Goal: Task Accomplishment & Management: Manage account settings

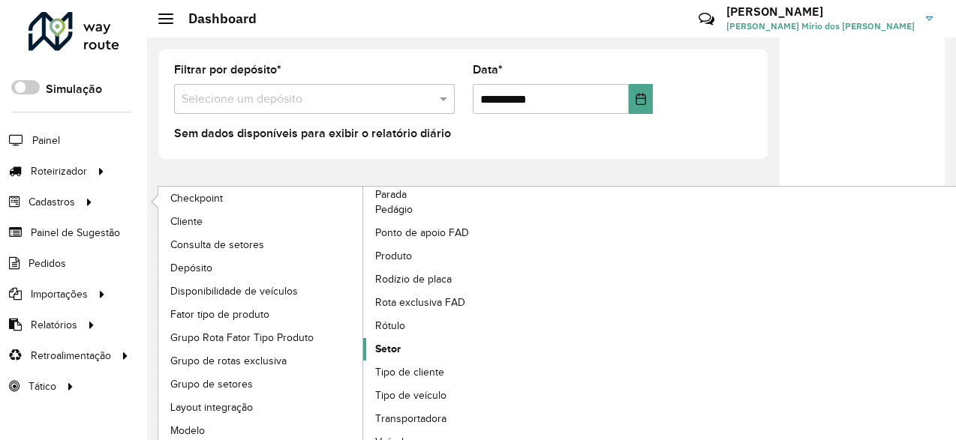
click at [404, 343] on link "Setor" at bounding box center [466, 349] width 206 height 23
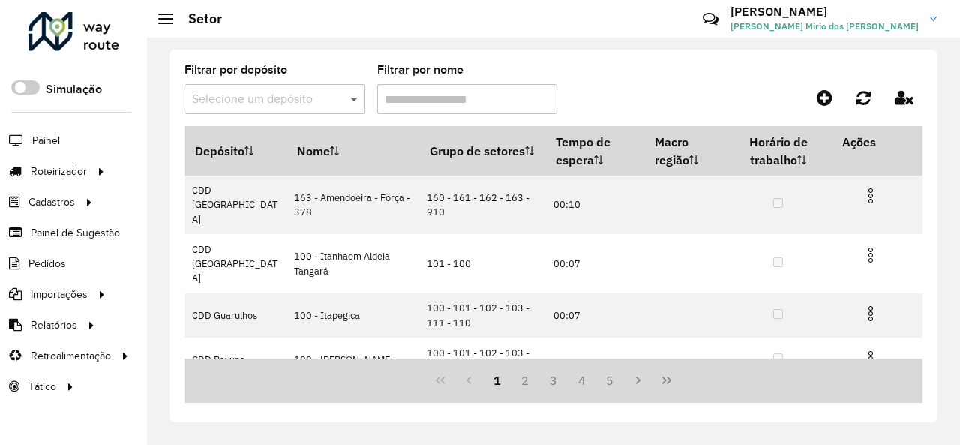
click at [353, 98] on span at bounding box center [356, 99] width 19 height 18
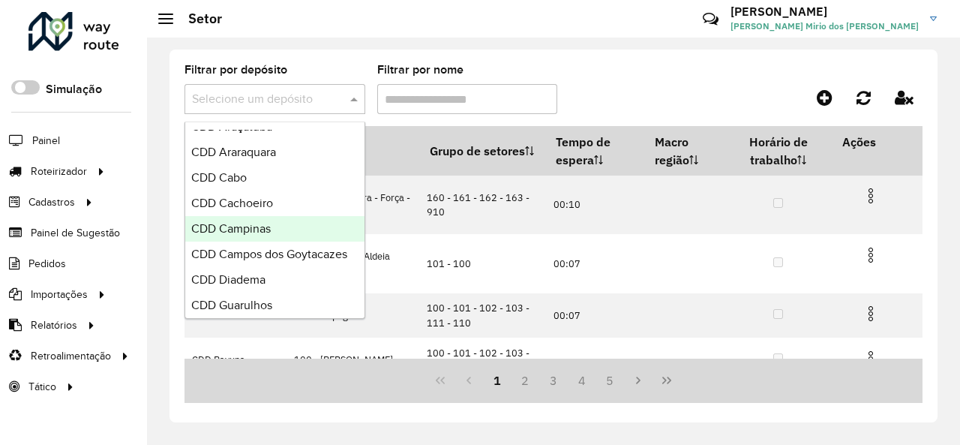
scroll to position [375, 0]
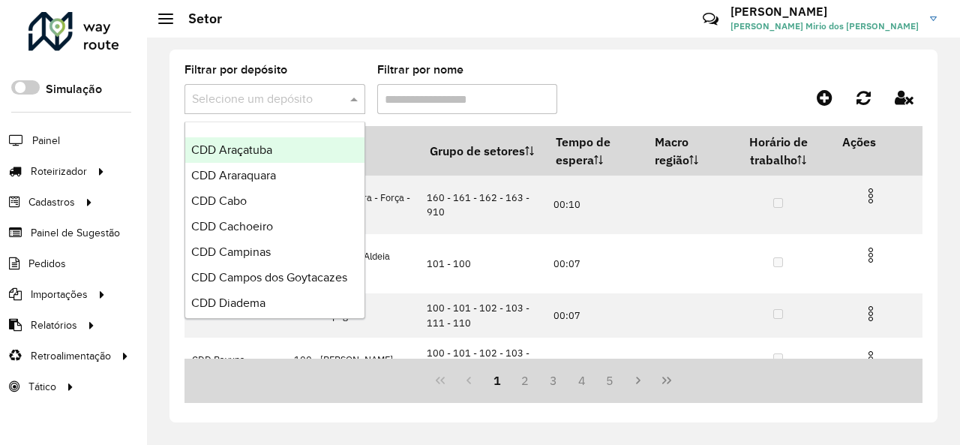
click at [296, 146] on div "CDD Araçatuba" at bounding box center [274, 150] width 179 height 26
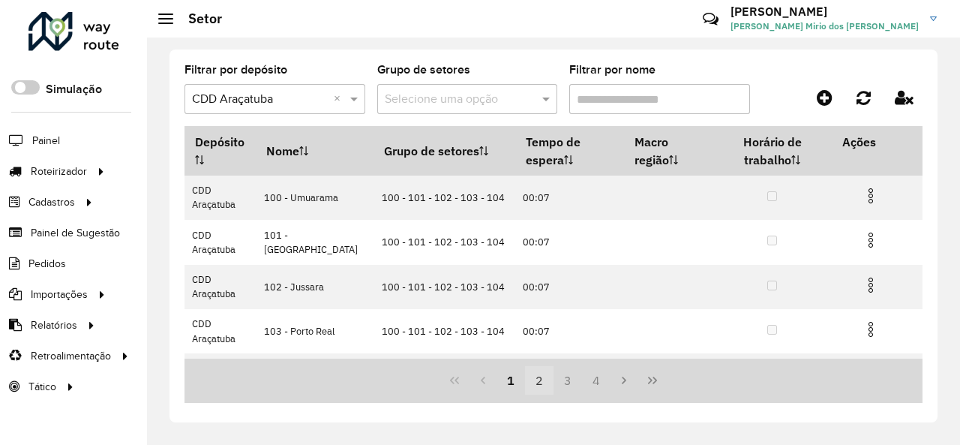
click at [536, 386] on button "2" at bounding box center [539, 380] width 29 height 29
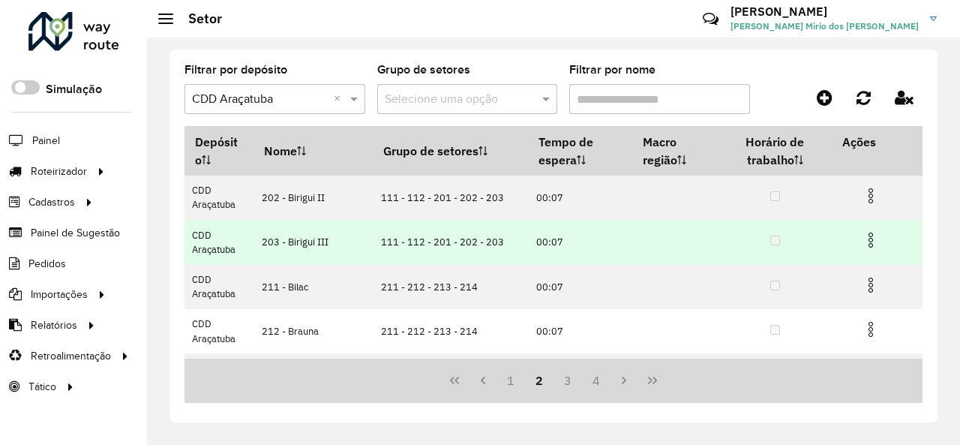
scroll to position [348, 0]
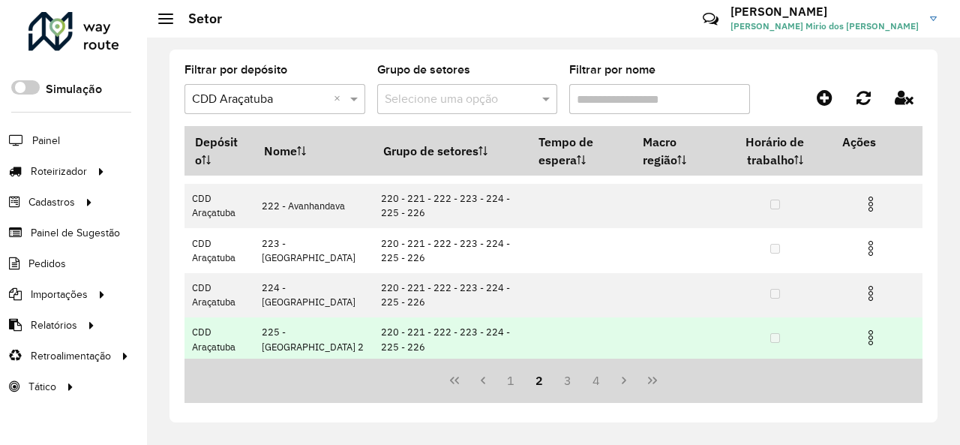
click at [868, 334] on img at bounding box center [871, 338] width 18 height 18
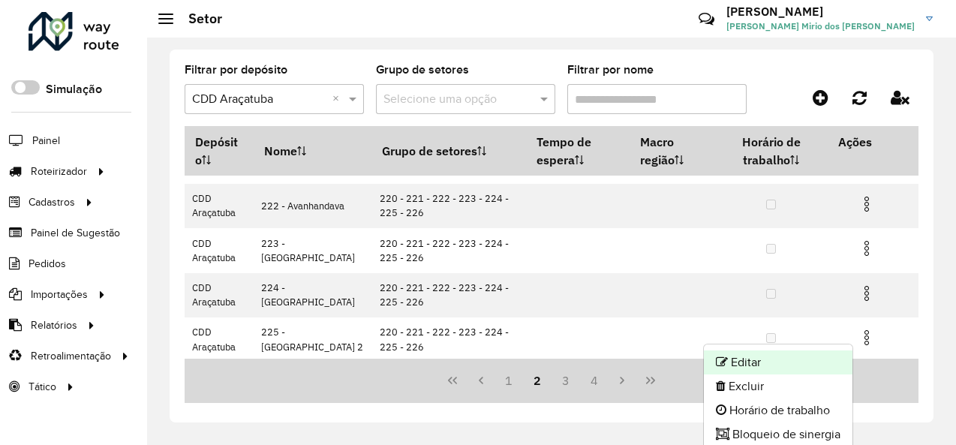
click at [767, 360] on li "Editar" at bounding box center [778, 362] width 149 height 24
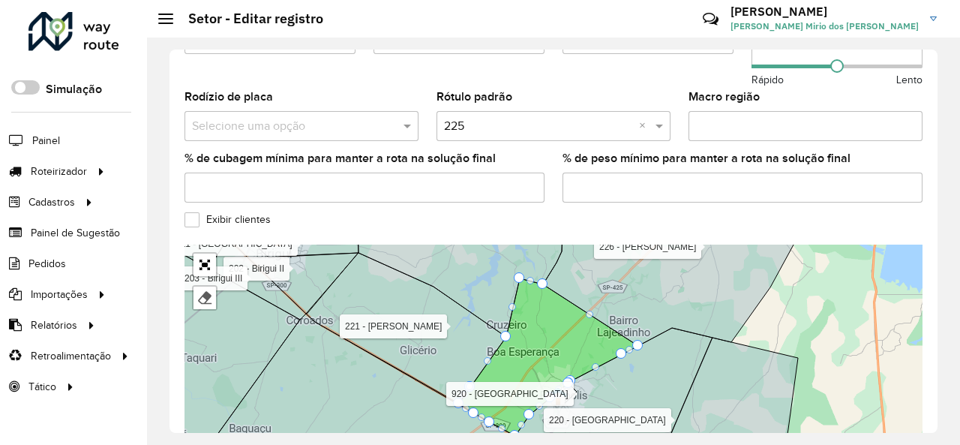
scroll to position [599, 0]
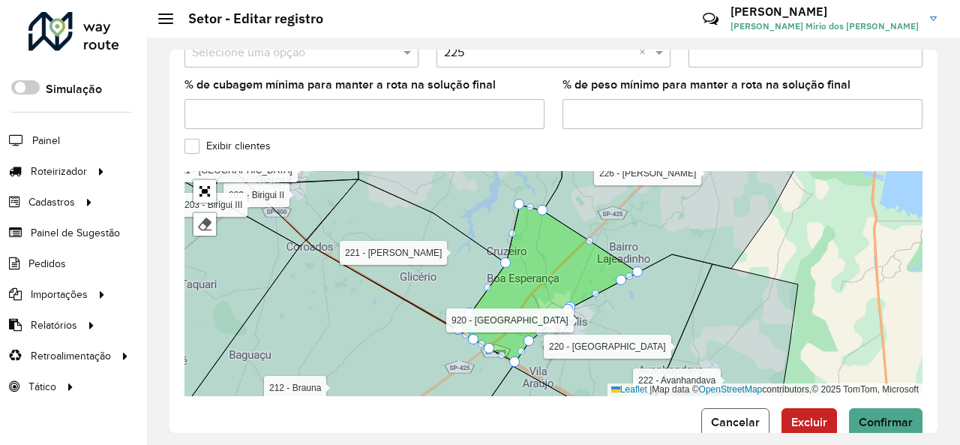
click at [729, 416] on span "Cancelar" at bounding box center [735, 422] width 49 height 13
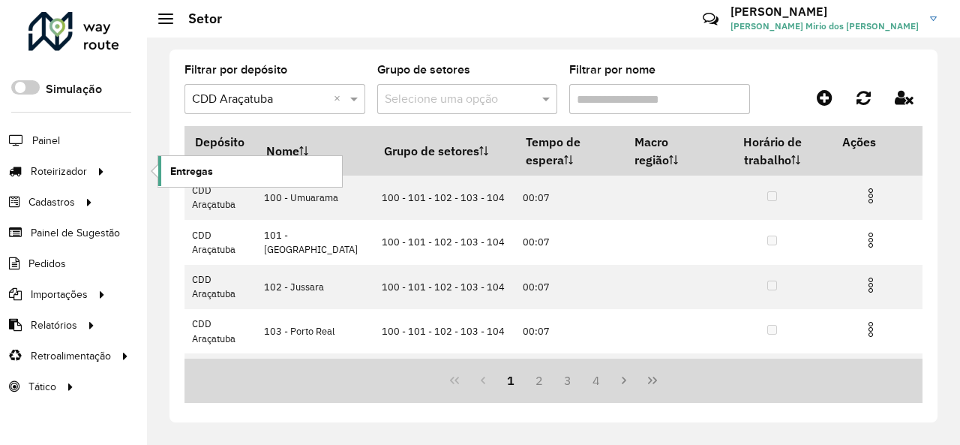
click at [222, 161] on link "Entregas" at bounding box center [250, 171] width 184 height 30
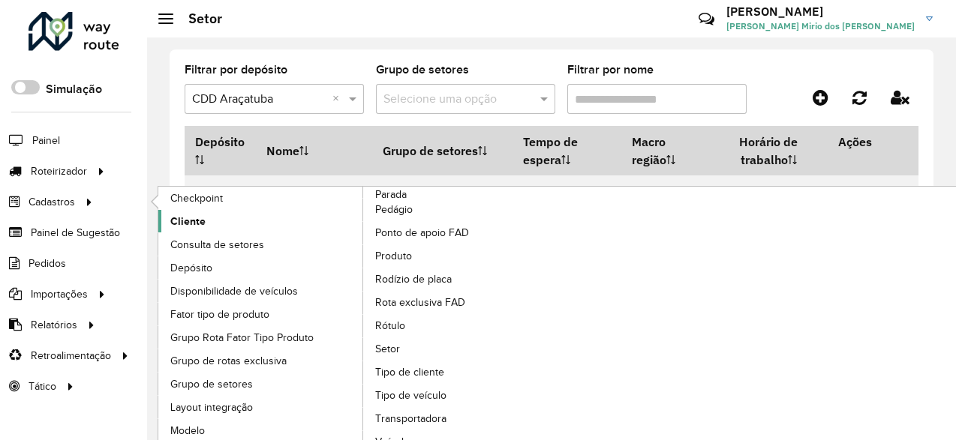
click at [212, 220] on link "Cliente" at bounding box center [261, 221] width 206 height 23
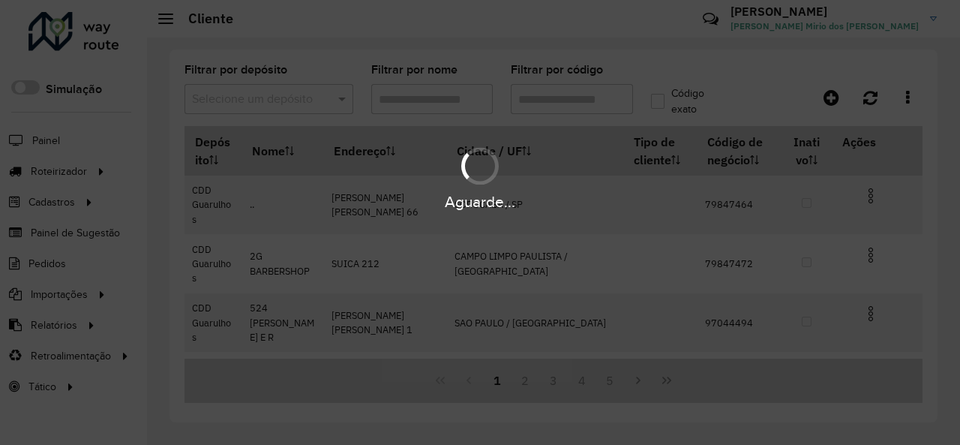
click at [342, 100] on hb-app "Aguarde... Pop-up bloqueado! Seu navegador bloqueou automáticamente a abertura …" at bounding box center [480, 222] width 960 height 445
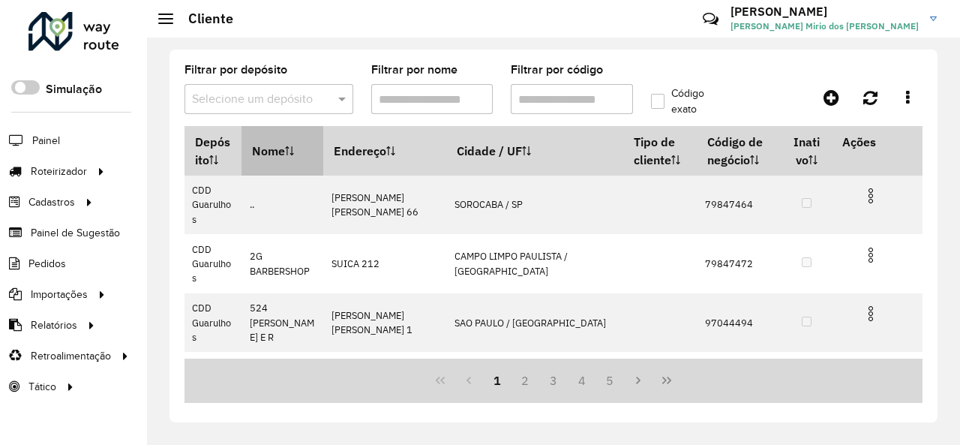
scroll to position [75, 0]
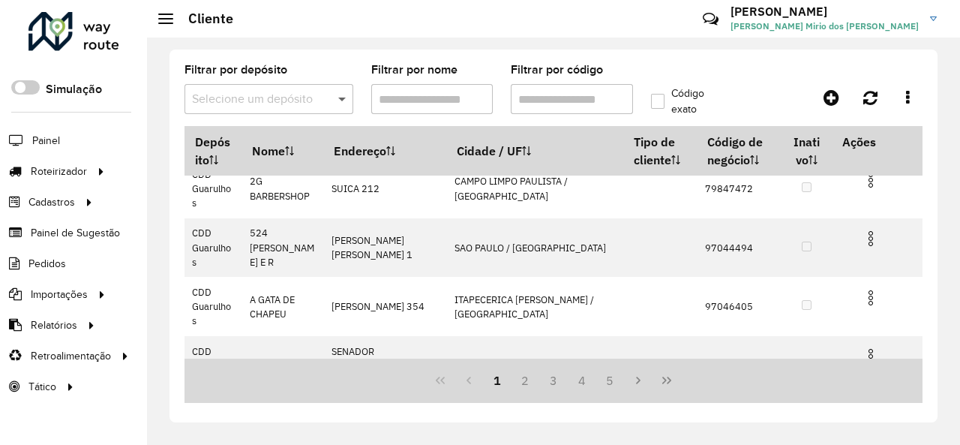
click at [344, 100] on span at bounding box center [344, 99] width 19 height 18
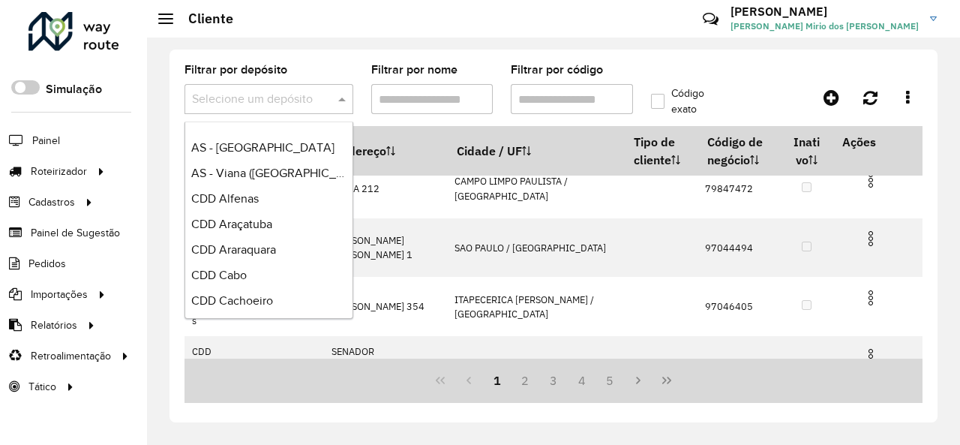
scroll to position [375, 0]
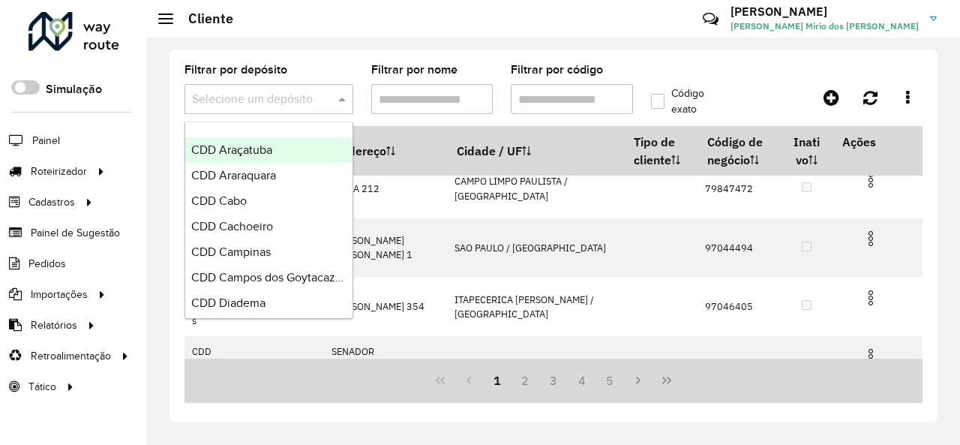
click at [287, 148] on div "CDD Araçatuba" at bounding box center [268, 150] width 167 height 26
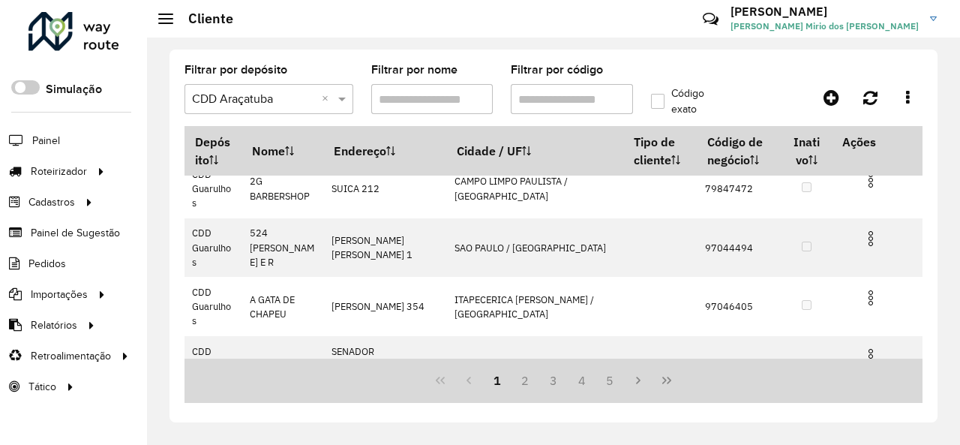
click at [552, 94] on hb-app "Aguarde... Pop-up bloqueado! Seu navegador bloqueou automáticamente a abertura …" at bounding box center [480, 222] width 960 height 445
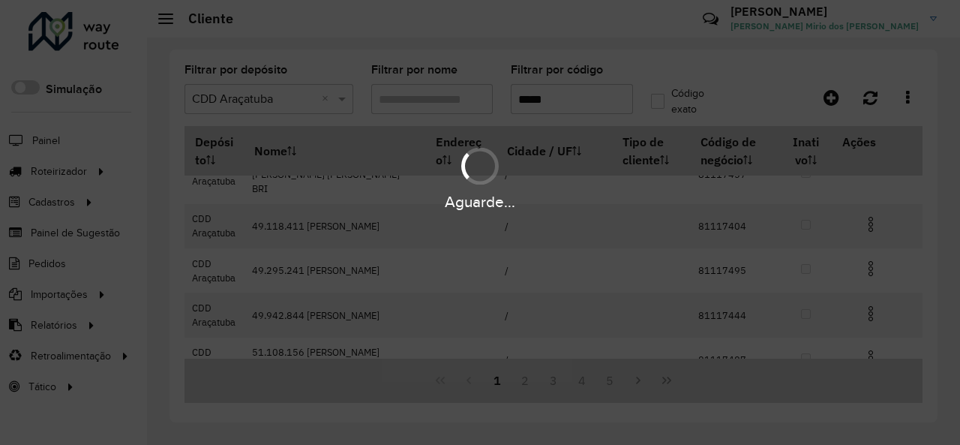
scroll to position [0, 0]
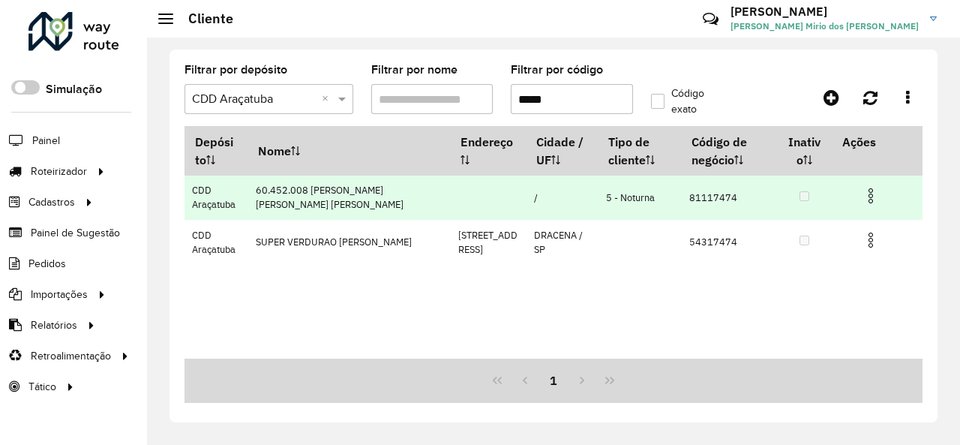
type input "*****"
click at [876, 194] on img at bounding box center [871, 196] width 18 height 18
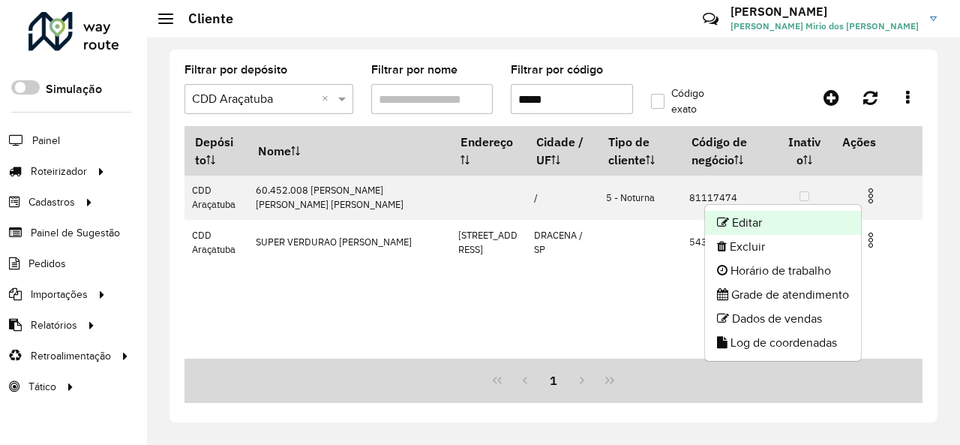
click at [830, 215] on li "Editar" at bounding box center [783, 223] width 156 height 24
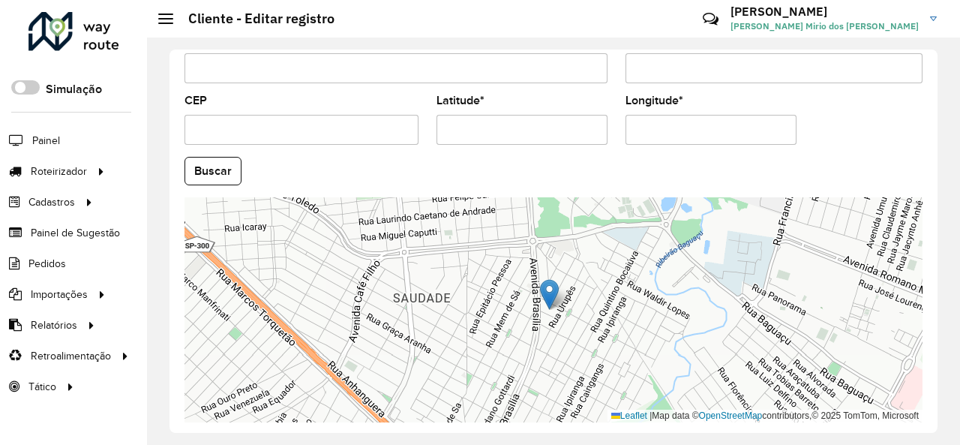
scroll to position [668, 0]
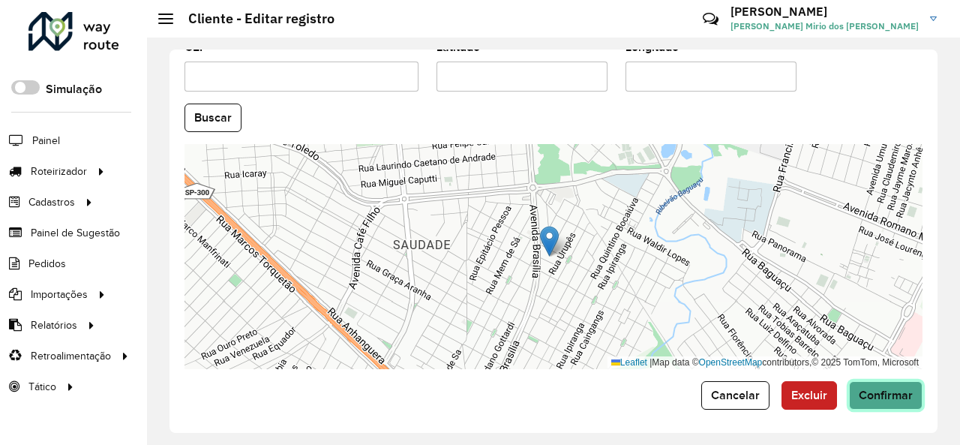
click at [881, 397] on span "Confirmar" at bounding box center [886, 395] width 54 height 13
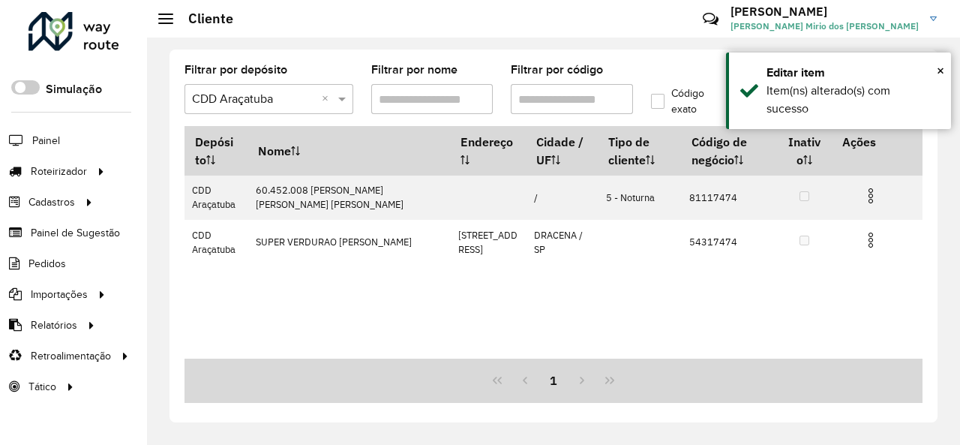
drag, startPoint x: 565, startPoint y: 98, endPoint x: 486, endPoint y: 93, distance: 79.0
click at [486, 93] on formly-group "Filtrar por depósito Selecione um depósito × CDD Araçatuba × Filtrar por nome F…" at bounding box center [456, 96] width 560 height 62
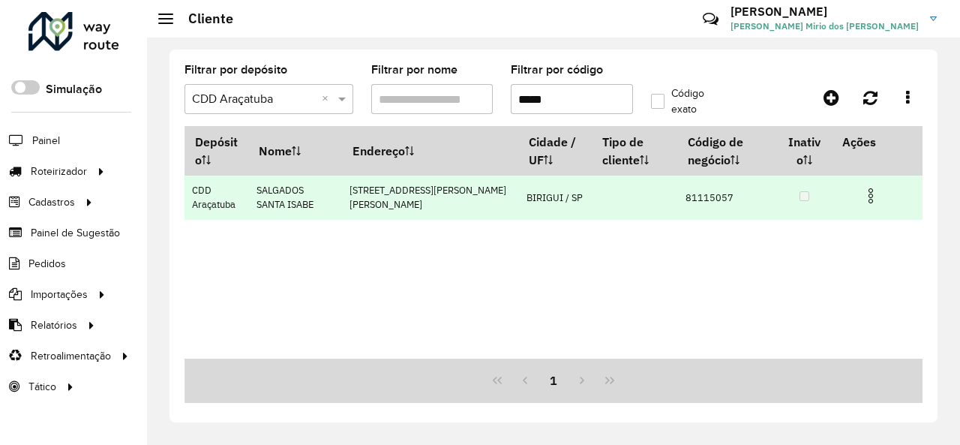
type input "*****"
click at [860, 194] on td at bounding box center [878, 195] width 90 height 38
click at [864, 194] on img at bounding box center [871, 196] width 18 height 18
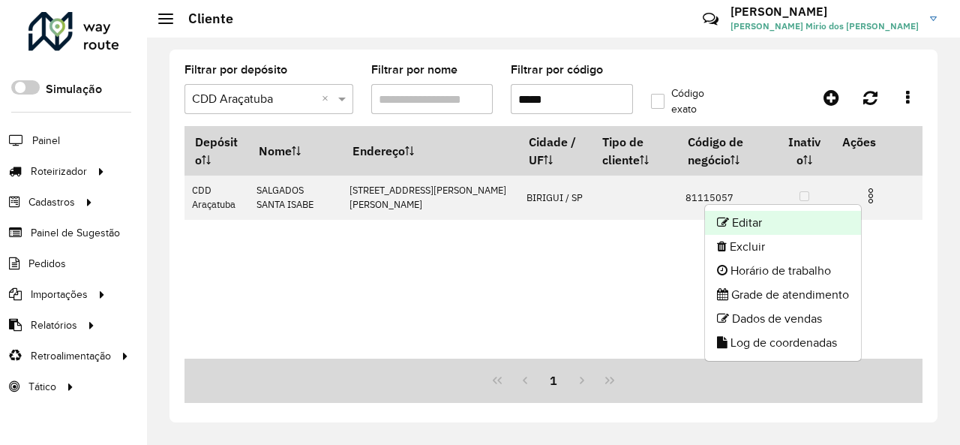
click at [807, 218] on li "Editar" at bounding box center [783, 223] width 156 height 24
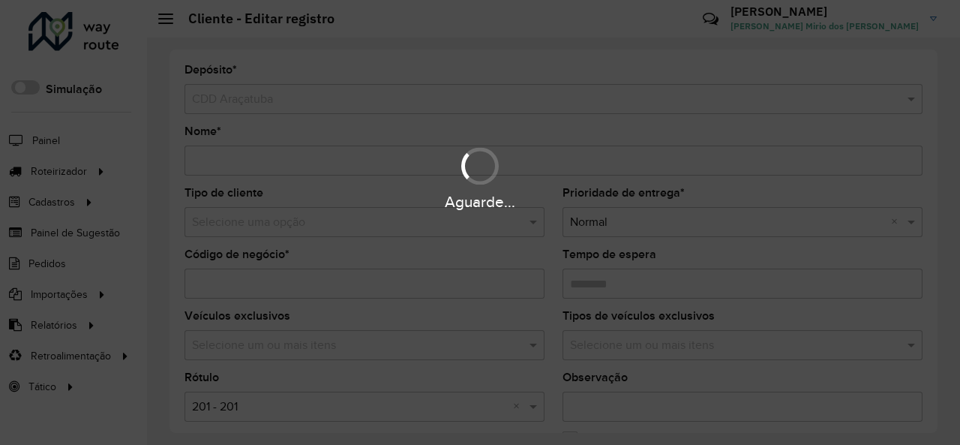
click at [308, 221] on div "Aguarde..." at bounding box center [480, 222] width 960 height 445
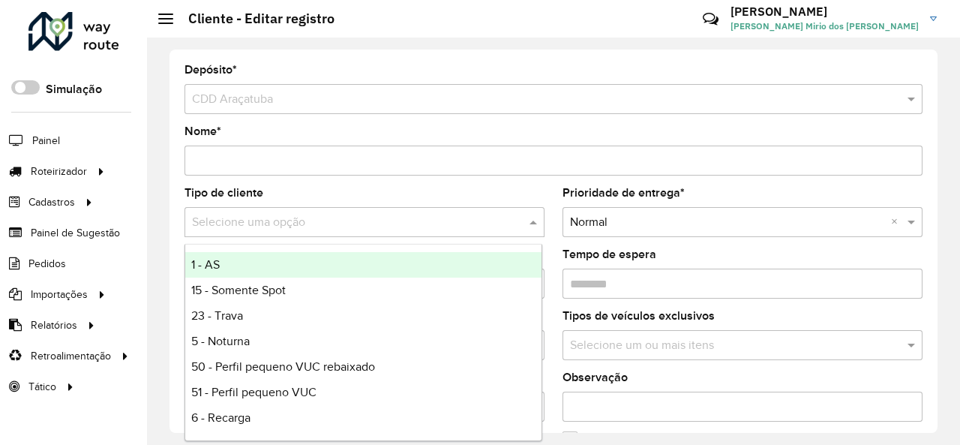
click at [308, 221] on input "text" at bounding box center [349, 223] width 315 height 18
type input "*"
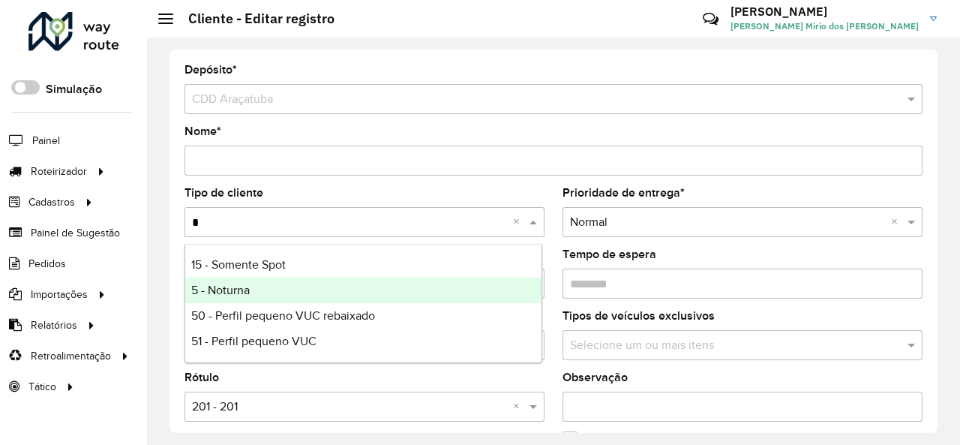
click at [272, 287] on div "5 - Noturna" at bounding box center [363, 291] width 356 height 26
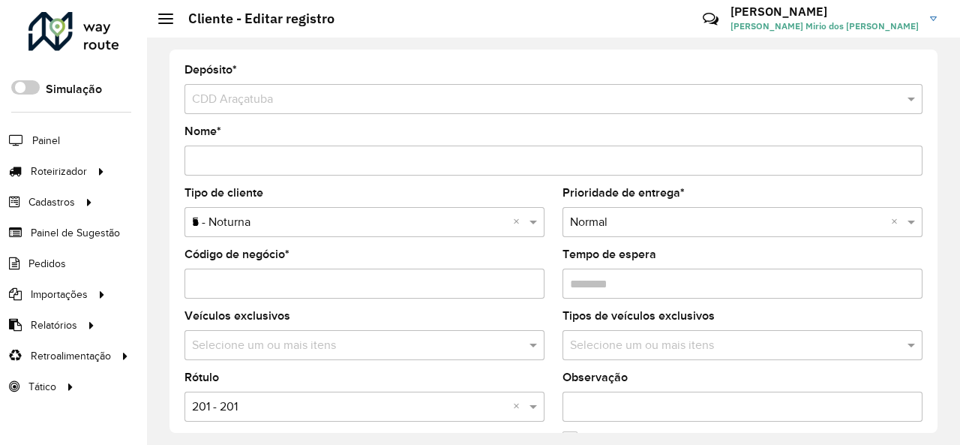
click at [555, 236] on formly-field "Prioridade de entrega * Selecione uma opção × Normal ×" at bounding box center [743, 219] width 378 height 62
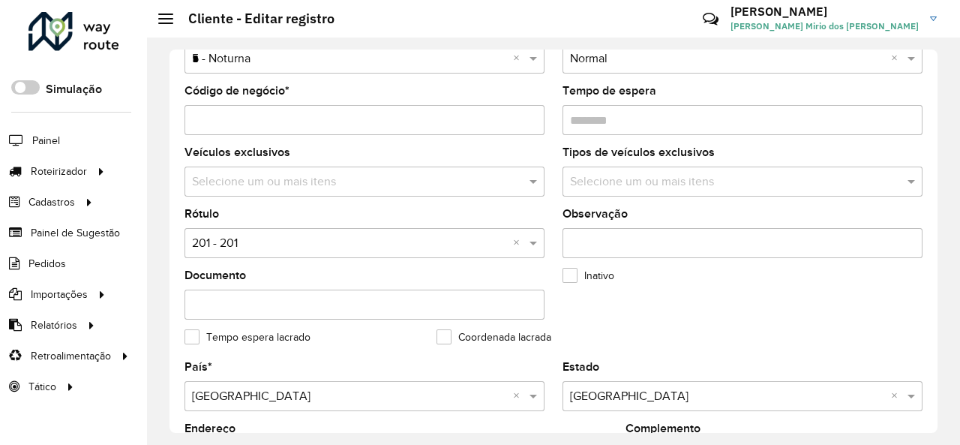
scroll to position [225, 0]
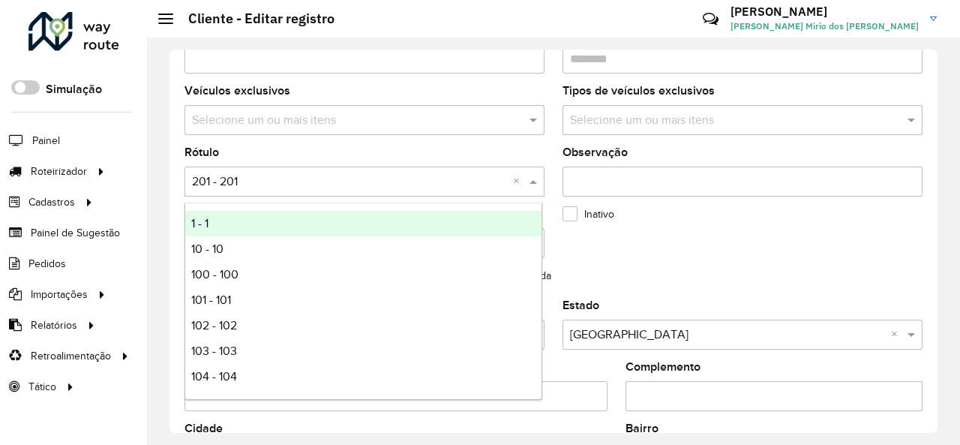
click at [323, 176] on input "text" at bounding box center [349, 182] width 315 height 18
type input "*"
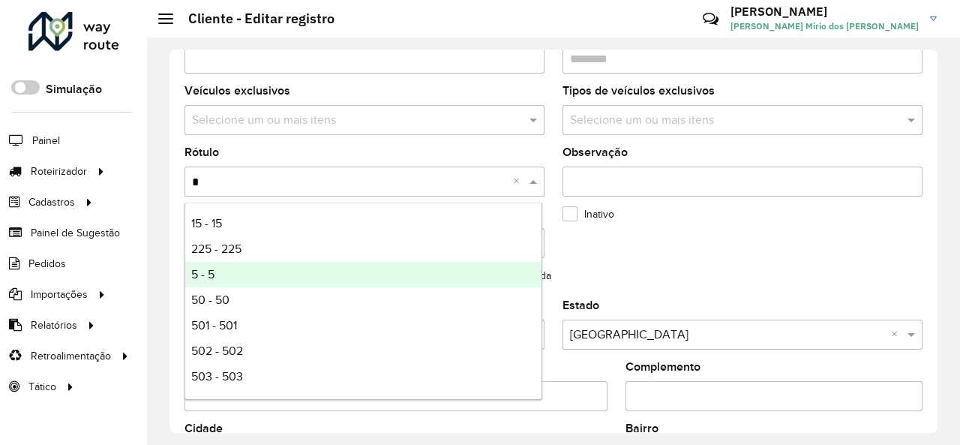
drag, startPoint x: 232, startPoint y: 270, endPoint x: 668, endPoint y: 236, distance: 437.2
click at [233, 270] on div "5 - 5" at bounding box center [363, 275] width 356 height 26
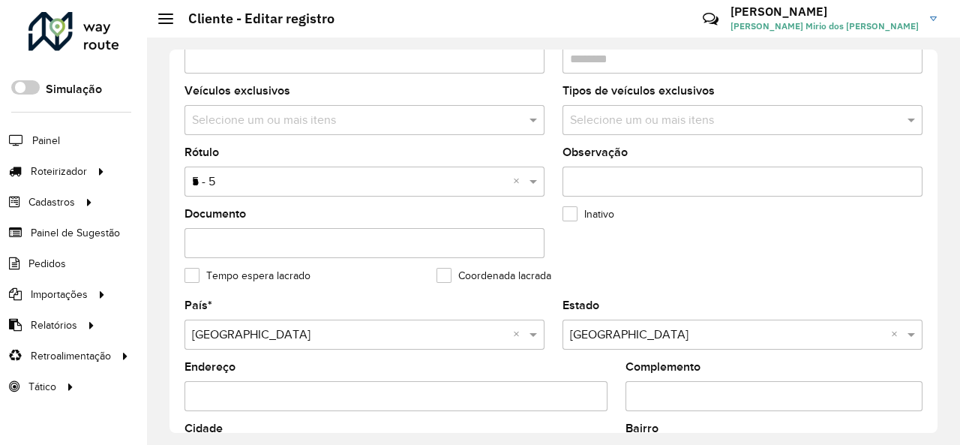
click at [768, 232] on formly-field "Inativo" at bounding box center [680, 240] width 252 height 62
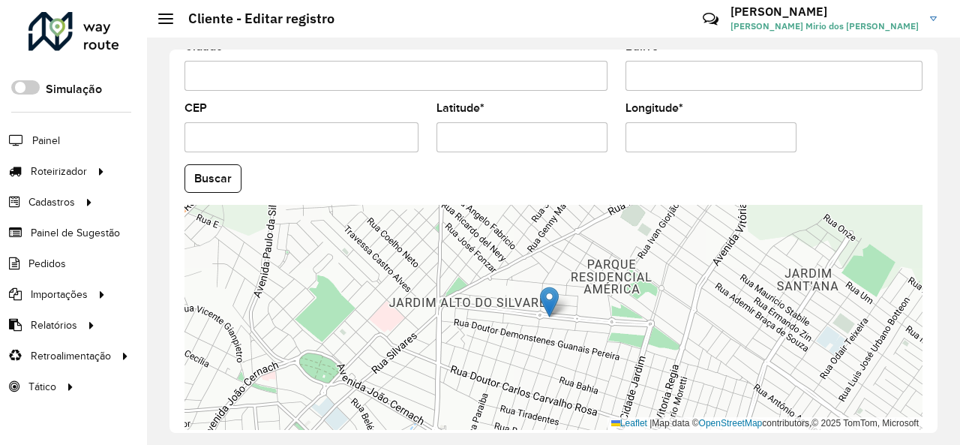
scroll to position [668, 0]
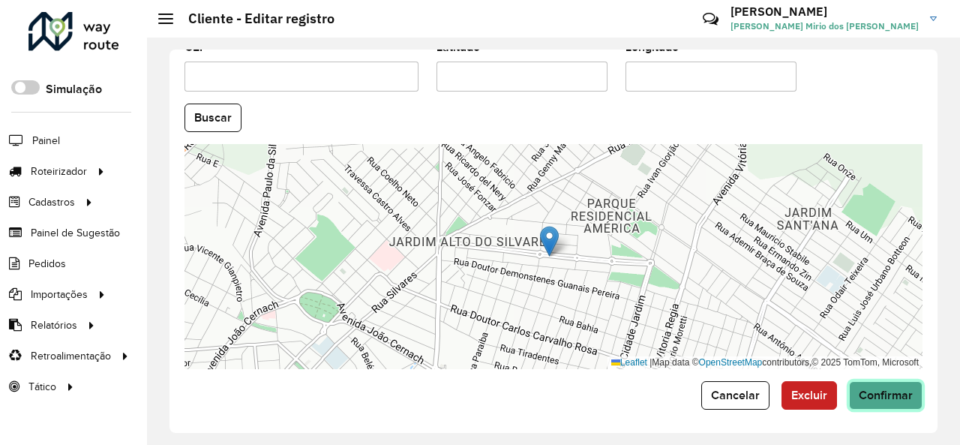
click at [903, 401] on button "Confirmar" at bounding box center [886, 395] width 74 height 29
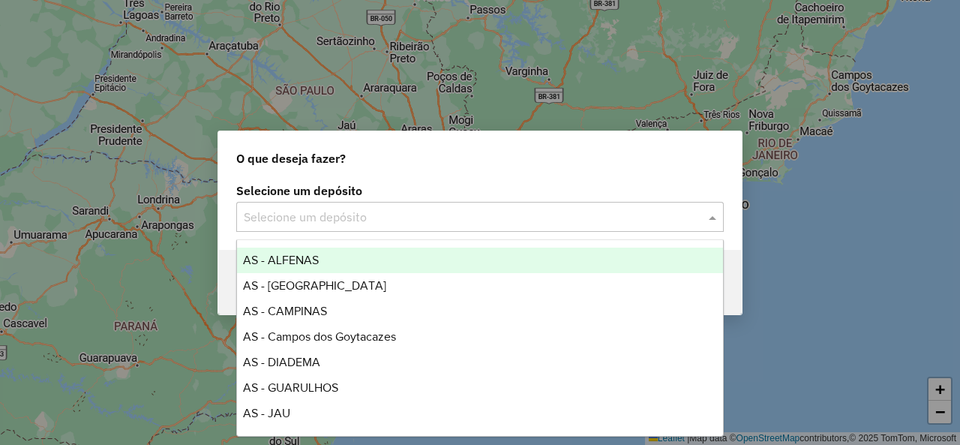
click at [327, 217] on input "text" at bounding box center [465, 218] width 443 height 18
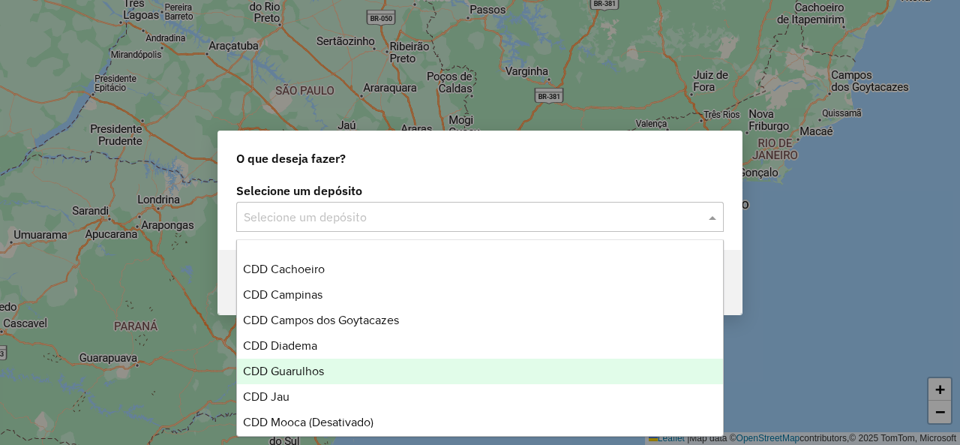
scroll to position [375, 0]
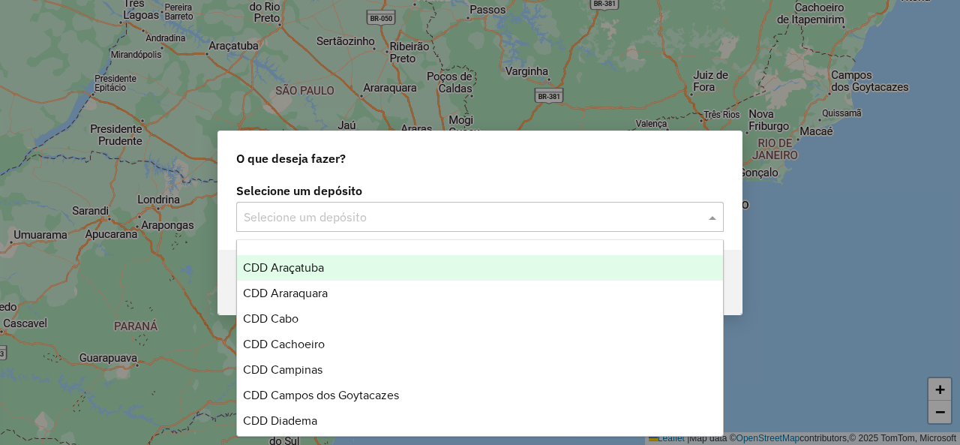
click at [336, 268] on div "CDD Araçatuba" at bounding box center [479, 268] width 485 height 26
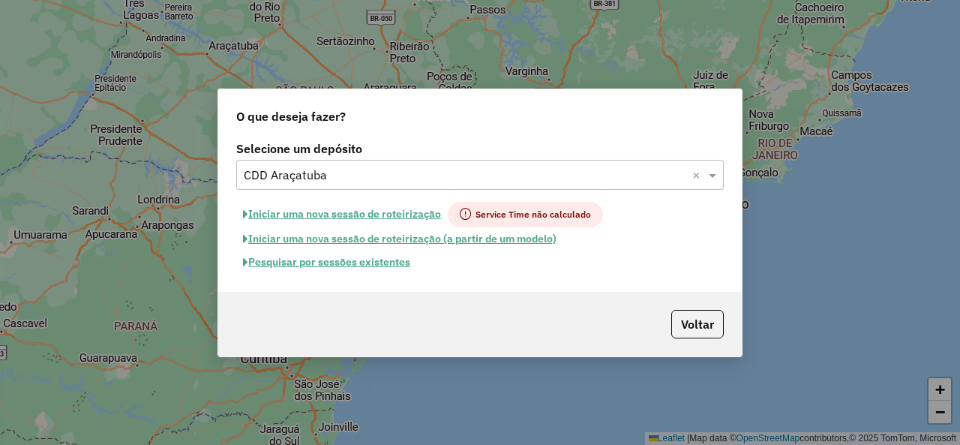
click at [333, 260] on button "Pesquisar por sessões existentes" at bounding box center [326, 262] width 181 height 23
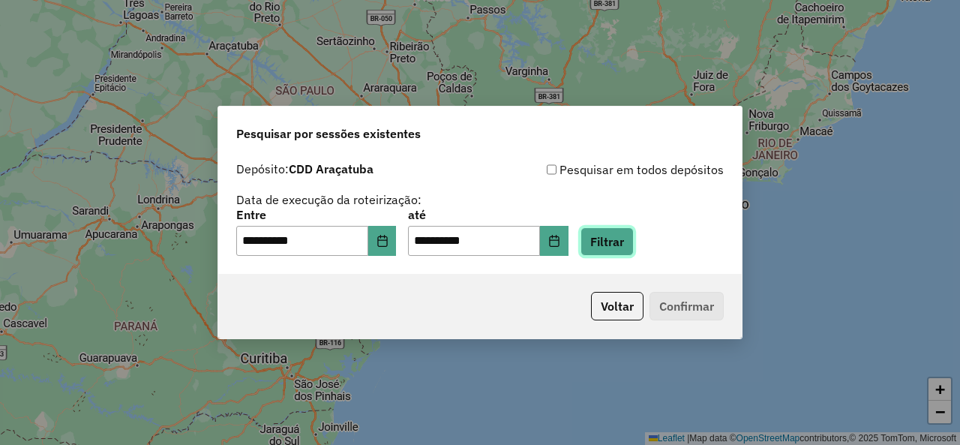
click at [634, 248] on button "Filtrar" at bounding box center [607, 241] width 53 height 29
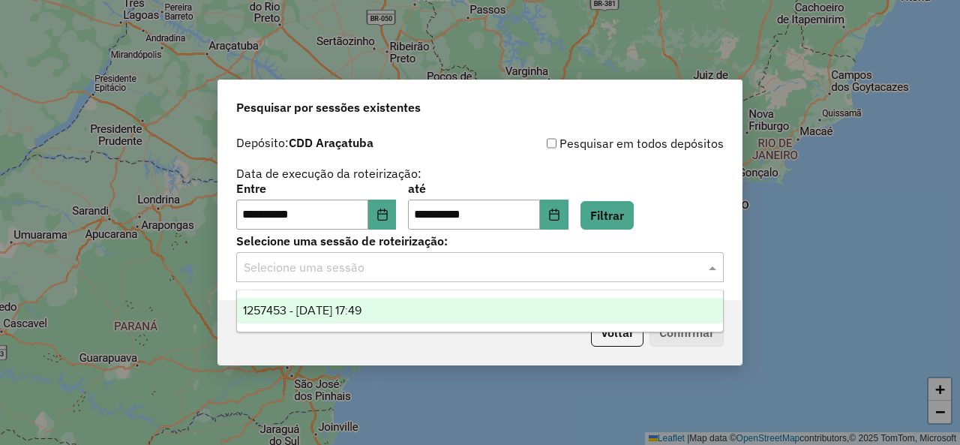
click at [287, 273] on input "text" at bounding box center [465, 268] width 443 height 18
click at [431, 314] on div "1257453 - 02/09/2025 17:49" at bounding box center [479, 311] width 485 height 26
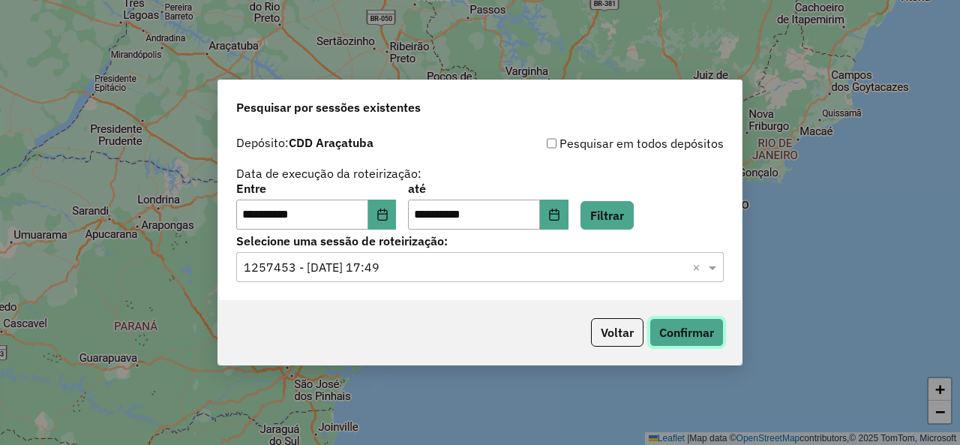
click at [687, 320] on button "Confirmar" at bounding box center [687, 332] width 74 height 29
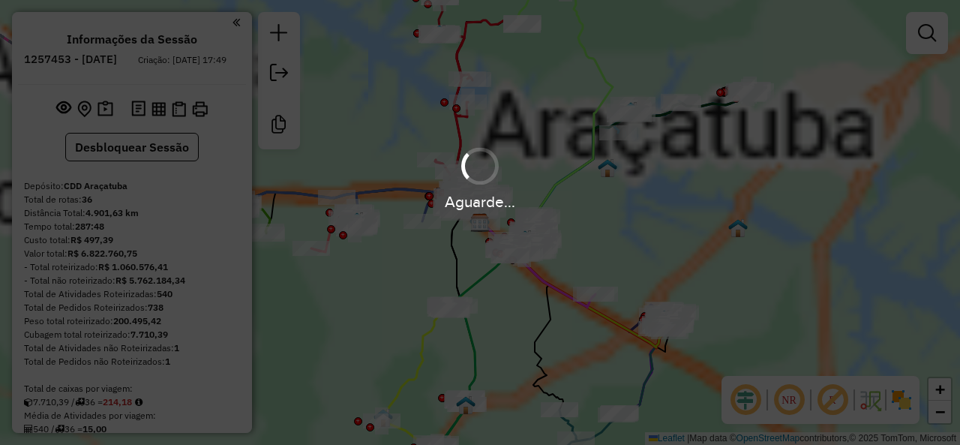
click at [833, 400] on em at bounding box center [833, 400] width 36 height 36
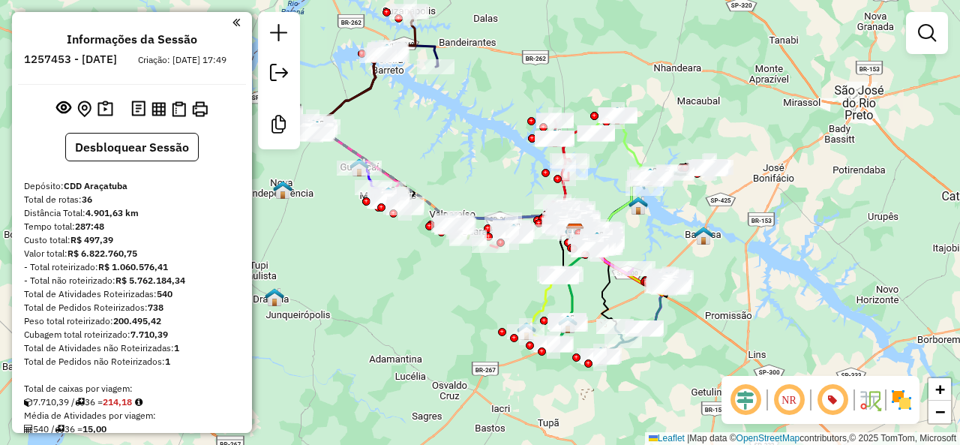
click at [725, 250] on div "Janela de atendimento Grade de atendimento Capacidade Transportadoras Veículos …" at bounding box center [480, 222] width 960 height 445
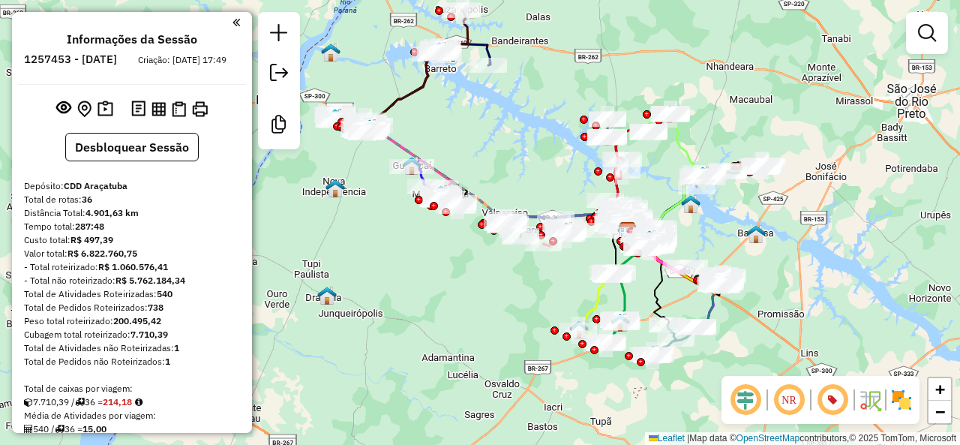
drag, startPoint x: 433, startPoint y: 353, endPoint x: 474, endPoint y: 344, distance: 42.2
click at [474, 344] on div "Janela de atendimento Grade de atendimento Capacidade Transportadoras Veículos …" at bounding box center [480, 222] width 960 height 445
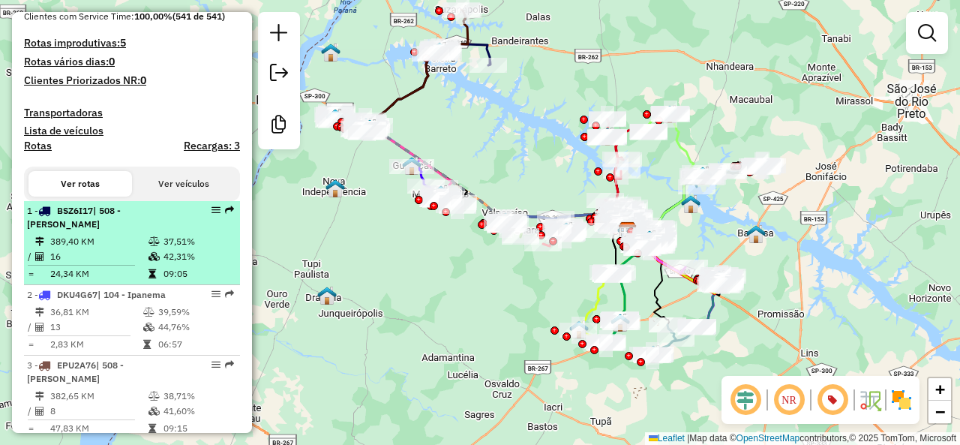
click at [126, 245] on li "1 - BSZ6I17 | 508 - Pereira Barreto 389,40 KM 37,51% / 16 42,31% = 24,34 KM 09:…" at bounding box center [132, 243] width 216 height 84
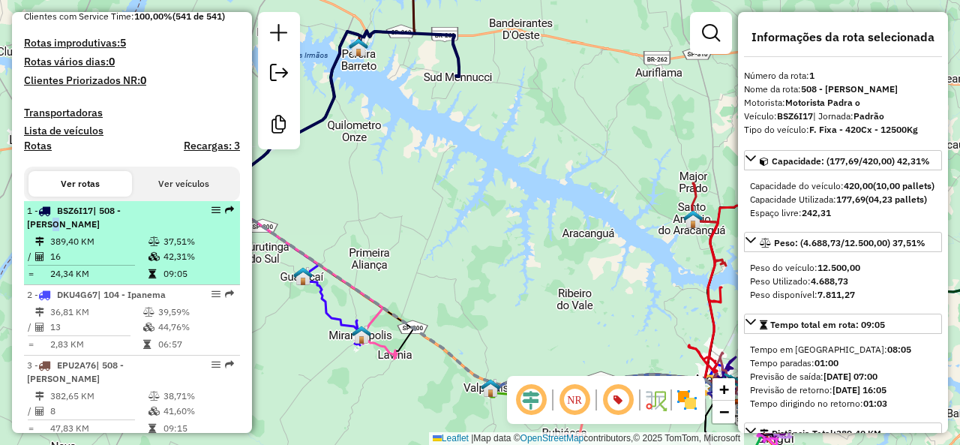
click at [147, 229] on div "1 - BSZ6I17 | 508 - Pereira Barreto" at bounding box center [106, 217] width 159 height 27
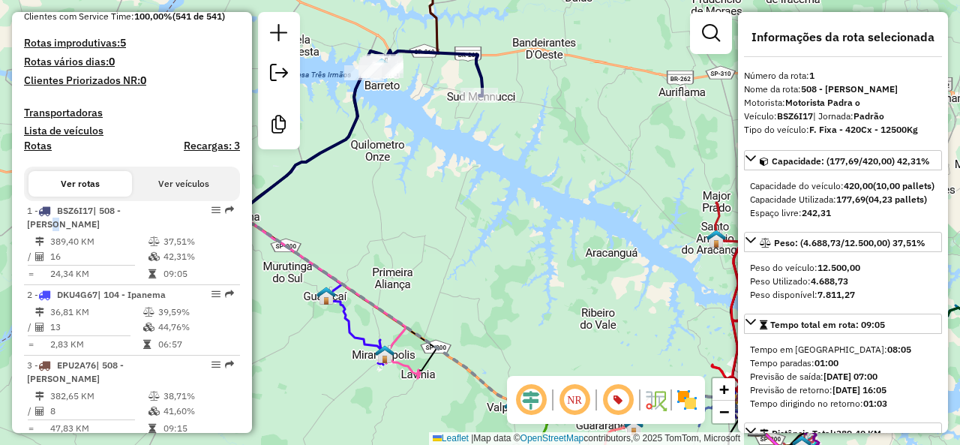
drag, startPoint x: 385, startPoint y: 218, endPoint x: 527, endPoint y: 301, distance: 164.1
click at [527, 301] on div "Janela de atendimento Grade de atendimento Capacidade Transportadoras Veículos …" at bounding box center [480, 222] width 960 height 445
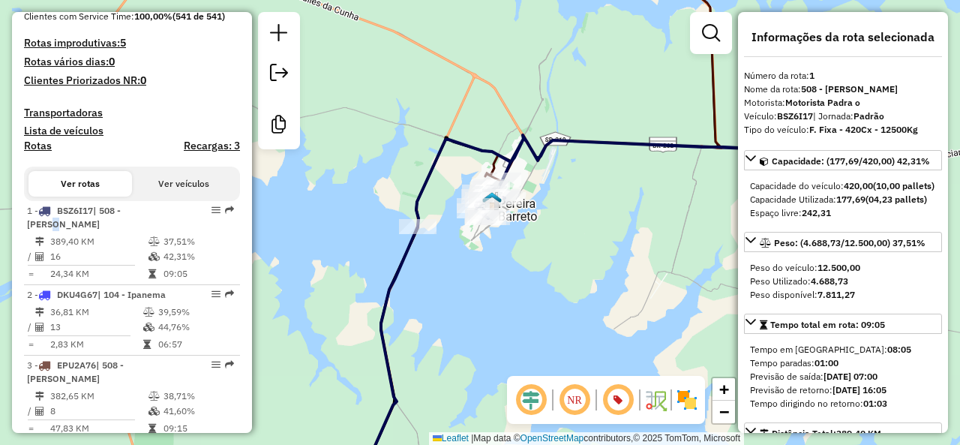
click at [533, 144] on icon at bounding box center [655, 227] width 478 height 184
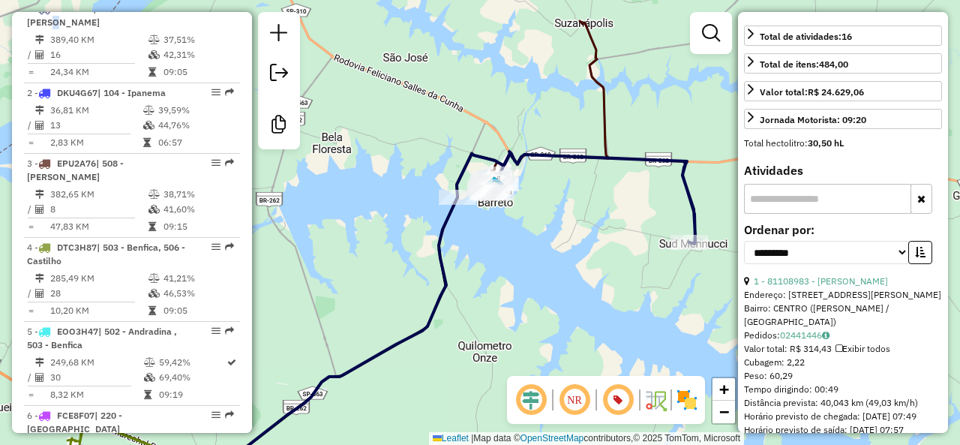
scroll to position [525, 0]
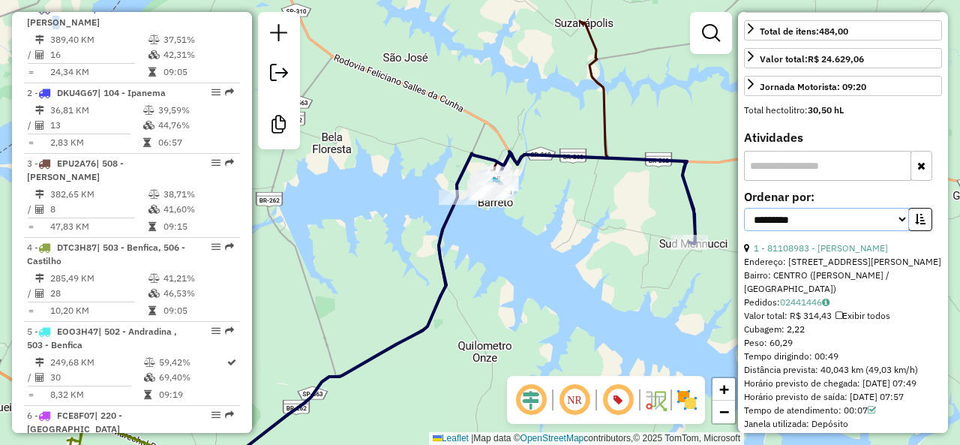
click at [891, 231] on select "**********" at bounding box center [826, 219] width 165 height 23
select select "*********"
click at [744, 229] on select "**********" at bounding box center [826, 219] width 165 height 23
click at [909, 231] on button "button" at bounding box center [921, 219] width 24 height 23
click at [865, 254] on link "2 - 81192348 - CONVENIECIA DO WATIL" at bounding box center [837, 247] width 167 height 11
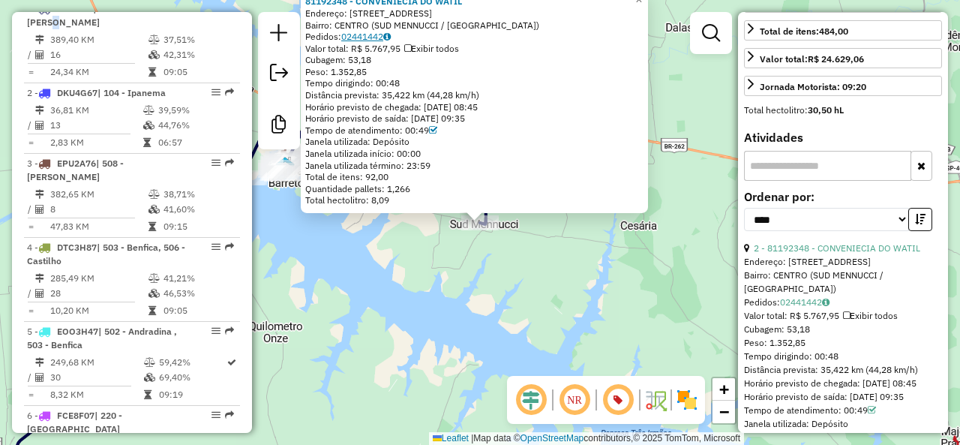
click at [369, 35] on link "02441442" at bounding box center [366, 36] width 50 height 11
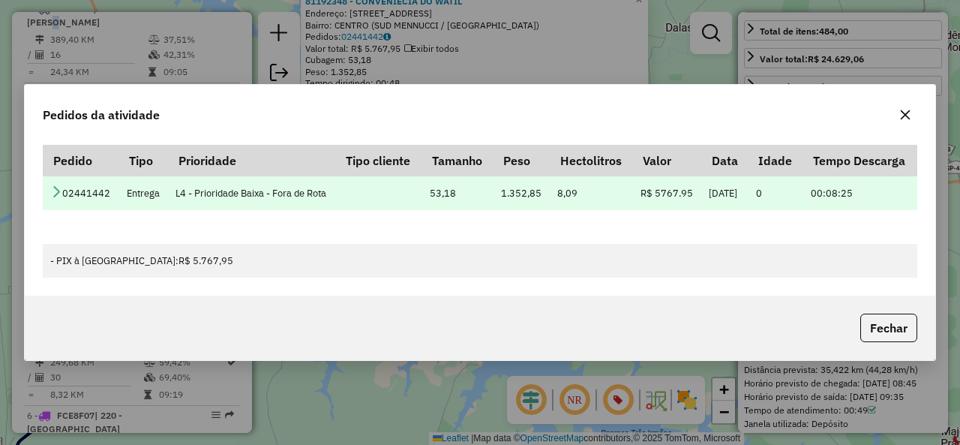
click at [54, 194] on icon at bounding box center [56, 191] width 12 height 12
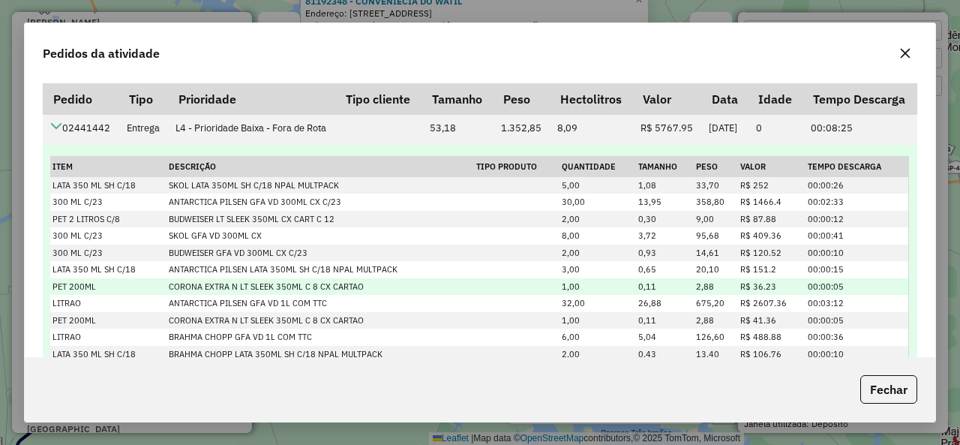
scroll to position [32, 0]
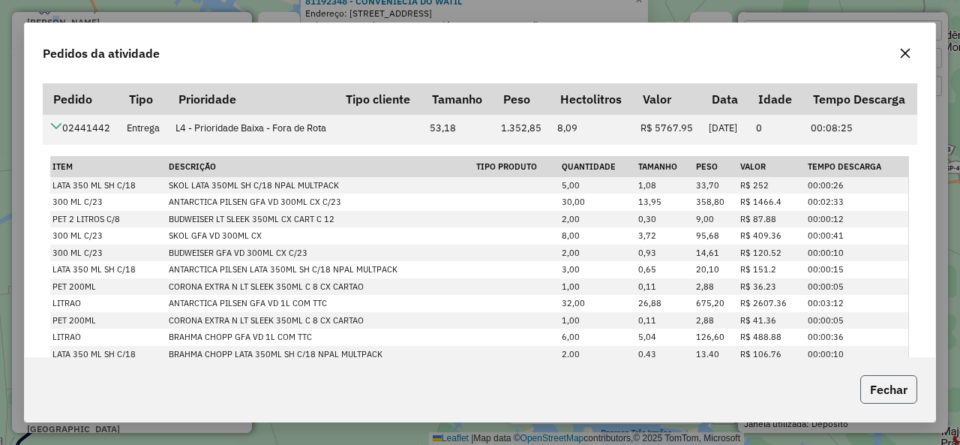
click at [885, 383] on button "Fechar" at bounding box center [889, 389] width 57 height 29
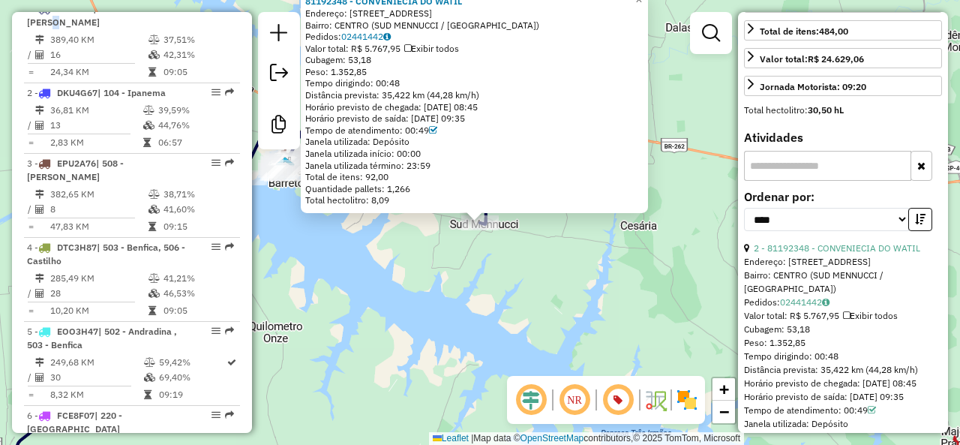
click at [600, 297] on div "81192348 - CONVENIECIA DO WATIL Endereço: AV PIONEIROS 161 Bairro: CENTRO (SUD …" at bounding box center [480, 222] width 960 height 445
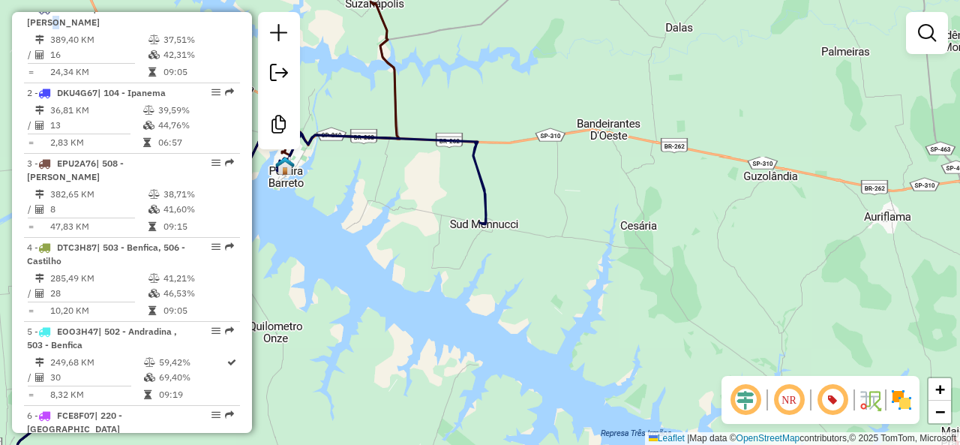
click at [486, 187] on icon at bounding box center [367, 178] width 239 height 92
select select "*********"
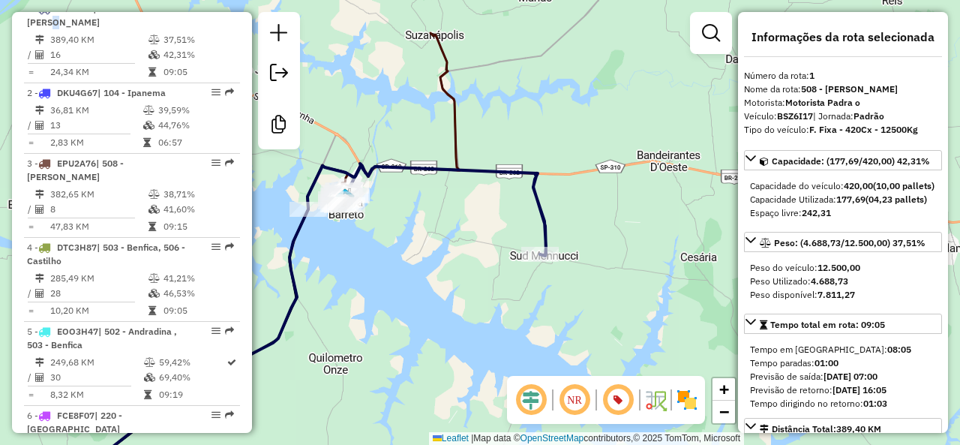
drag, startPoint x: 600, startPoint y: 235, endPoint x: 657, endPoint y: 284, distance: 75.0
click at [657, 284] on div "Janela de atendimento Grade de atendimento Capacidade Transportadoras Veículos …" at bounding box center [480, 222] width 960 height 445
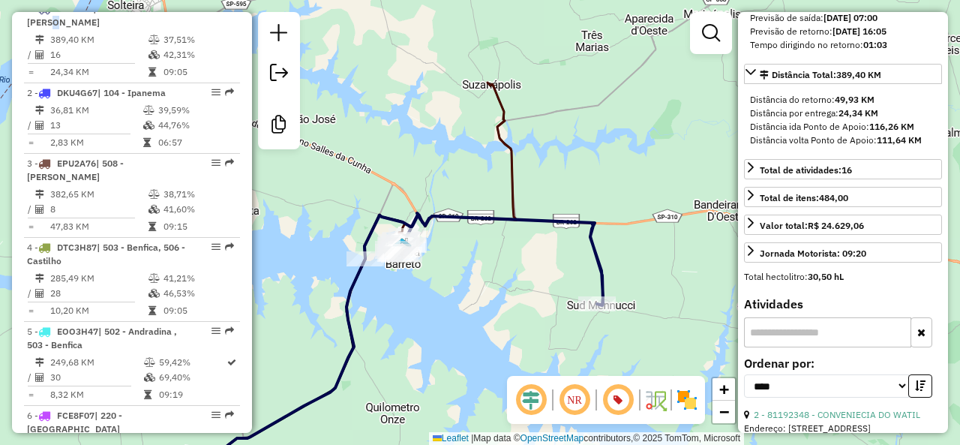
scroll to position [450, 0]
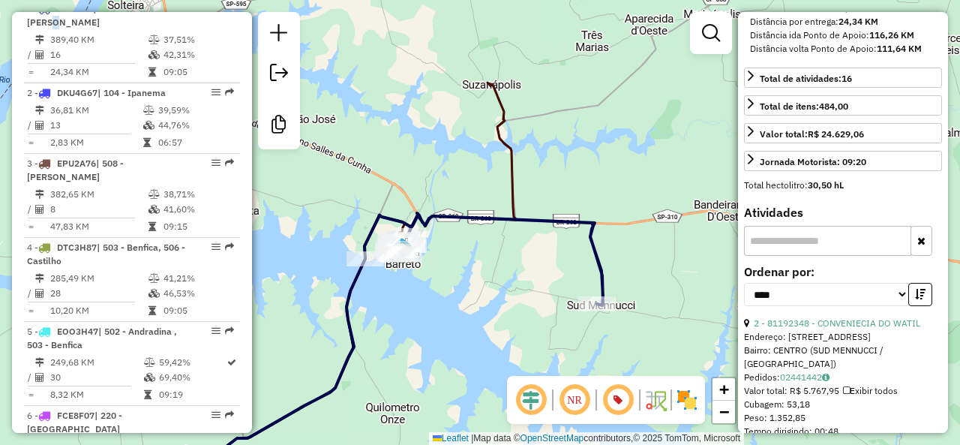
click at [506, 149] on icon at bounding box center [347, 286] width 339 height 407
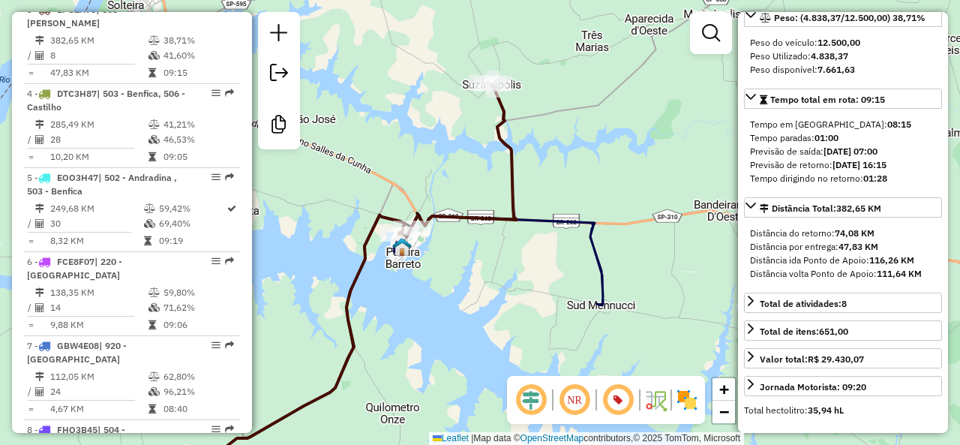
scroll to position [150, 0]
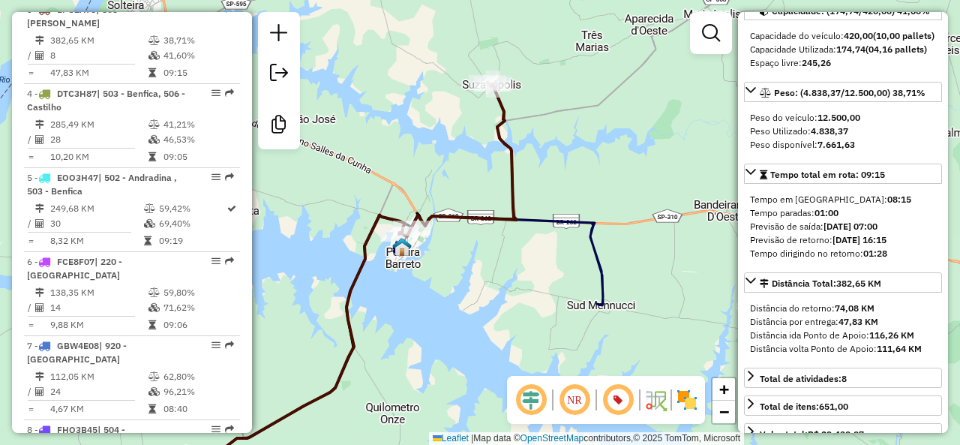
click at [593, 224] on icon at bounding box center [484, 259] width 239 height 92
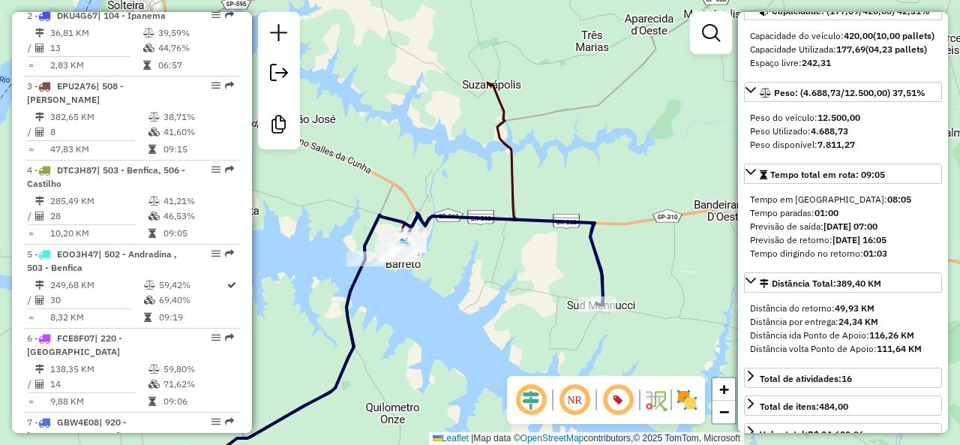
scroll to position [642, 0]
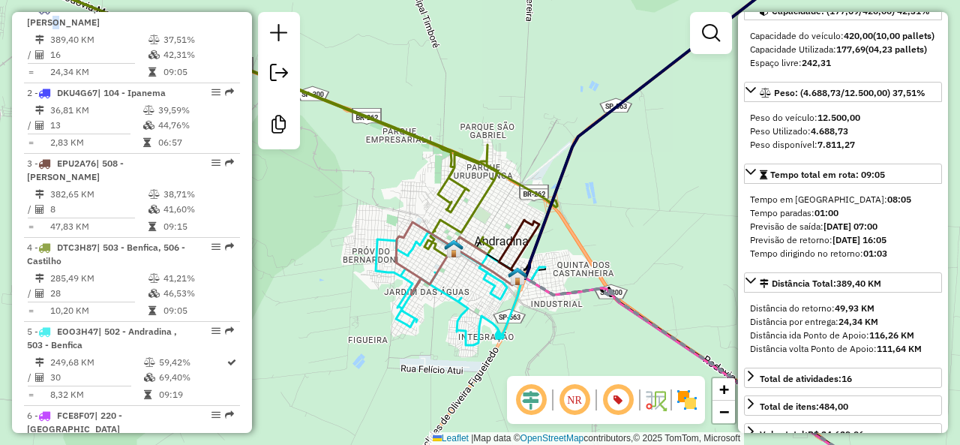
click at [412, 228] on icon at bounding box center [460, 253] width 116 height 63
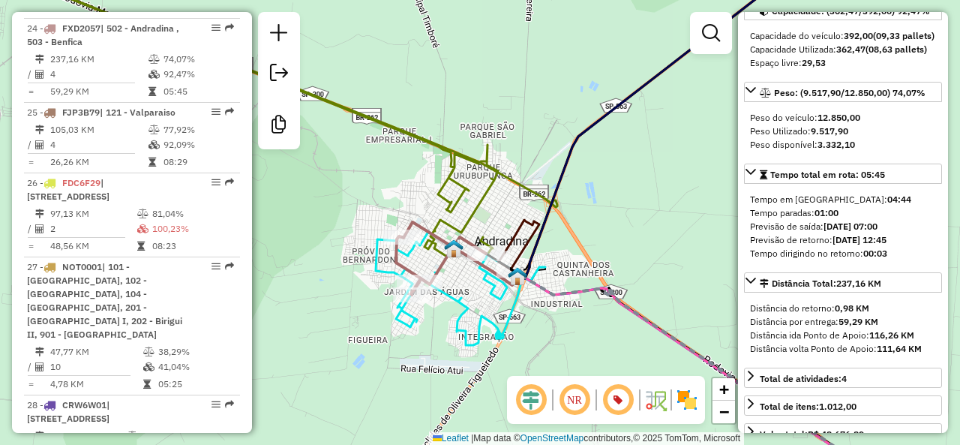
click at [383, 263] on icon at bounding box center [461, 288] width 170 height 113
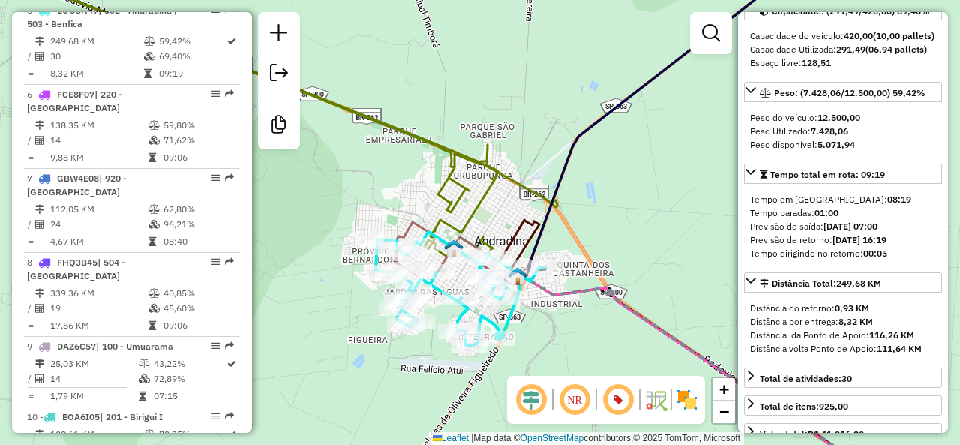
click at [407, 223] on icon at bounding box center [460, 253] width 116 height 63
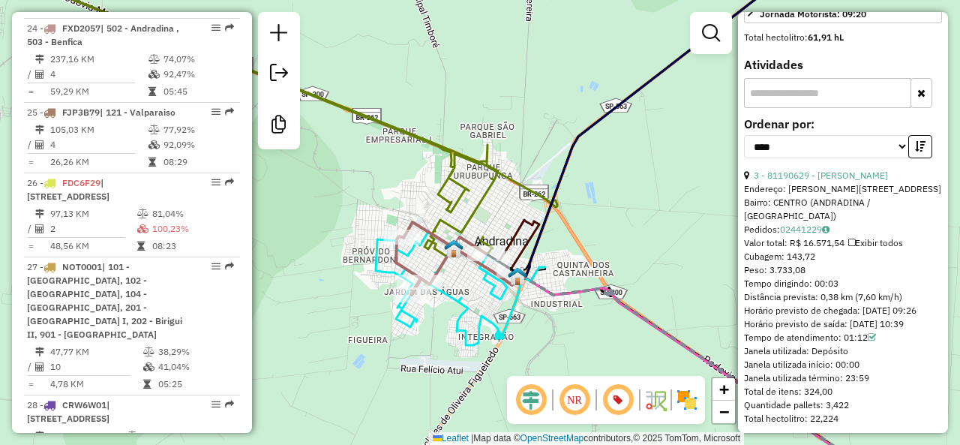
scroll to position [600, 0]
click at [804, 233] on link "02441229" at bounding box center [805, 226] width 50 height 11
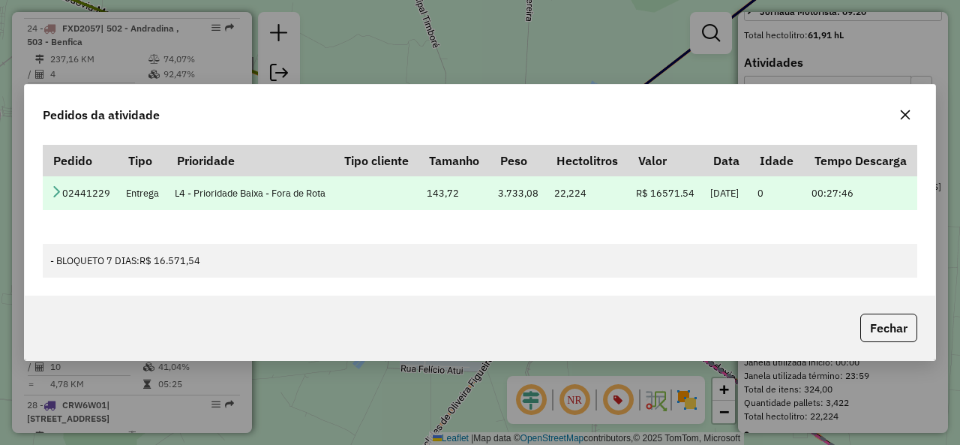
click at [58, 191] on icon at bounding box center [56, 191] width 12 height 12
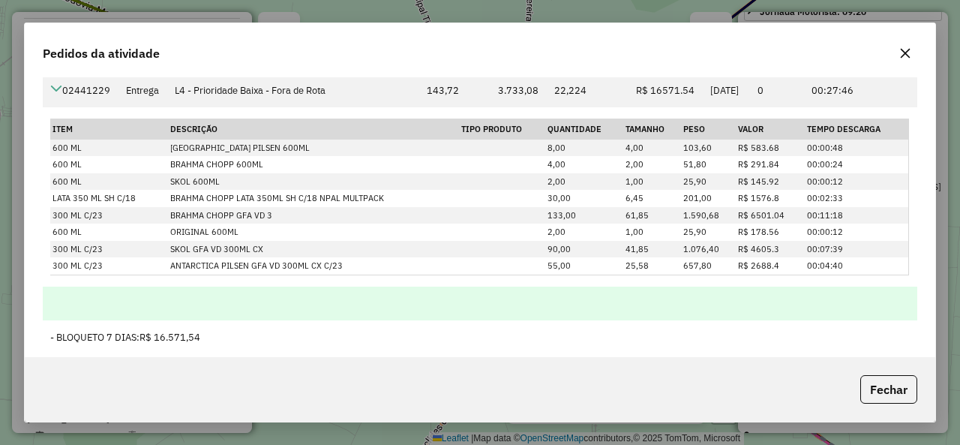
scroll to position [9, 0]
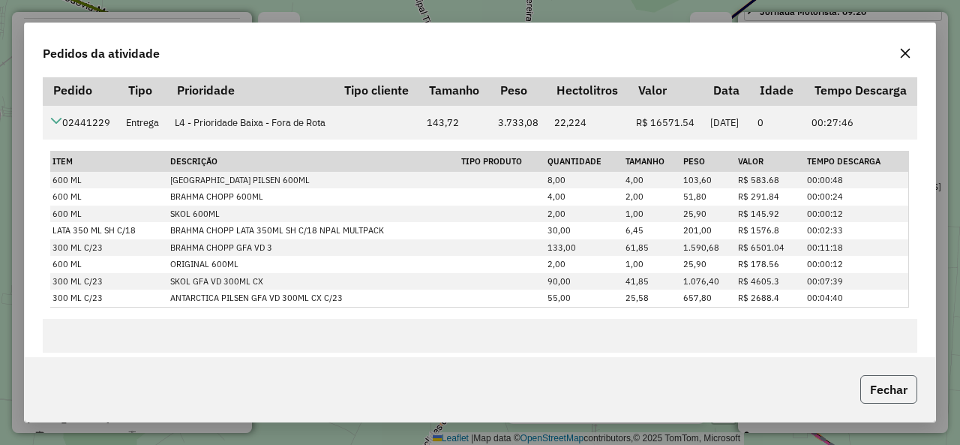
click at [901, 401] on button "Fechar" at bounding box center [889, 389] width 57 height 29
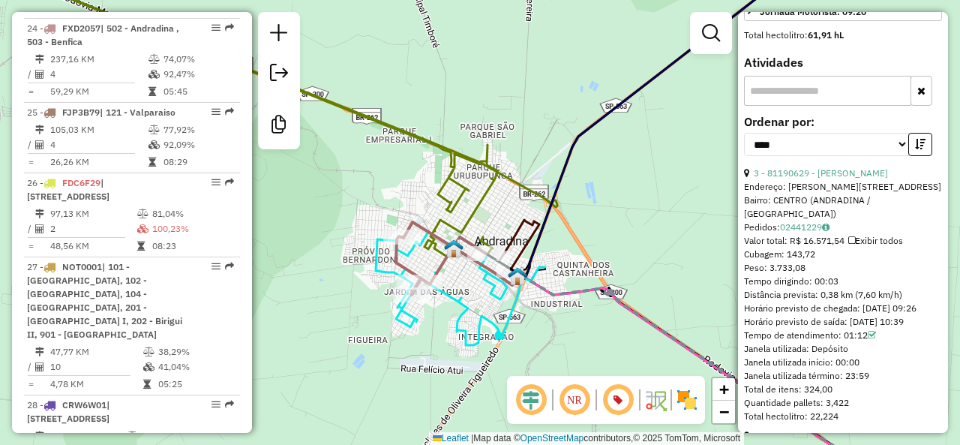
click at [473, 314] on icon at bounding box center [461, 288] width 170 height 113
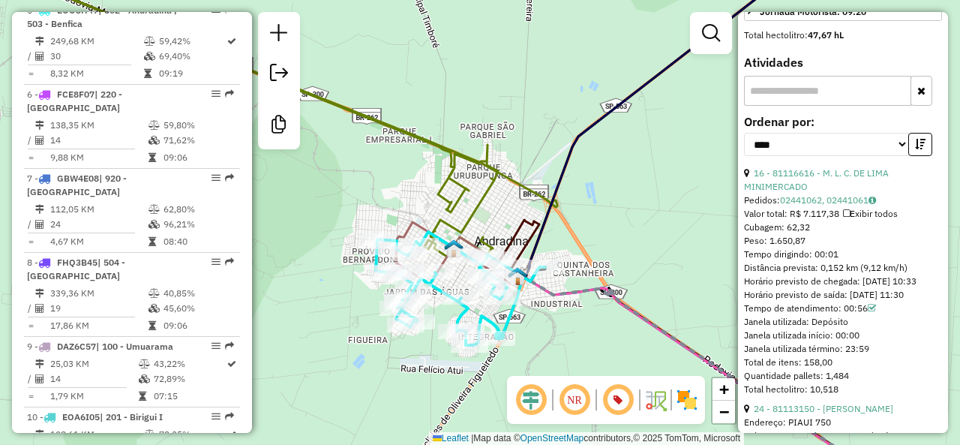
scroll to position [225, 0]
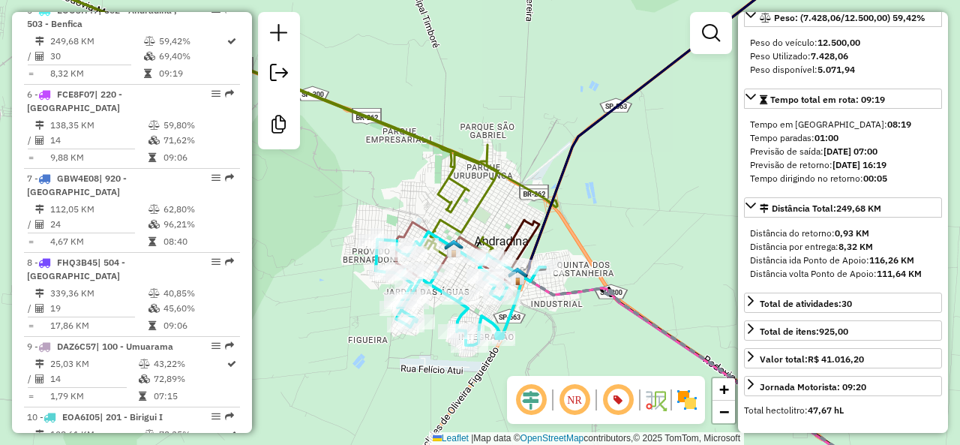
click at [488, 187] on icon at bounding box center [215, 115] width 565 height 284
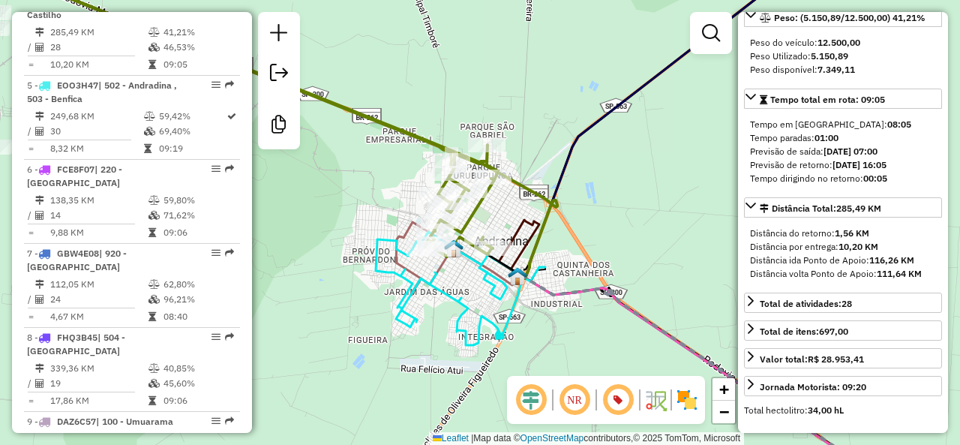
scroll to position [879, 0]
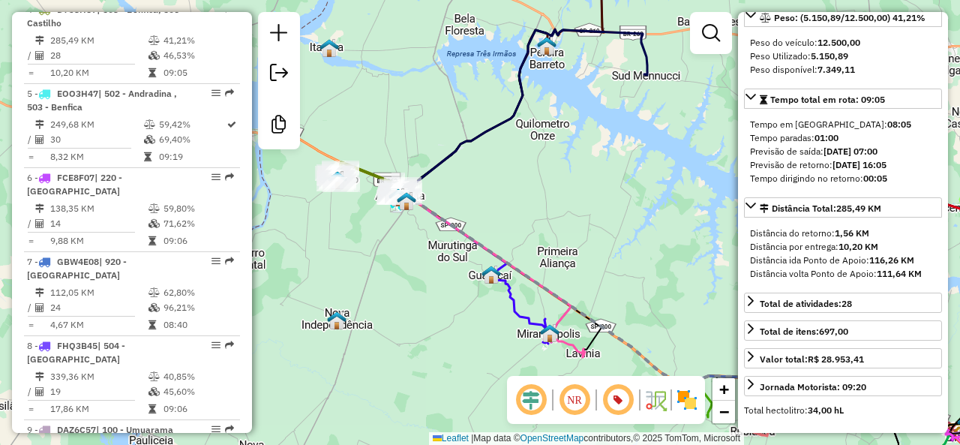
click at [579, 345] on icon at bounding box center [564, 343] width 41 height 29
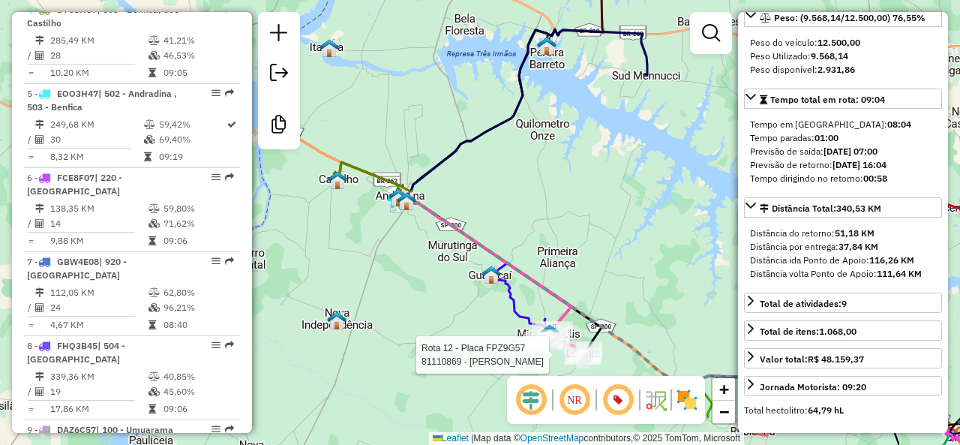
scroll to position [1509, 0]
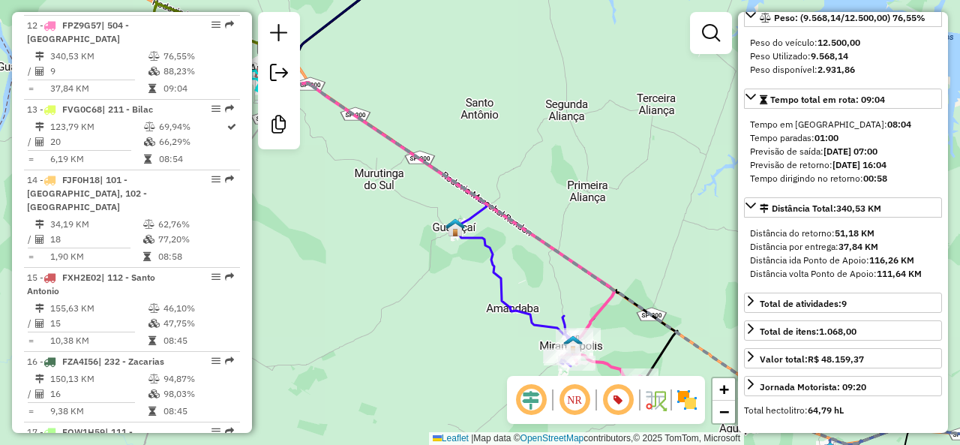
click at [506, 277] on icon at bounding box center [515, 299] width 123 height 134
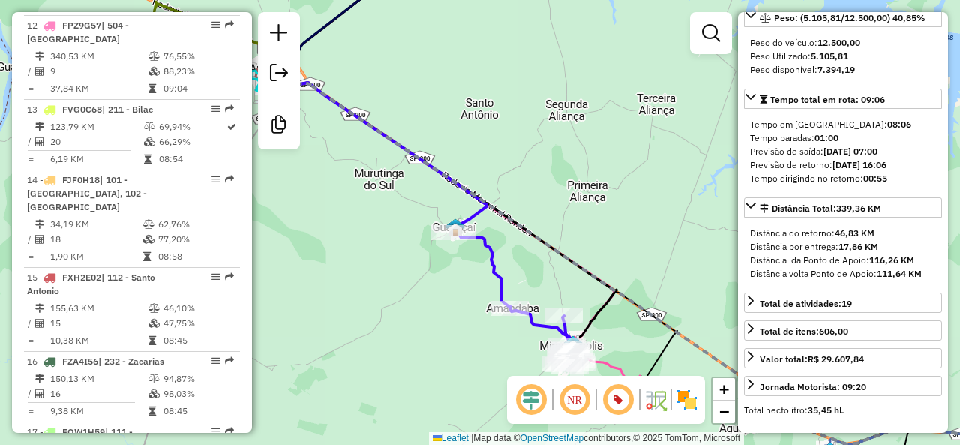
scroll to position [1201, 0]
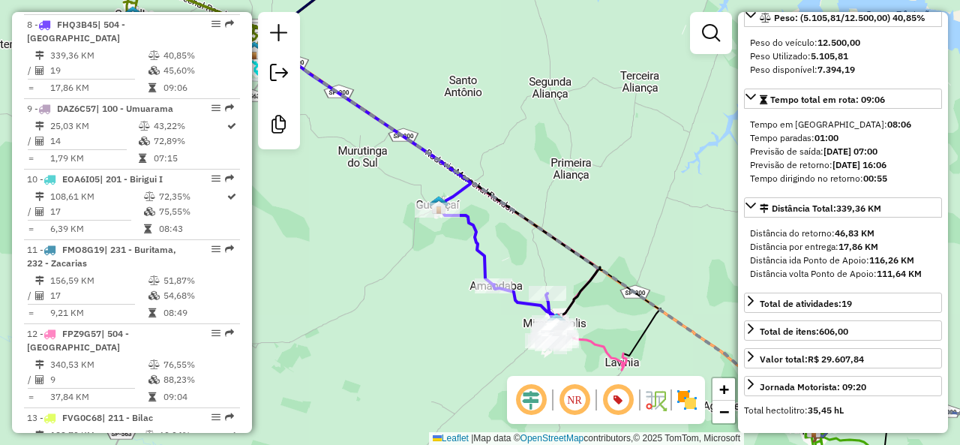
drag, startPoint x: 638, startPoint y: 261, endPoint x: 582, endPoint y: 196, distance: 85.7
click at [582, 196] on div "Janela de atendimento Grade de atendimento Capacidade Transportadoras Veículos …" at bounding box center [480, 222] width 960 height 445
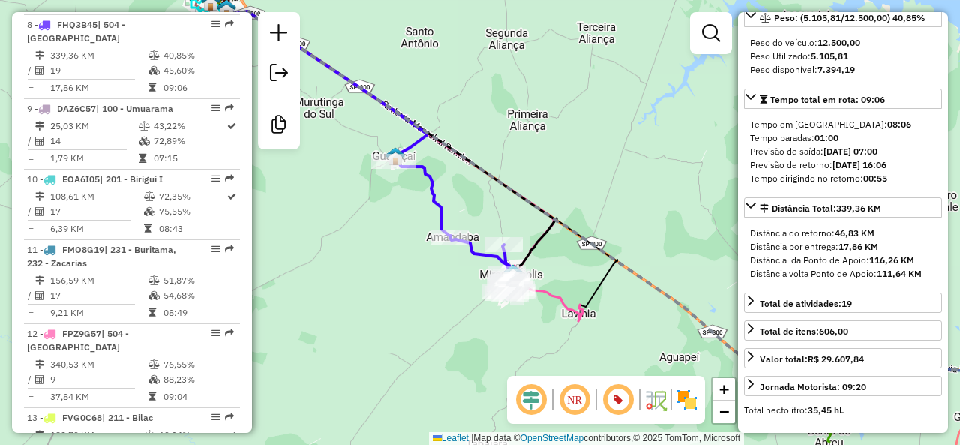
click at [564, 302] on icon at bounding box center [542, 292] width 81 height 57
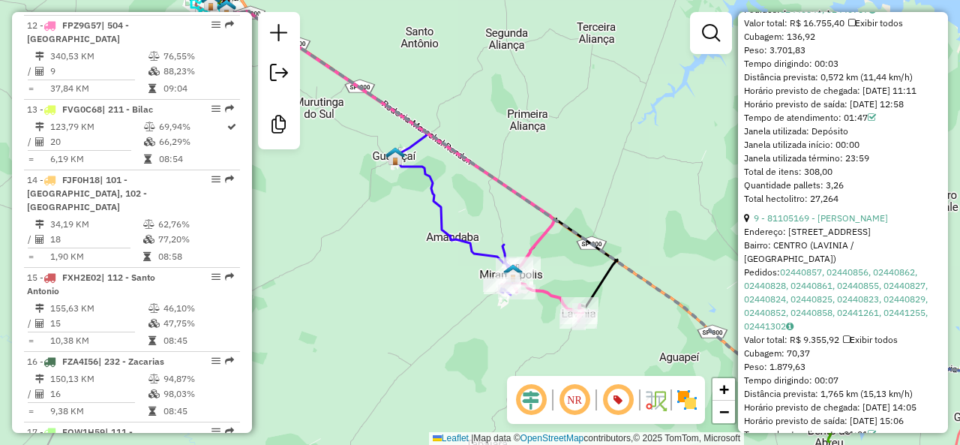
scroll to position [825, 0]
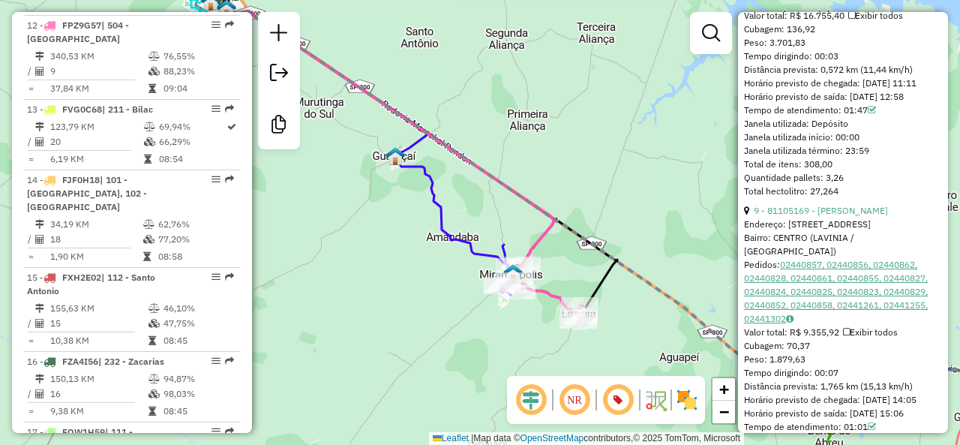
click at [842, 293] on link "02440857, 02440856, 02440862, 02440828, 02440861, 02440855, 02440827, 02440824,…" at bounding box center [836, 291] width 184 height 65
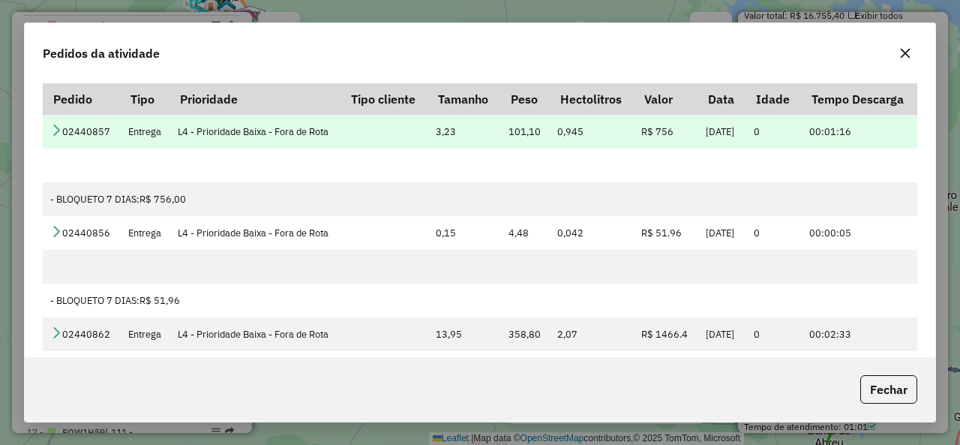
click at [52, 136] on icon at bounding box center [56, 130] width 12 height 12
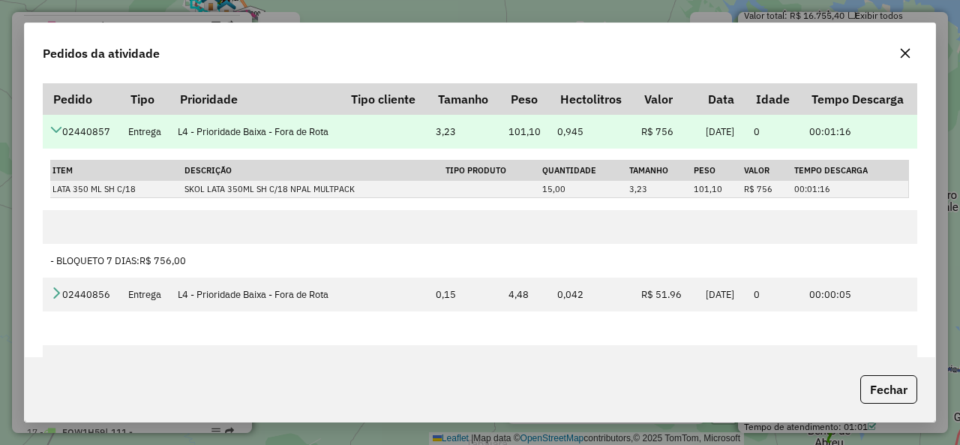
click at [52, 136] on icon at bounding box center [56, 130] width 12 height 12
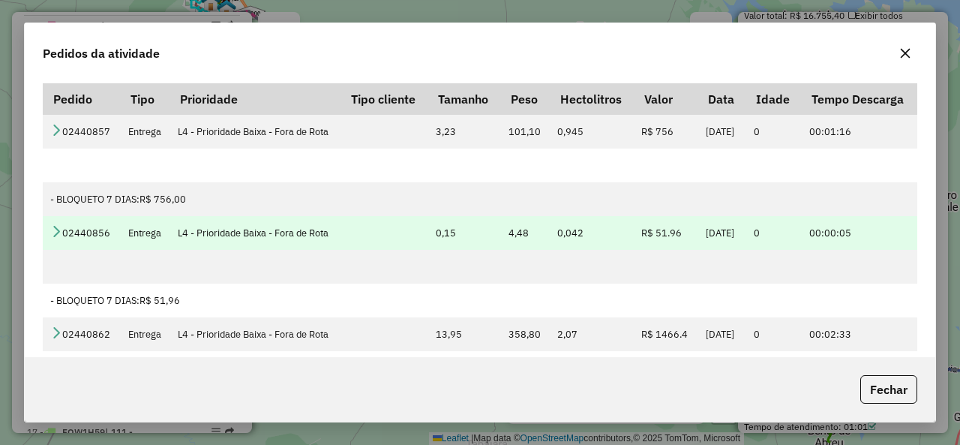
click at [58, 237] on icon at bounding box center [56, 231] width 12 height 12
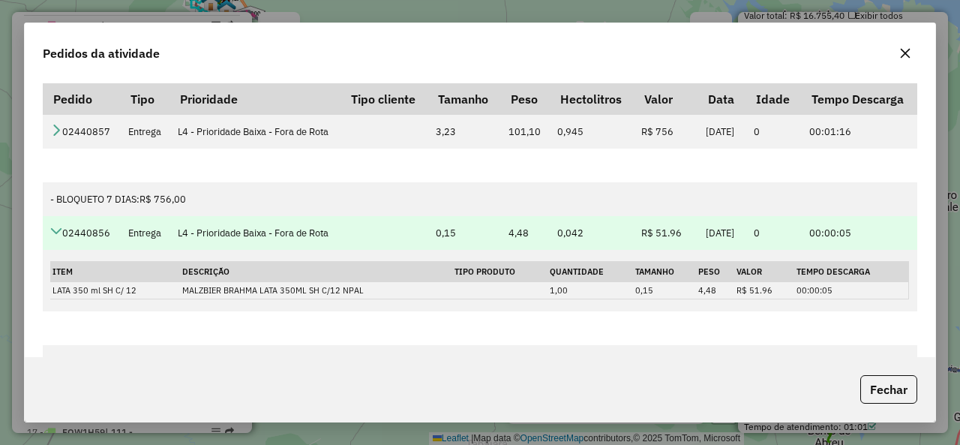
click at [58, 237] on icon at bounding box center [56, 231] width 12 height 12
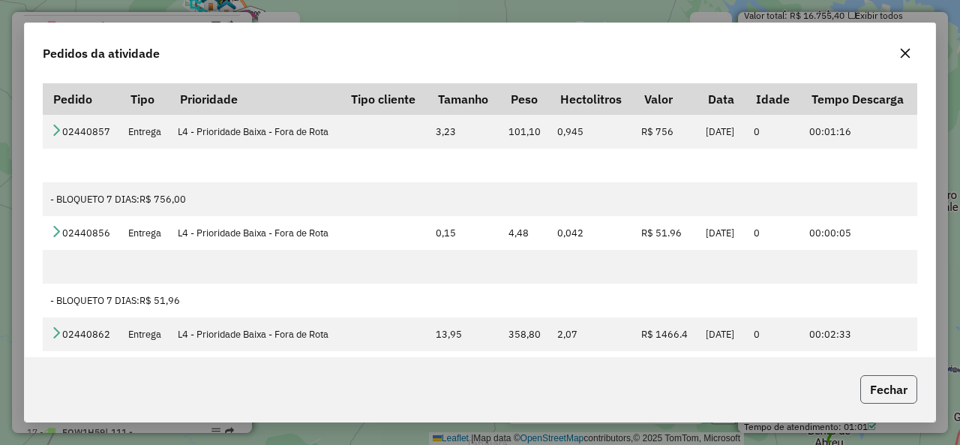
click at [900, 384] on button "Fechar" at bounding box center [889, 389] width 57 height 29
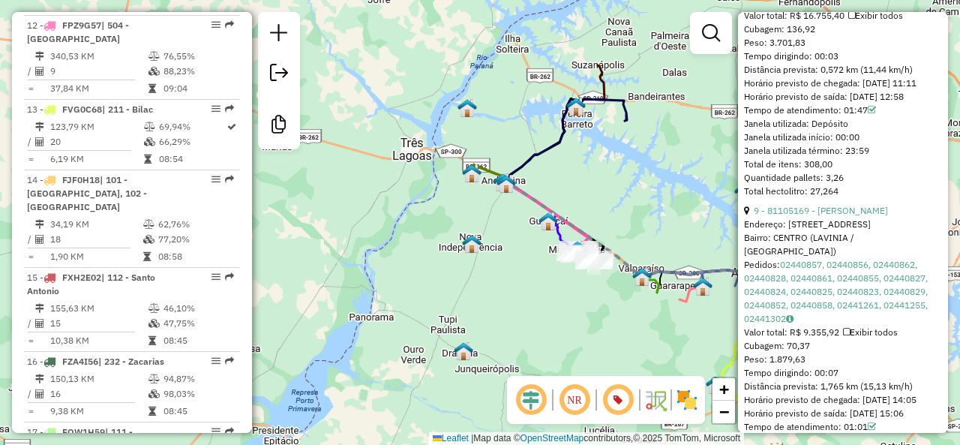
click at [468, 263] on div "Janela de atendimento Grade de atendimento Capacidade Transportadoras Veículos …" at bounding box center [480, 222] width 960 height 445
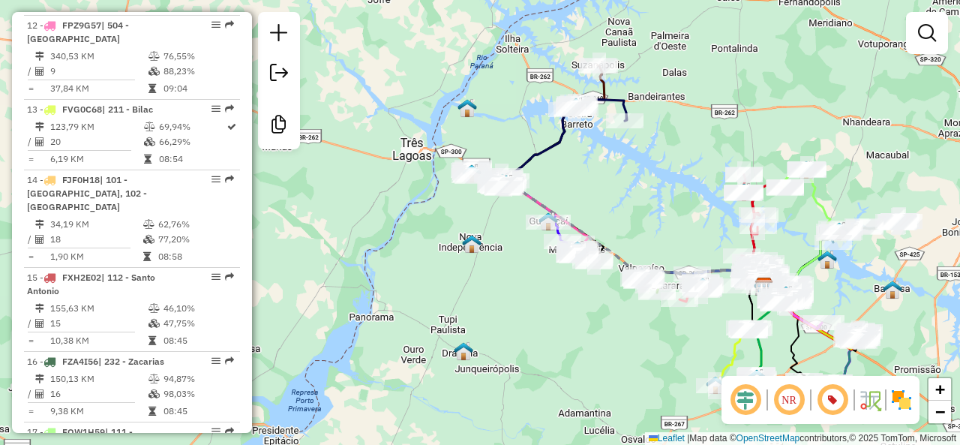
click at [627, 201] on div "Janela de atendimento Grade de atendimento Capacidade Transportadoras Veículos …" at bounding box center [480, 222] width 960 height 445
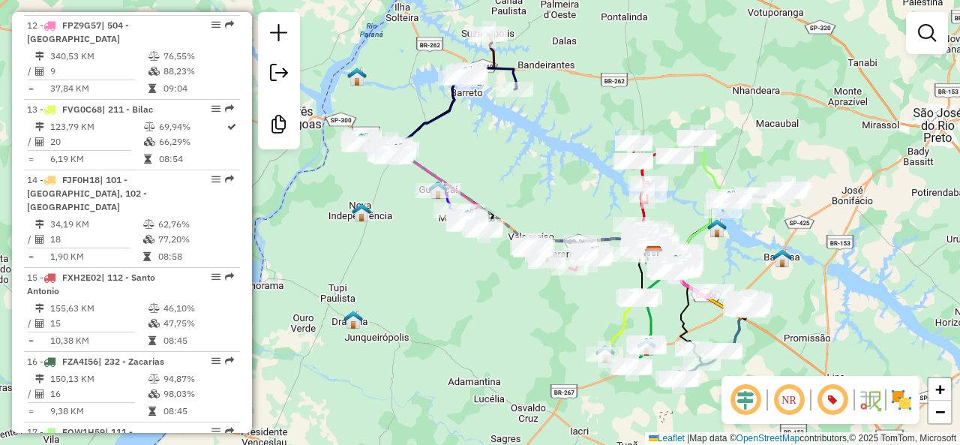
drag, startPoint x: 648, startPoint y: 208, endPoint x: 524, endPoint y: 169, distance: 129.8
click at [524, 169] on div "Janela de atendimento Grade de atendimento Capacidade Transportadoras Veículos …" at bounding box center [480, 222] width 960 height 445
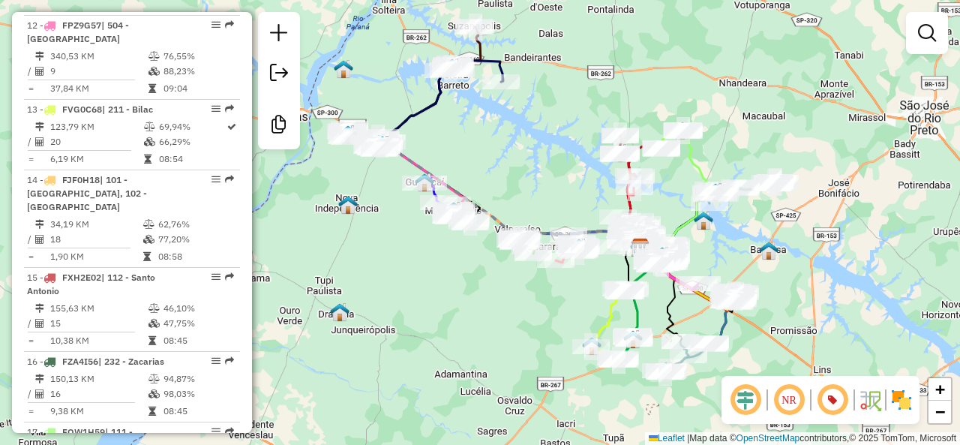
drag, startPoint x: 531, startPoint y: 176, endPoint x: 540, endPoint y: 190, distance: 16.2
click at [540, 190] on div "Janela de atendimento Grade de atendimento Capacidade Transportadoras Veículos …" at bounding box center [480, 222] width 960 height 445
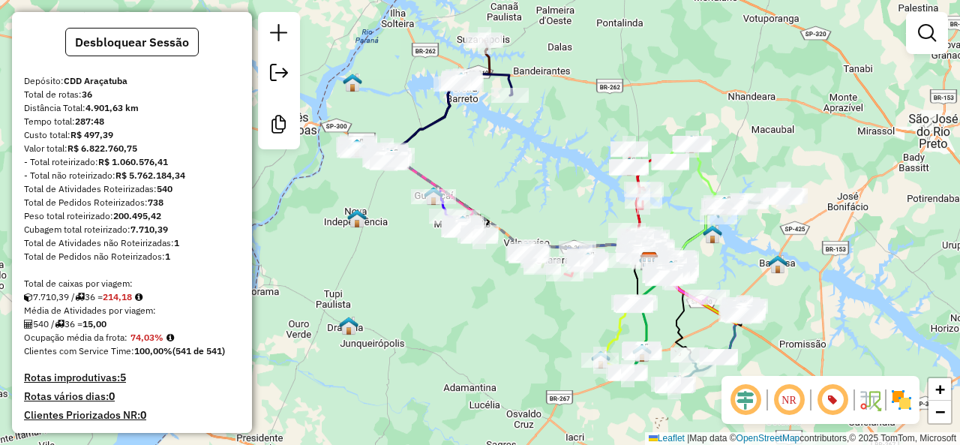
scroll to position [0, 0]
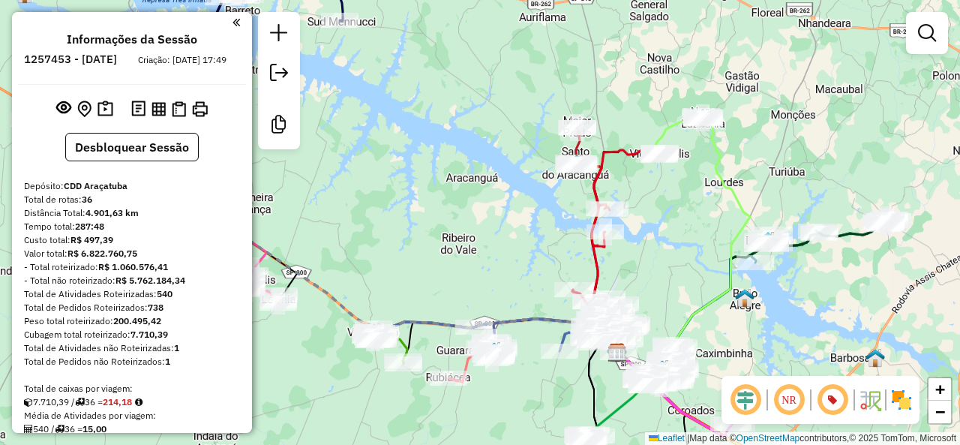
click at [624, 151] on icon at bounding box center [616, 233] width 86 height 167
select select "*********"
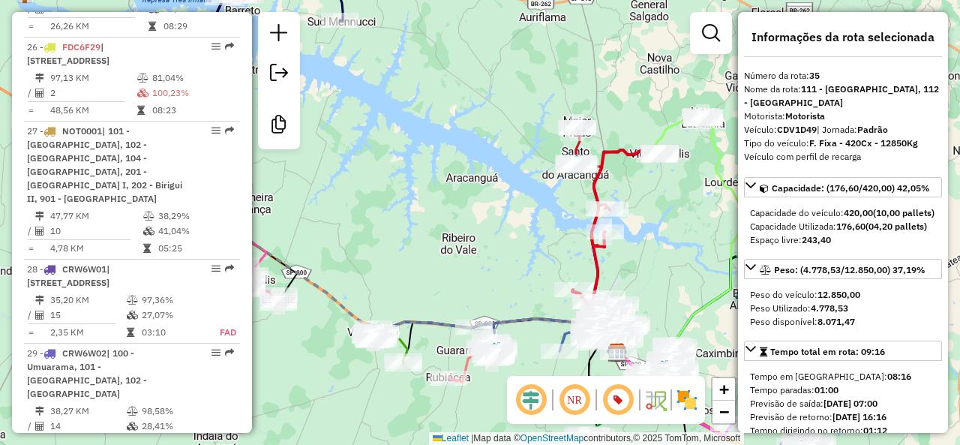
scroll to position [3463, 0]
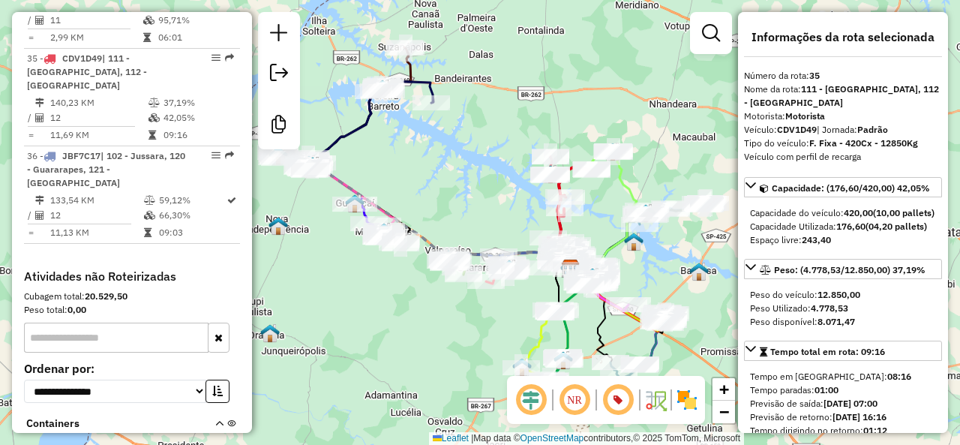
click at [633, 186] on icon at bounding box center [604, 217] width 66 height 131
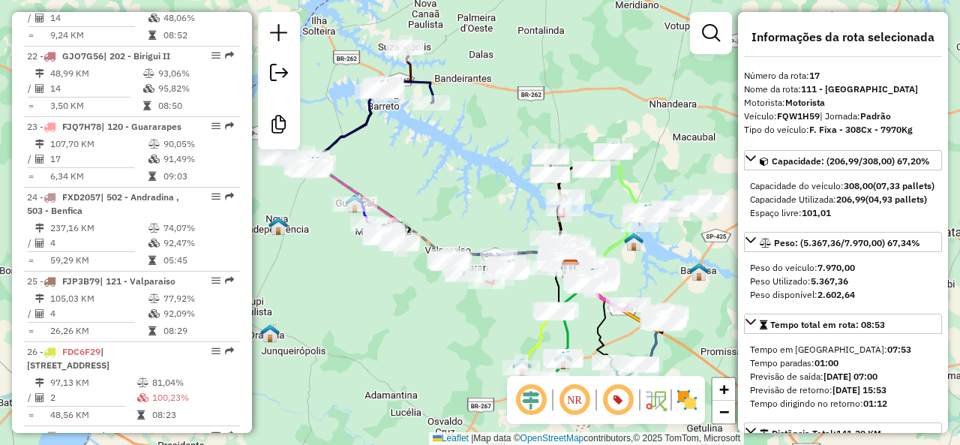
scroll to position [1901, 0]
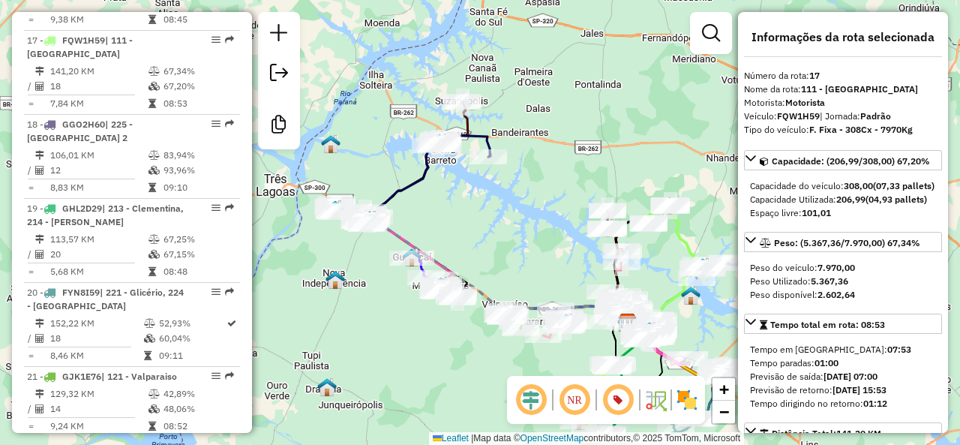
drag, startPoint x: 354, startPoint y: 115, endPoint x: 405, endPoint y: 151, distance: 62.5
click at [395, 151] on div "Janela de atendimento Grade de atendimento Capacidade Transportadoras Veículos …" at bounding box center [480, 222] width 960 height 445
click at [468, 120] on icon at bounding box center [418, 161] width 99 height 119
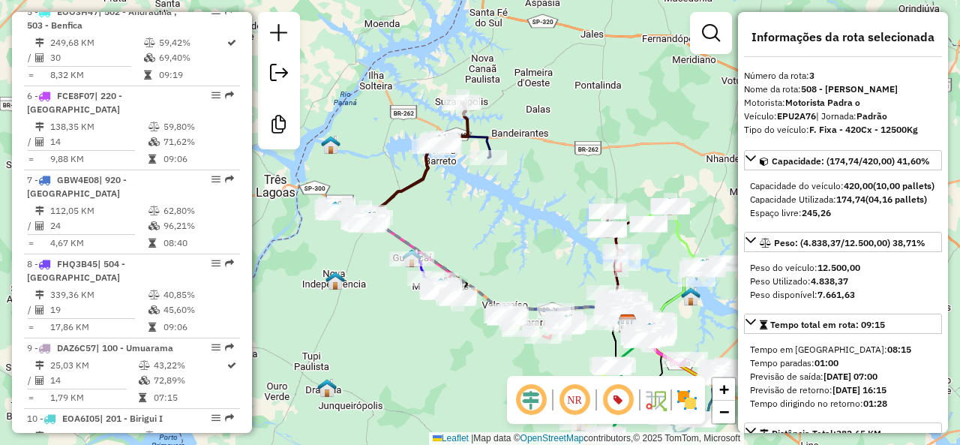
scroll to position [795, 0]
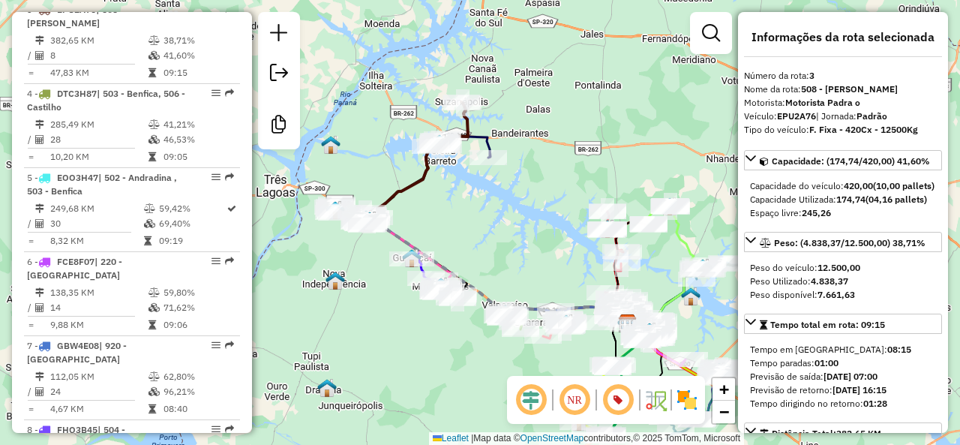
click at [488, 140] on icon at bounding box center [461, 146] width 60 height 23
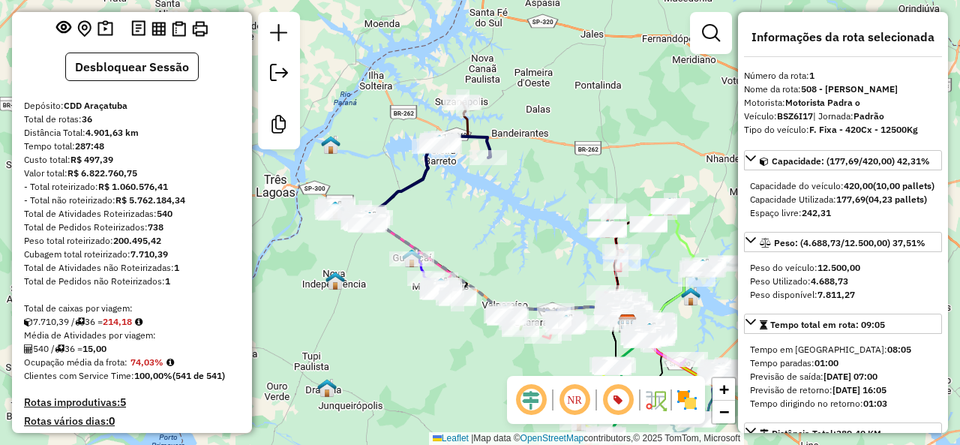
scroll to position [0, 0]
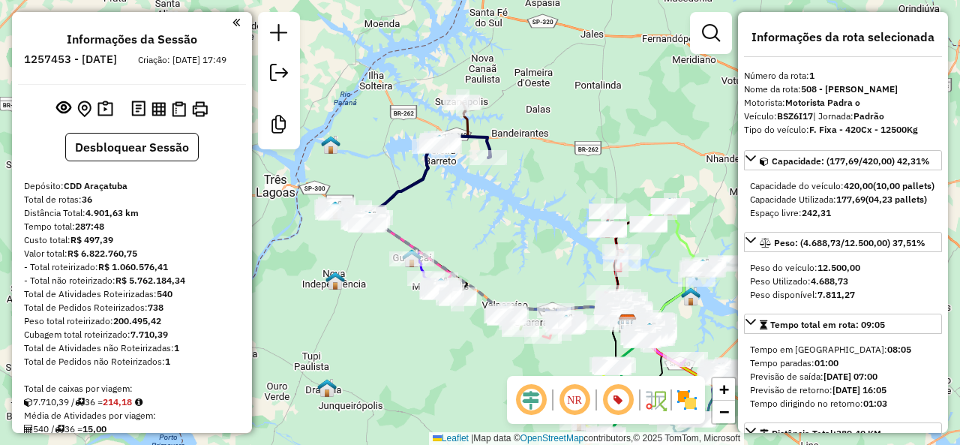
click at [585, 140] on div "Janela de atendimento Grade de atendimento Capacidade Transportadoras Veículos …" at bounding box center [480, 222] width 960 height 445
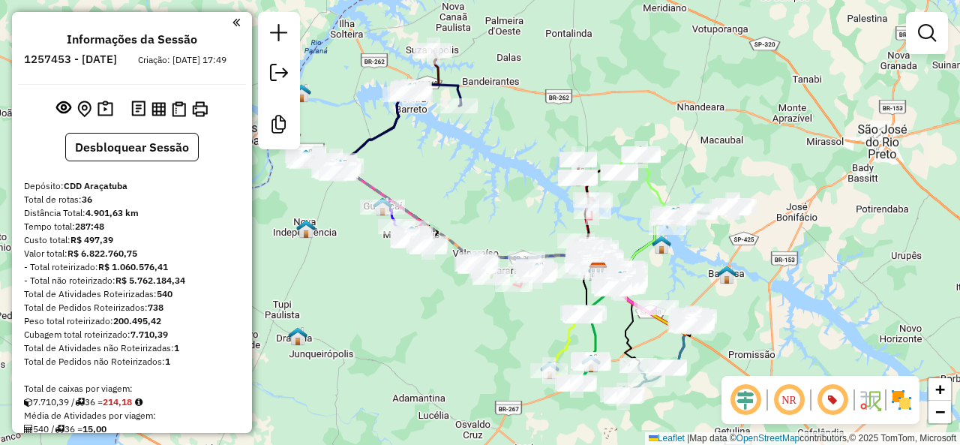
drag, startPoint x: 557, startPoint y: 177, endPoint x: 528, endPoint y: 125, distance: 59.5
click at [528, 125] on div "Janela de atendimento Grade de atendimento Capacidade Transportadoras Veículos …" at bounding box center [480, 222] width 960 height 445
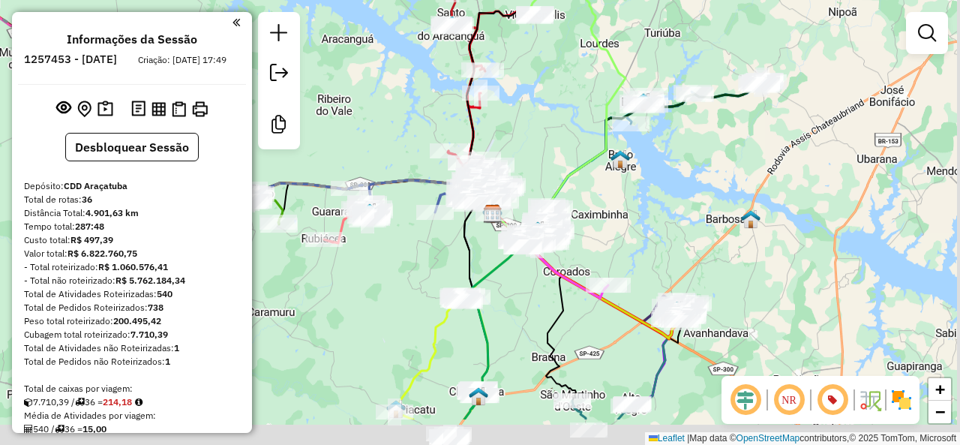
drag, startPoint x: 672, startPoint y: 274, endPoint x: 638, endPoint y: 239, distance: 48.8
click at [640, 239] on div "Janela de atendimento Grade de atendimento Capacidade Transportadoras Veículos …" at bounding box center [480, 222] width 960 height 445
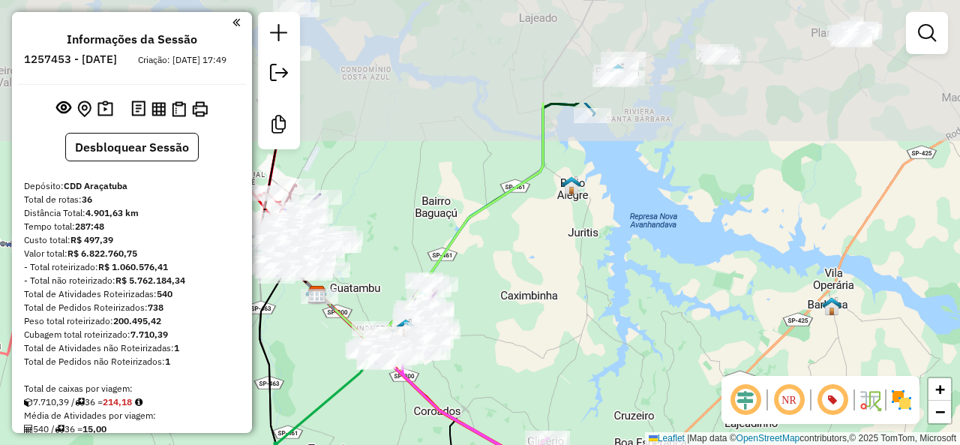
drag, startPoint x: 569, startPoint y: 295, endPoint x: 570, endPoint y: 306, distance: 11.4
click at [570, 308] on div "Janela de atendimento Grade de atendimento Capacidade Transportadoras Veículos …" at bounding box center [480, 222] width 960 height 445
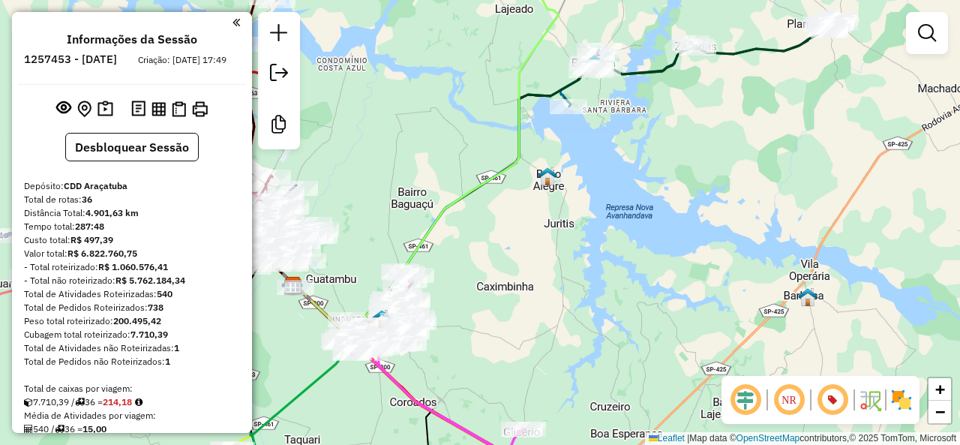
drag, startPoint x: 610, startPoint y: 237, endPoint x: 602, endPoint y: 175, distance: 62.8
click at [600, 185] on div "Janela de atendimento Grade de atendimento Capacidade Transportadoras Veículos …" at bounding box center [480, 222] width 960 height 445
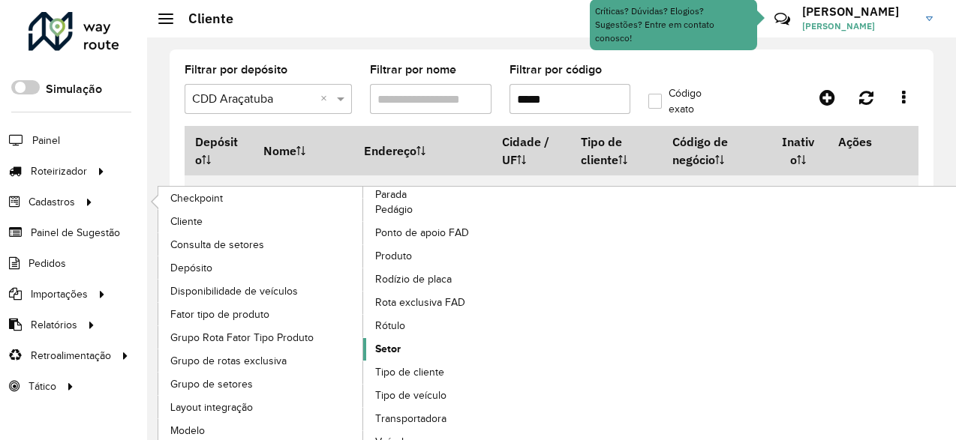
click at [422, 345] on link "Setor" at bounding box center [466, 349] width 206 height 23
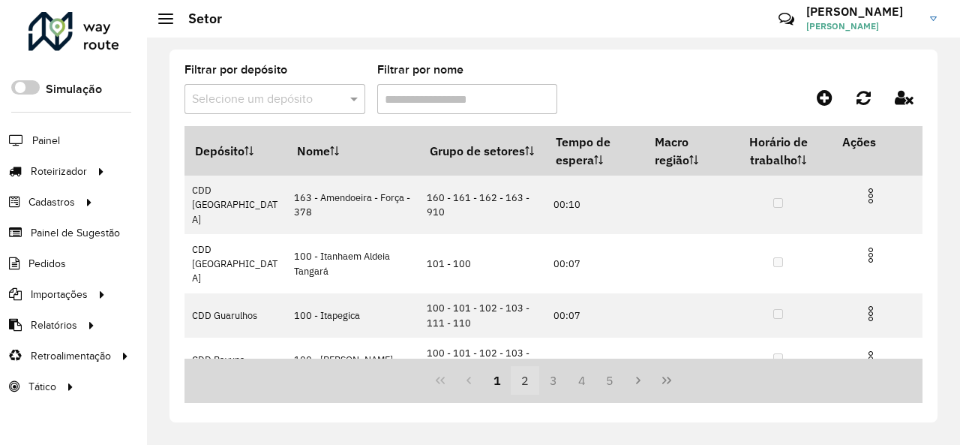
click at [522, 381] on button "2" at bounding box center [525, 380] width 29 height 29
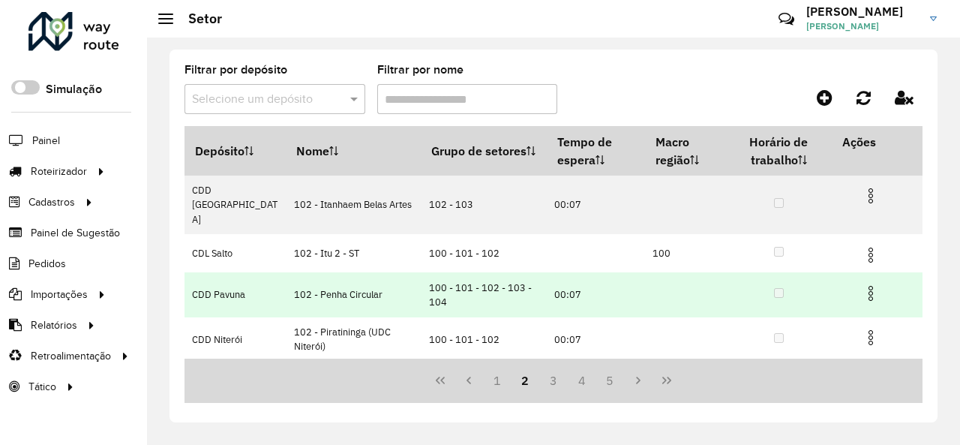
scroll to position [341, 0]
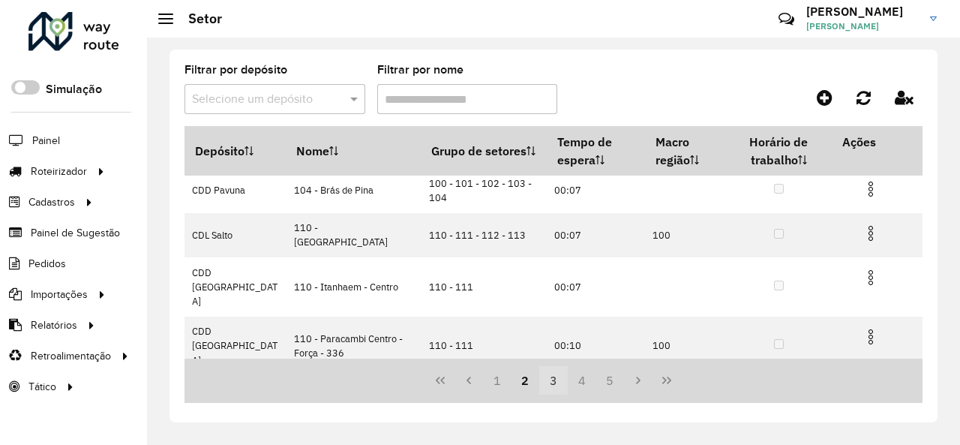
click at [554, 386] on button "3" at bounding box center [553, 380] width 29 height 29
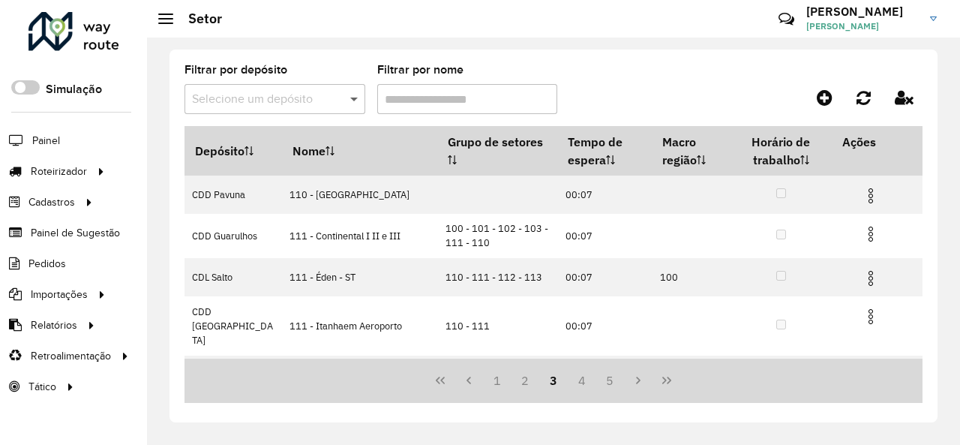
click at [352, 91] on span at bounding box center [356, 99] width 19 height 18
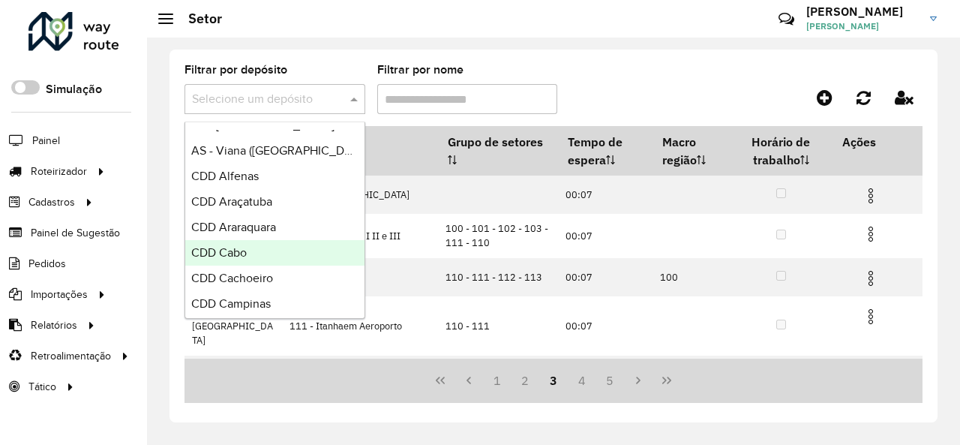
scroll to position [300, 0]
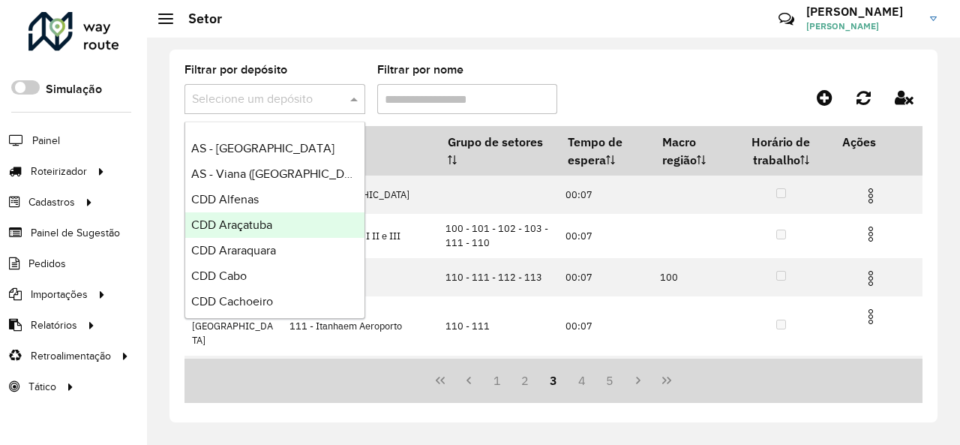
click at [276, 230] on div "CDD Araçatuba" at bounding box center [274, 225] width 179 height 26
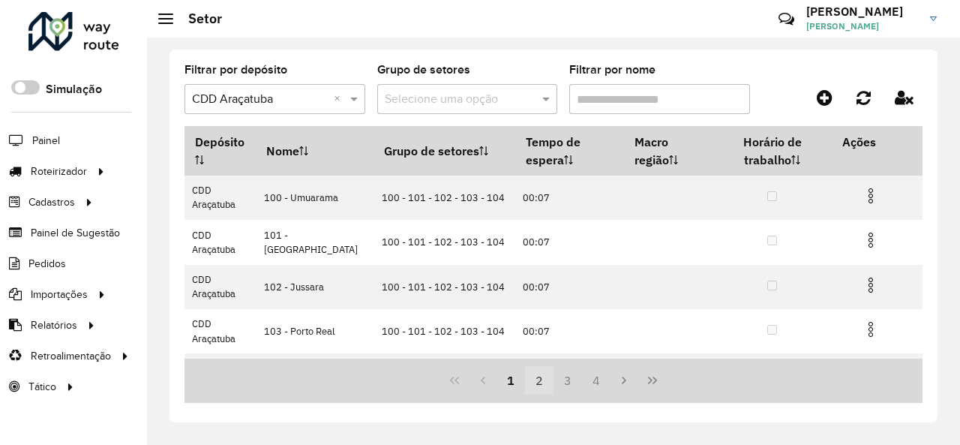
click at [545, 388] on button "2" at bounding box center [539, 380] width 29 height 29
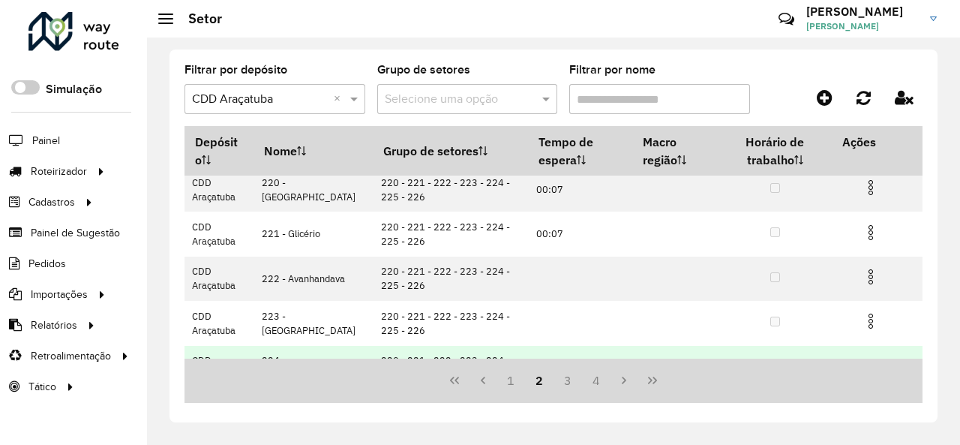
scroll to position [273, 0]
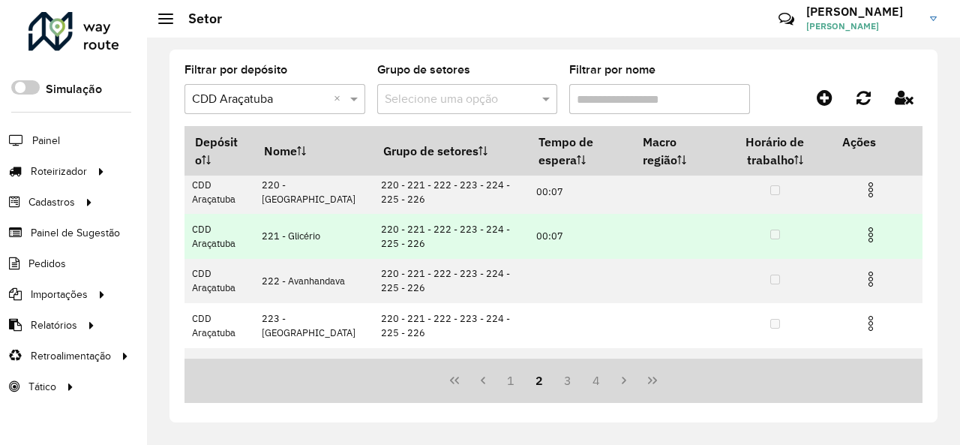
click at [869, 236] on img at bounding box center [871, 235] width 18 height 18
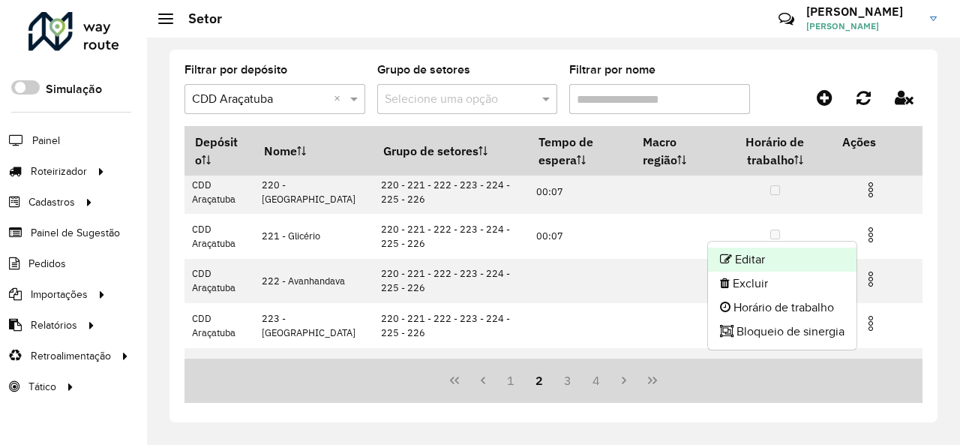
click at [785, 258] on li "Editar" at bounding box center [782, 260] width 149 height 24
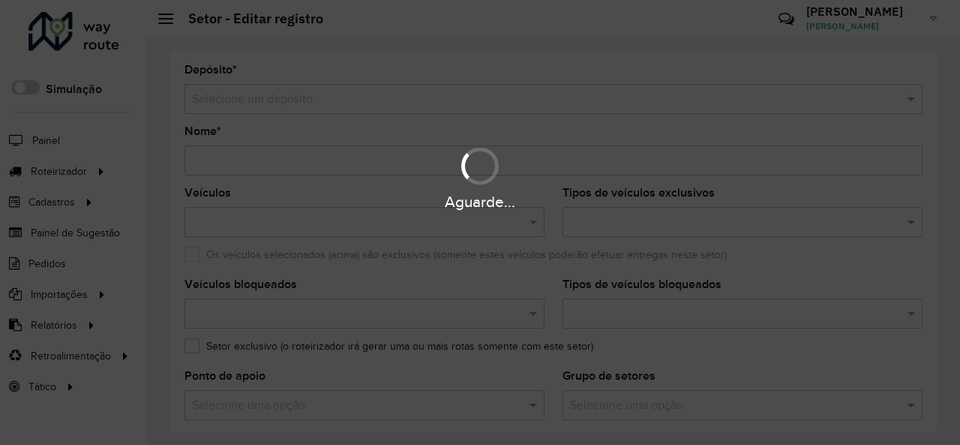
type input "**********"
type input "*******"
type input "*****"
type input "**"
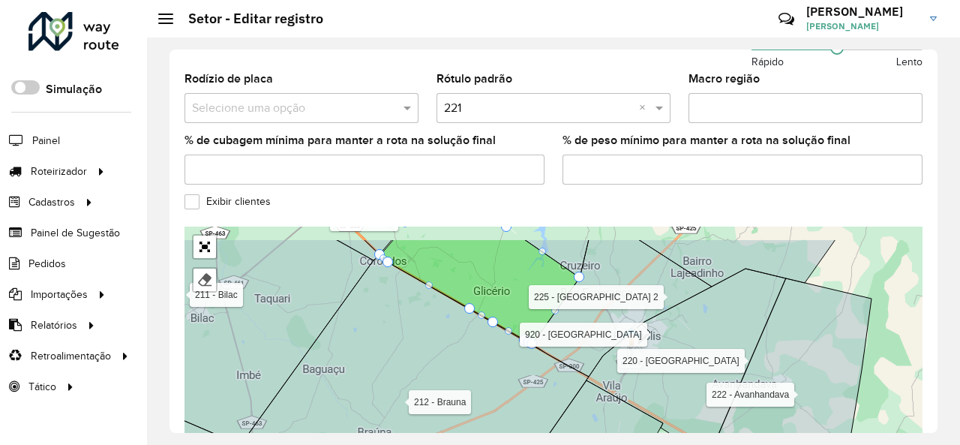
scroll to position [532, 0]
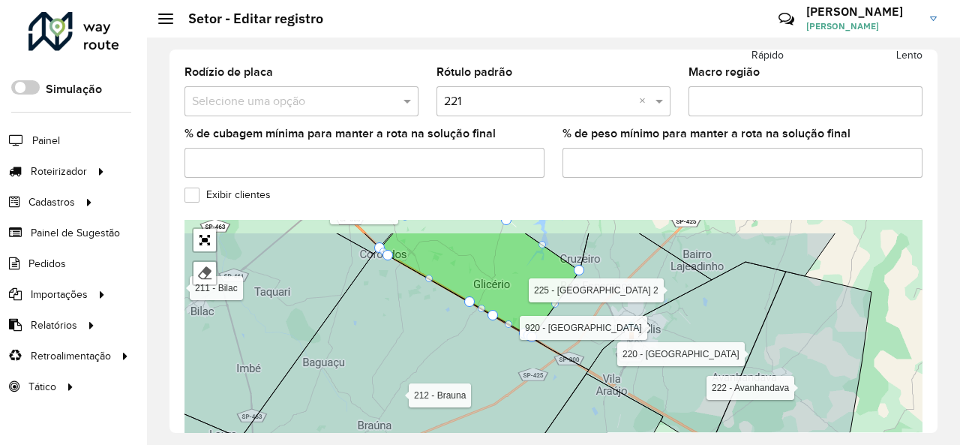
drag, startPoint x: 478, startPoint y: 308, endPoint x: 466, endPoint y: 385, distance: 77.5
click at [466, 386] on icon at bounding box center [415, 376] width 348 height 257
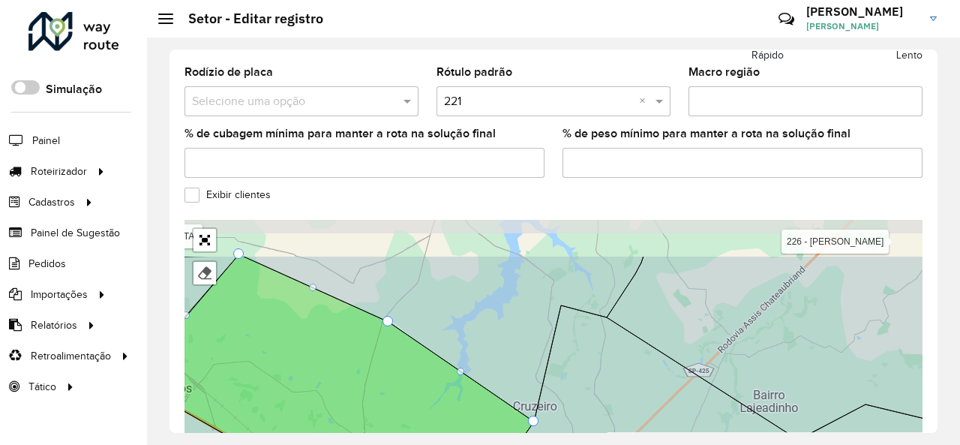
drag, startPoint x: 554, startPoint y: 296, endPoint x: 509, endPoint y: 353, distance: 73.2
click at [509, 359] on icon at bounding box center [442, 339] width 401 height 166
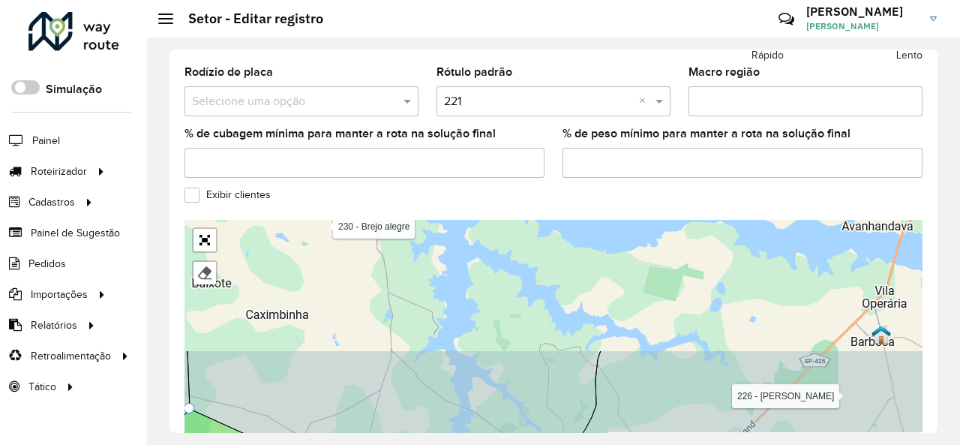
drag, startPoint x: 597, startPoint y: 248, endPoint x: 548, endPoint y: 402, distance: 161.6
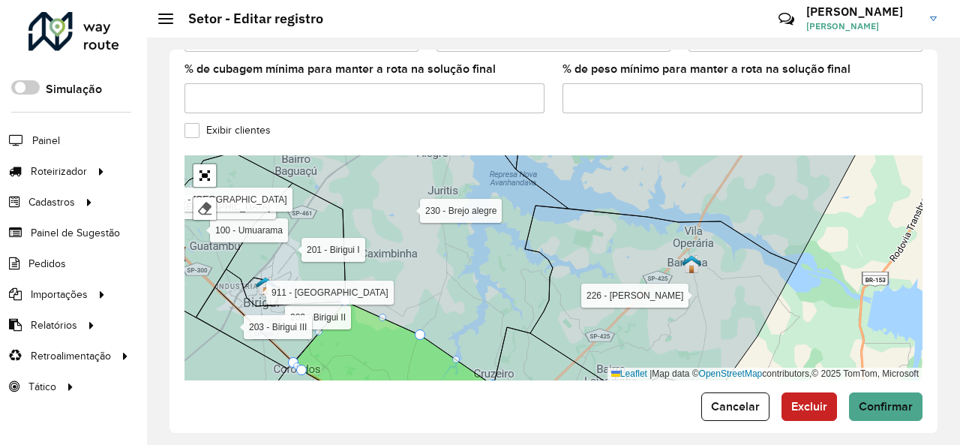
scroll to position [599, 0]
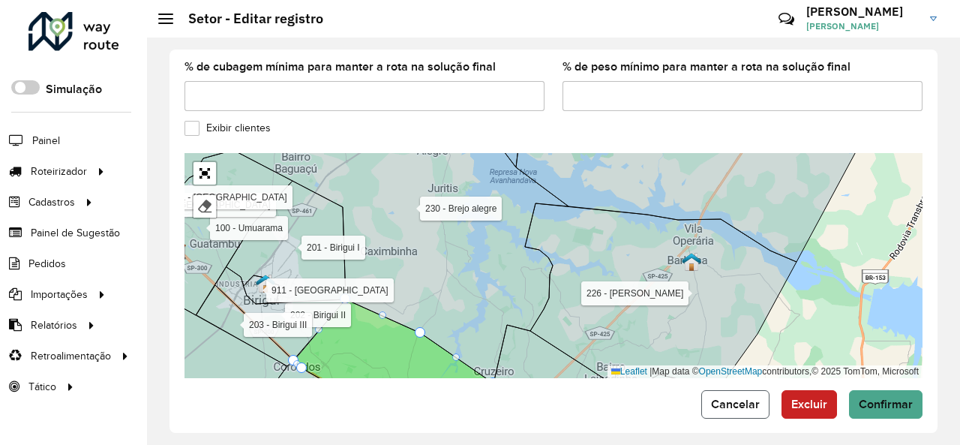
click at [762, 390] on button "Cancelar" at bounding box center [736, 404] width 68 height 29
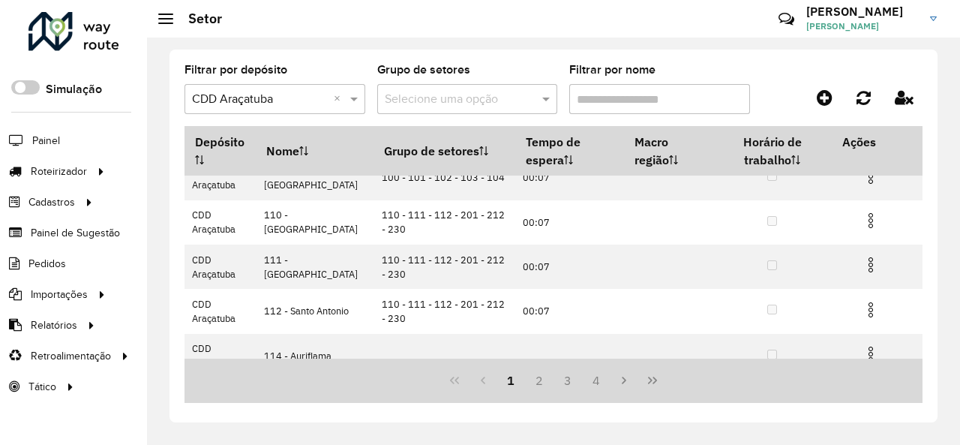
scroll to position [348, 0]
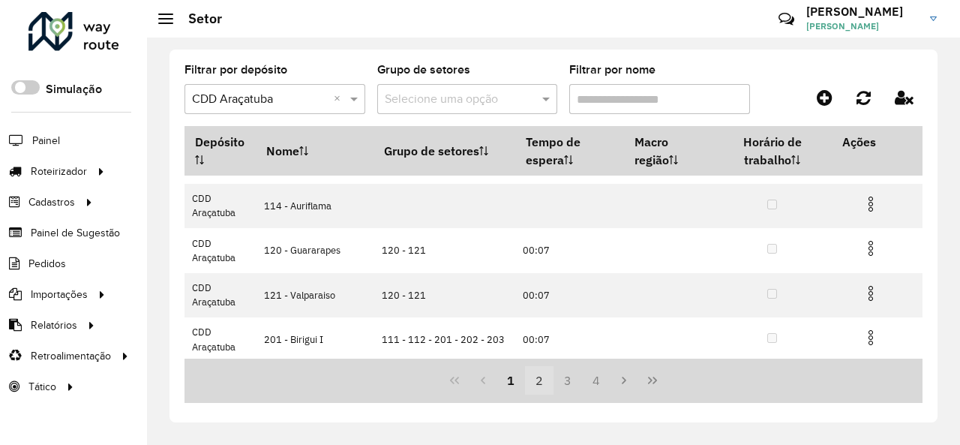
click at [538, 382] on button "2" at bounding box center [539, 380] width 29 height 29
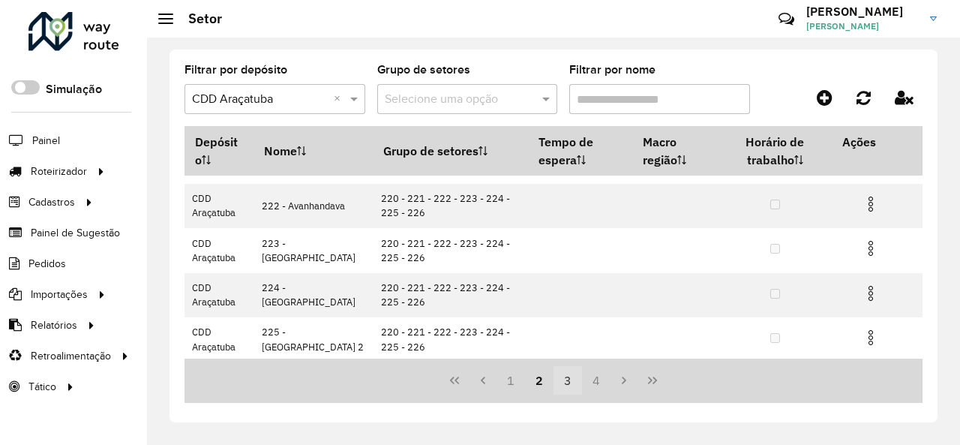
click at [563, 380] on button "3" at bounding box center [568, 380] width 29 height 29
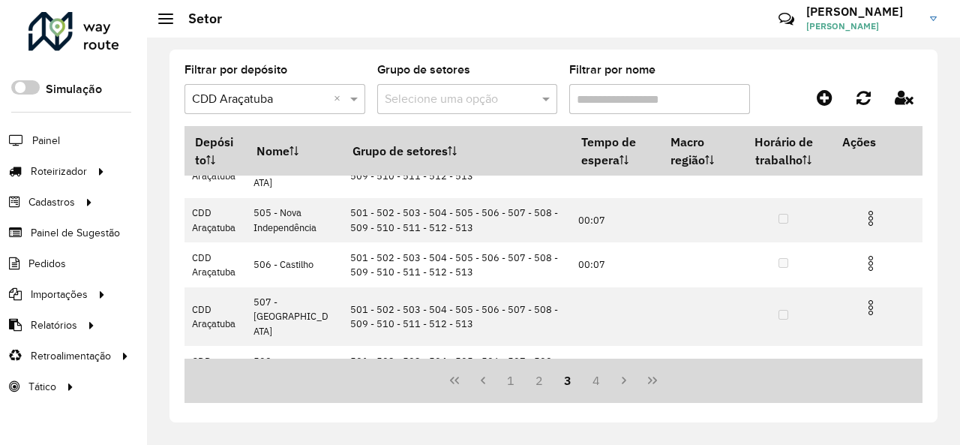
scroll to position [0, 0]
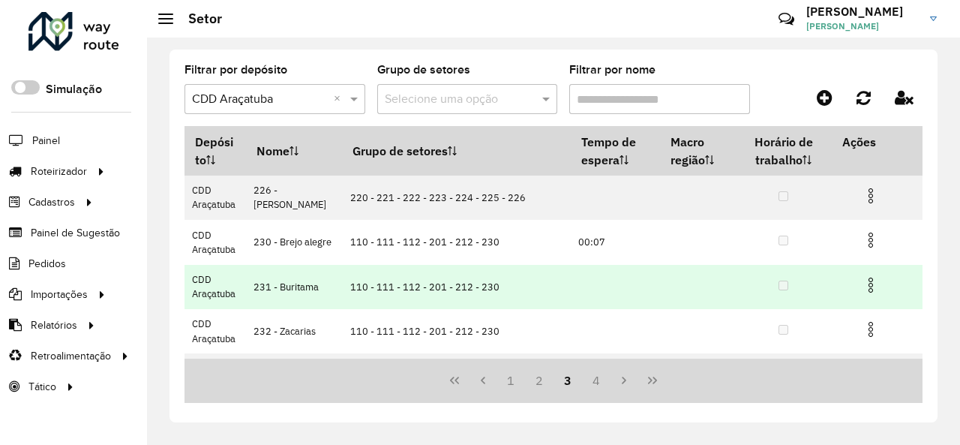
click at [866, 287] on img at bounding box center [871, 285] width 18 height 18
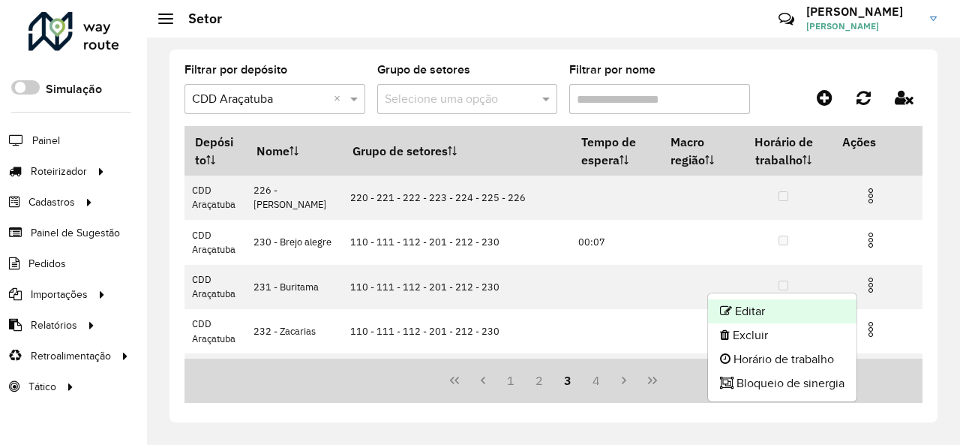
click at [795, 305] on li "Editar" at bounding box center [782, 311] width 149 height 24
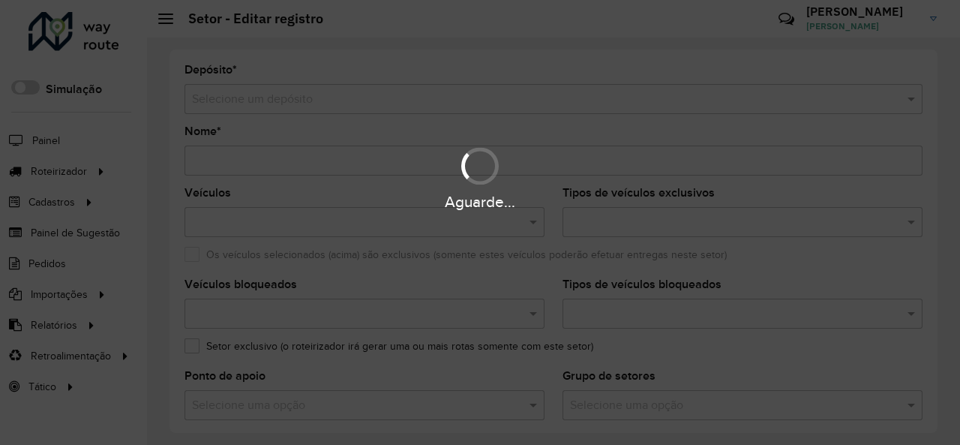
type input "**********"
type input "*******"
type input "**"
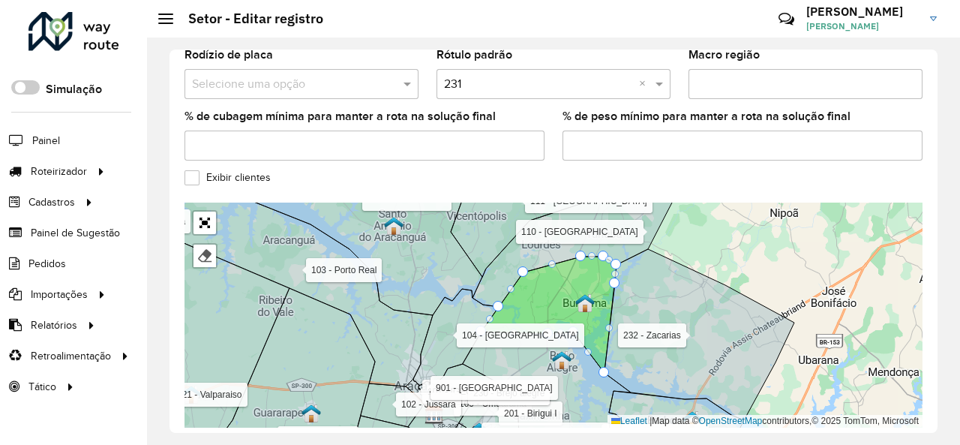
scroll to position [599, 0]
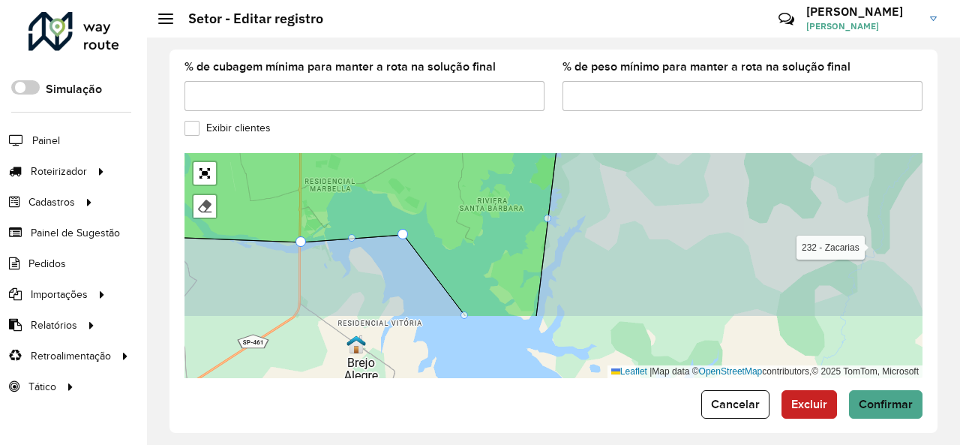
drag, startPoint x: 615, startPoint y: 275, endPoint x: 551, endPoint y: 148, distance: 141.9
click at [551, 148] on icon at bounding box center [741, 181] width 410 height 272
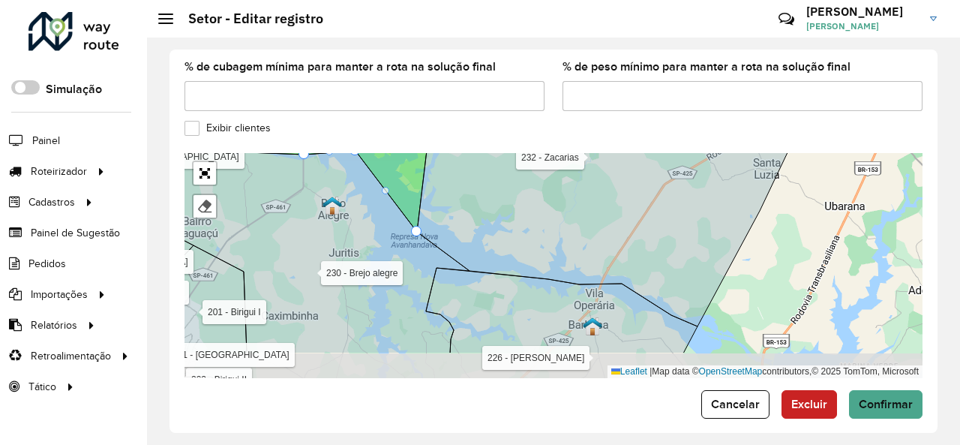
drag, startPoint x: 558, startPoint y: 264, endPoint x: 464, endPoint y: 202, distance: 112.6
click at [464, 202] on icon at bounding box center [607, 204] width 380 height 245
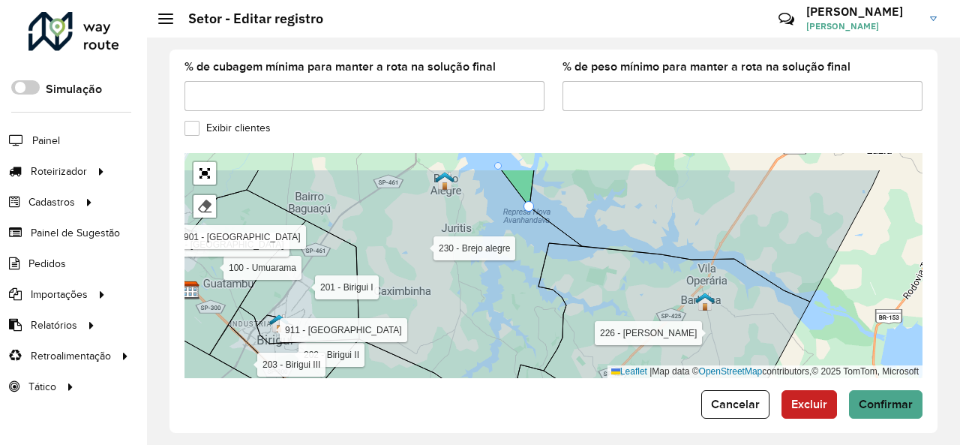
drag, startPoint x: 464, startPoint y: 279, endPoint x: 512, endPoint y: 317, distance: 60.9
click at [512, 317] on icon at bounding box center [414, 297] width 335 height 254
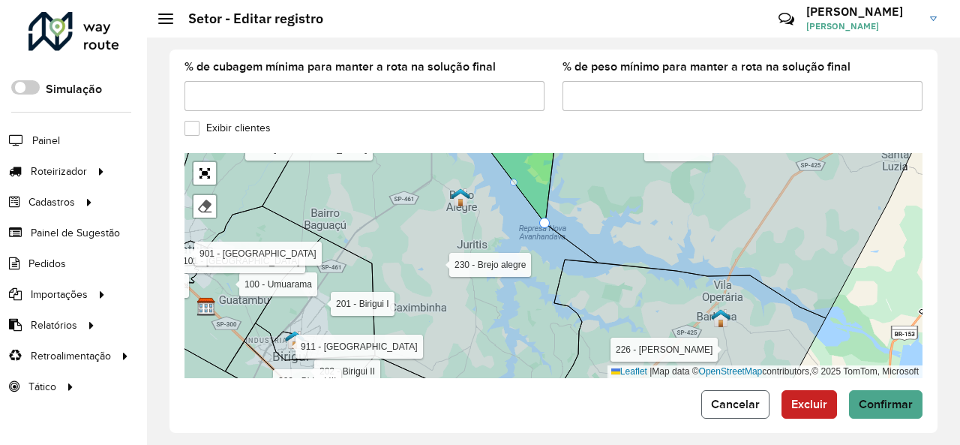
click at [715, 398] on span "Cancelar" at bounding box center [735, 404] width 49 height 13
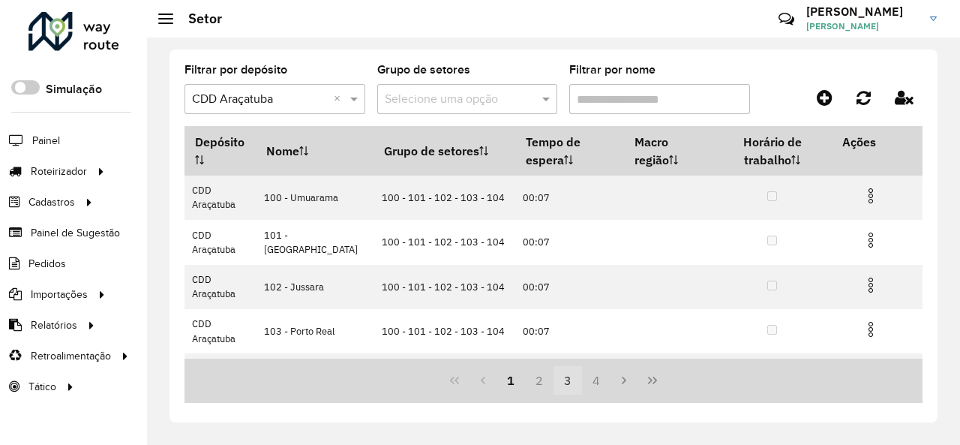
click at [566, 379] on button "3" at bounding box center [568, 380] width 29 height 29
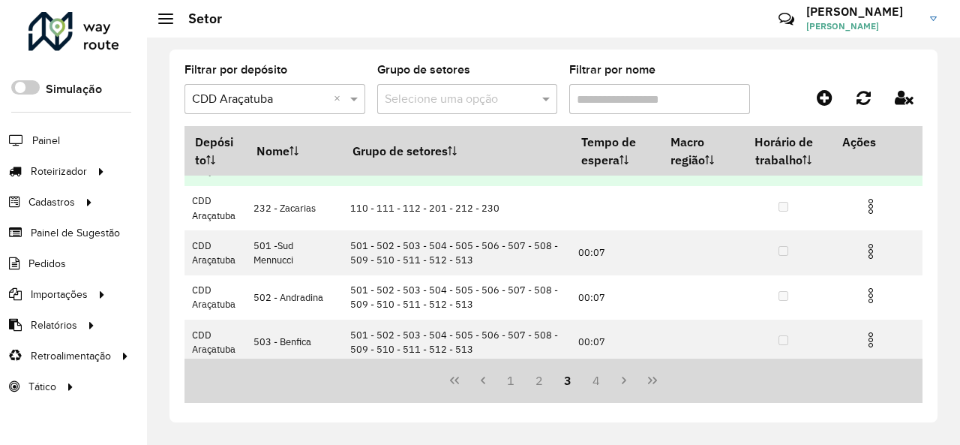
scroll to position [48, 0]
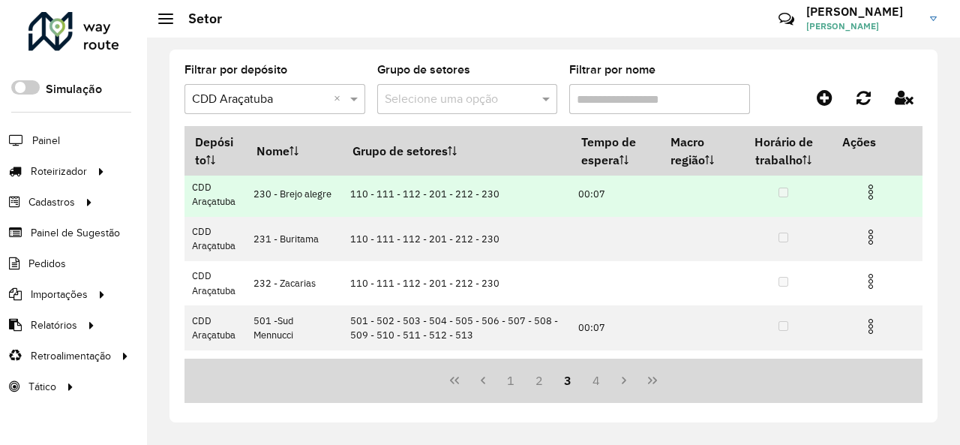
click at [870, 194] on img at bounding box center [871, 192] width 18 height 18
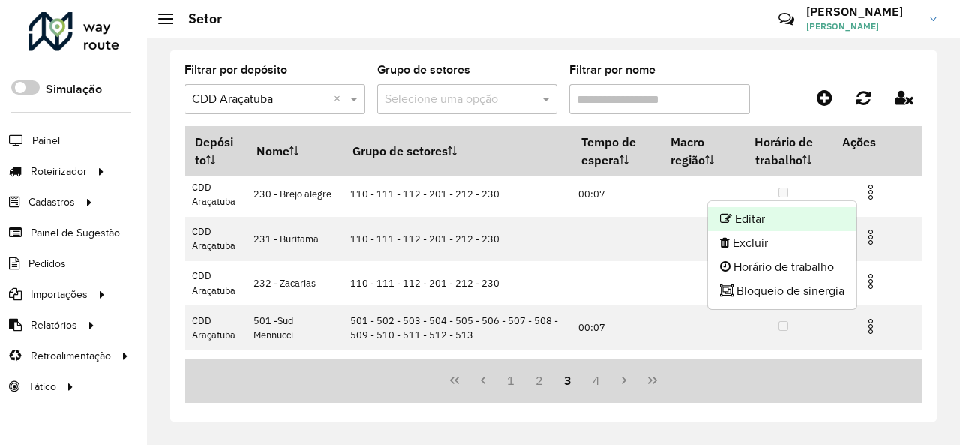
click at [800, 217] on li "Editar" at bounding box center [782, 219] width 149 height 24
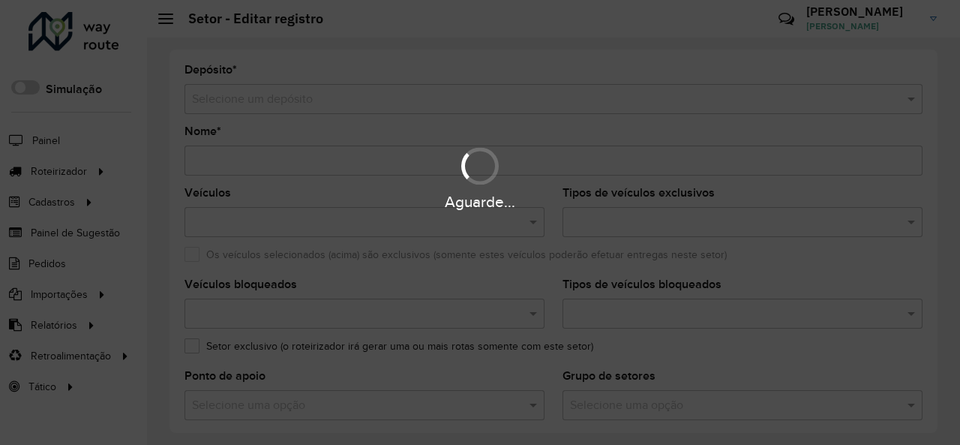
type input "**********"
type input "*******"
type input "*****"
type input "**"
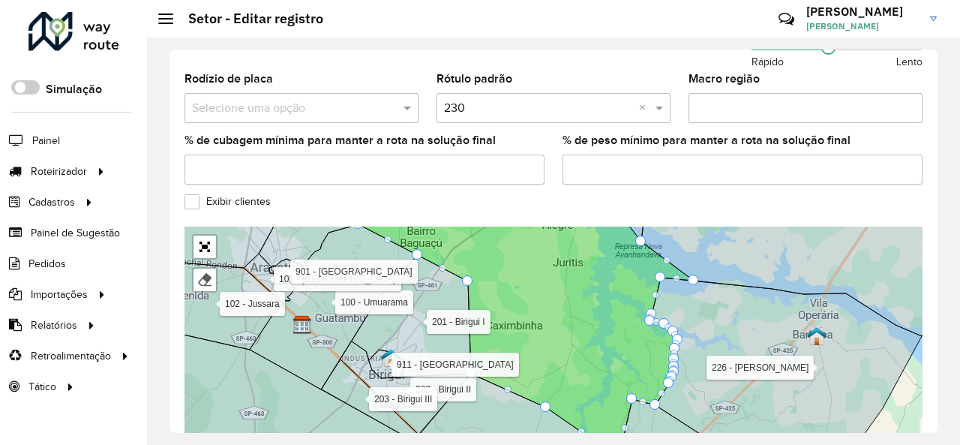
scroll to position [532, 0]
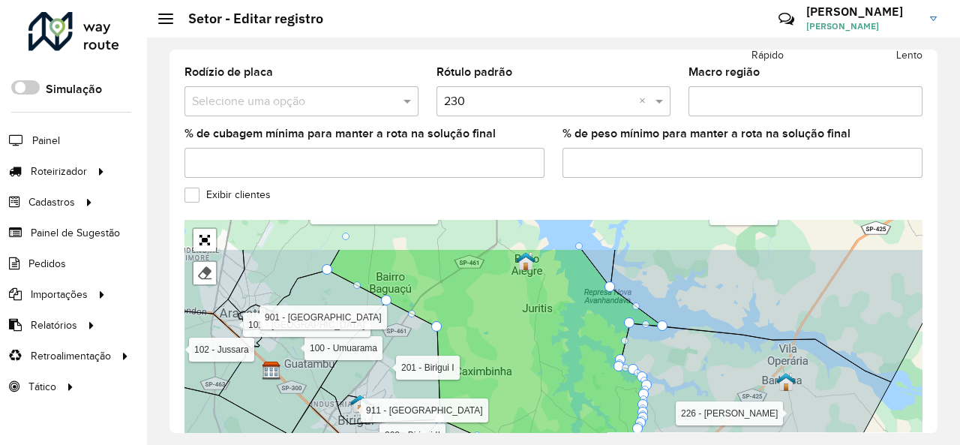
drag, startPoint x: 545, startPoint y: 335, endPoint x: 542, endPoint y: 347, distance: 11.6
click at [542, 347] on icon at bounding box center [495, 376] width 335 height 254
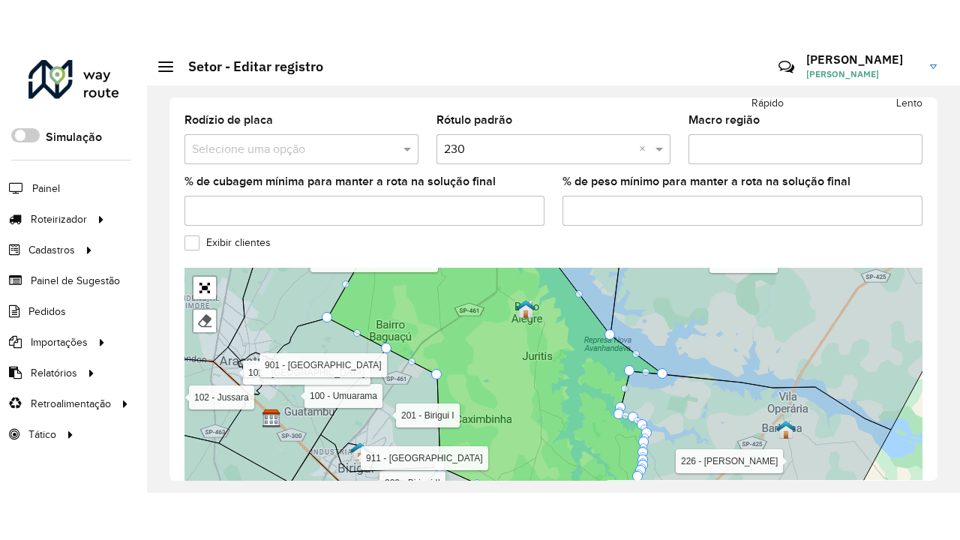
scroll to position [599, 0]
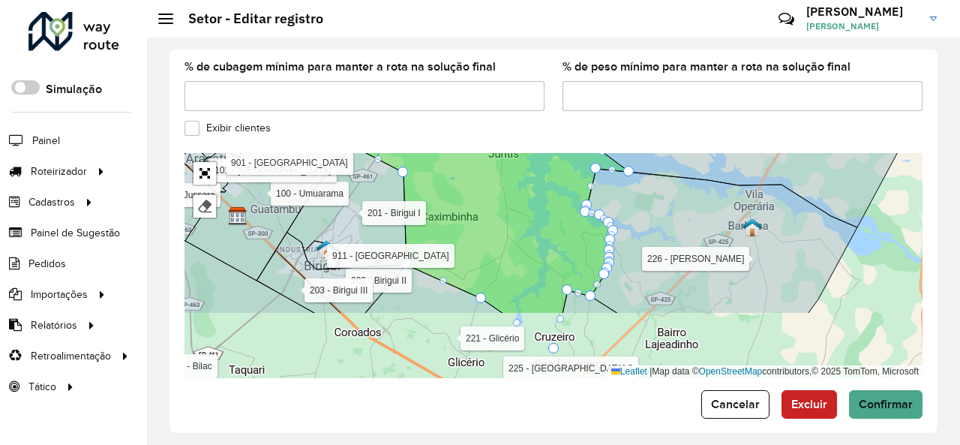
drag, startPoint x: 690, startPoint y: 298, endPoint x: 656, endPoint y: 210, distance: 94.1
click at [656, 210] on icon at bounding box center [722, 241] width 272 height 145
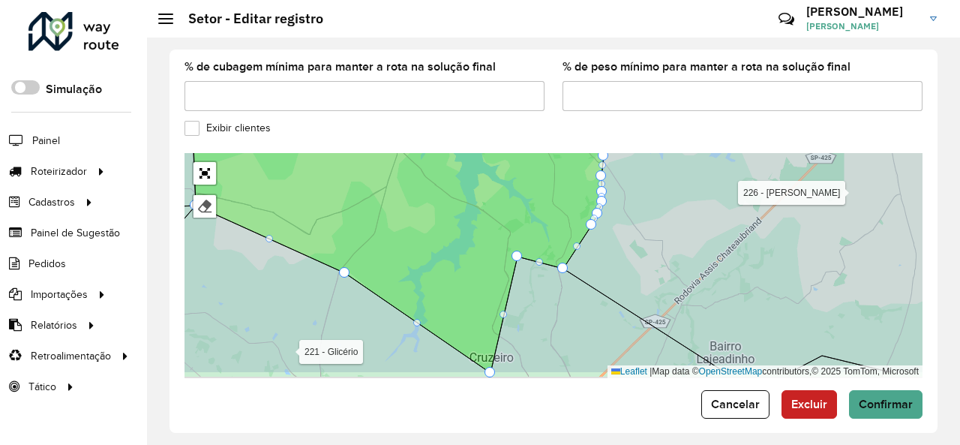
drag, startPoint x: 573, startPoint y: 273, endPoint x: 559, endPoint y: 252, distance: 25.4
click at [558, 252] on icon at bounding box center [400, 237] width 417 height 272
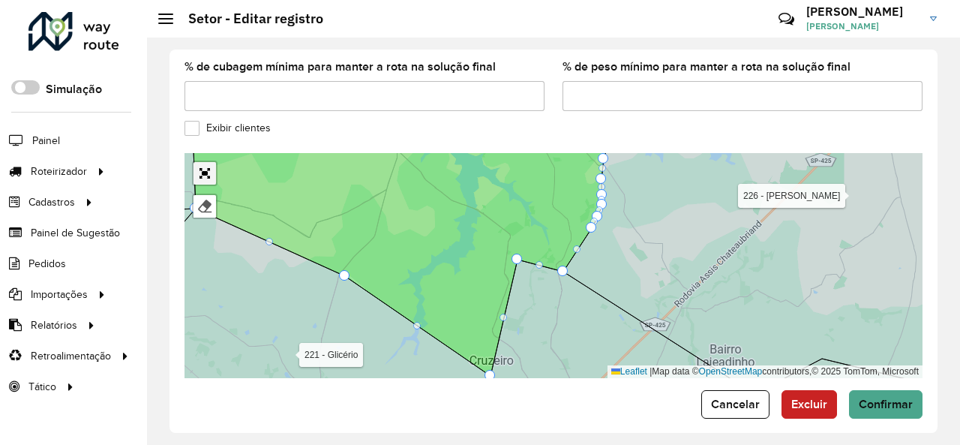
click at [209, 162] on link "Abrir mapa em tela cheia" at bounding box center [205, 173] width 23 height 23
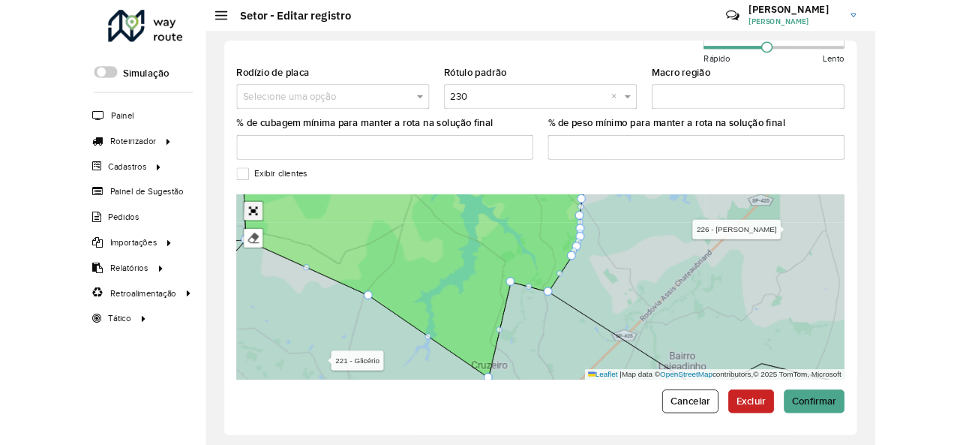
scroll to position [267, 0]
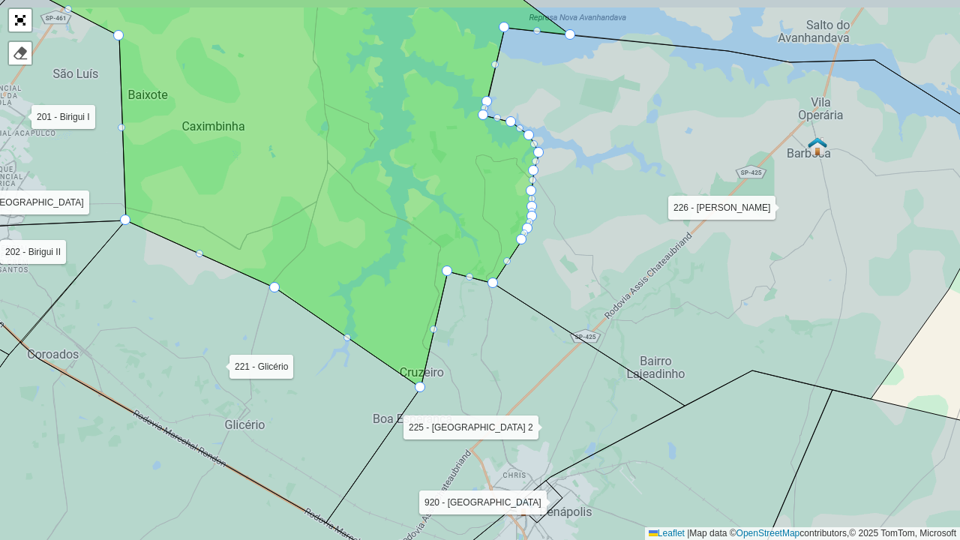
drag, startPoint x: 500, startPoint y: 277, endPoint x: 499, endPoint y: 288, distance: 11.3
click at [499, 288] on icon at bounding box center [755, 217] width 542 height 378
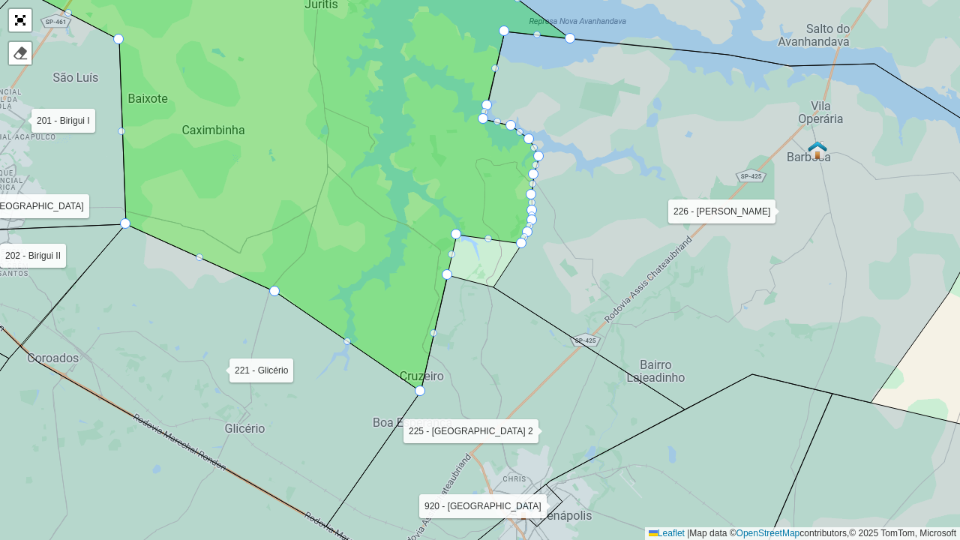
drag, startPoint x: 491, startPoint y: 284, endPoint x: 455, endPoint y: 231, distance: 64.1
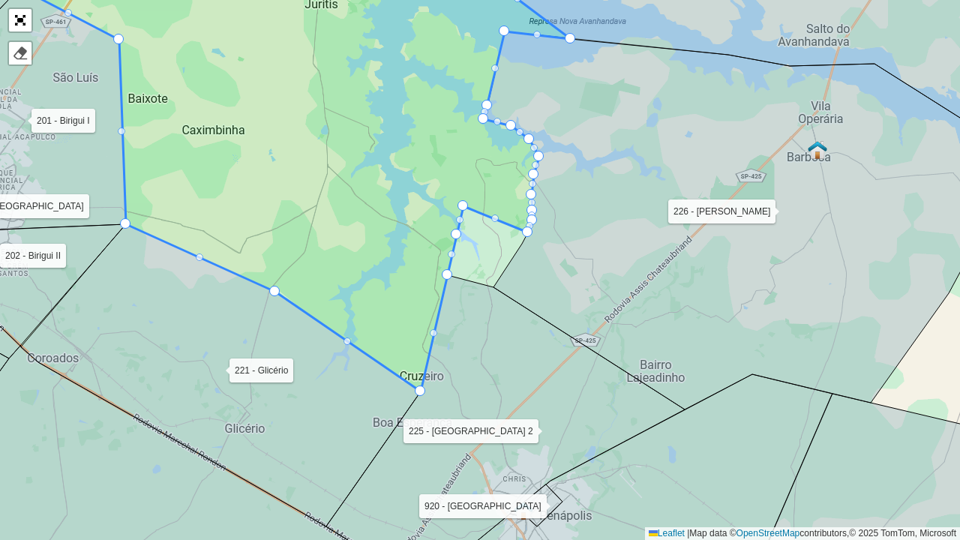
drag, startPoint x: 521, startPoint y: 244, endPoint x: 462, endPoint y: 206, distance: 69.5
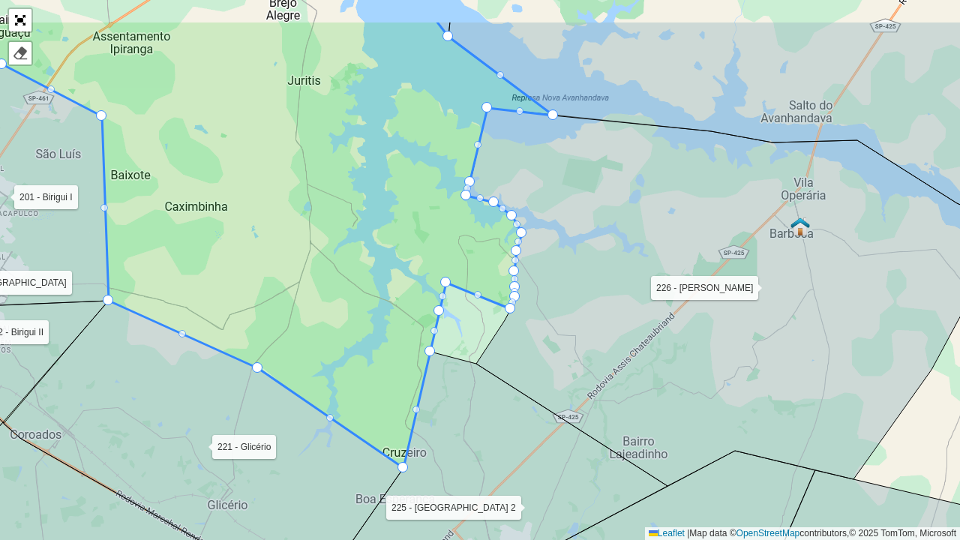
drag, startPoint x: 539, startPoint y: 264, endPoint x: 531, endPoint y: 320, distance: 56.0
click at [531, 320] on icon at bounding box center [738, 297] width 542 height 378
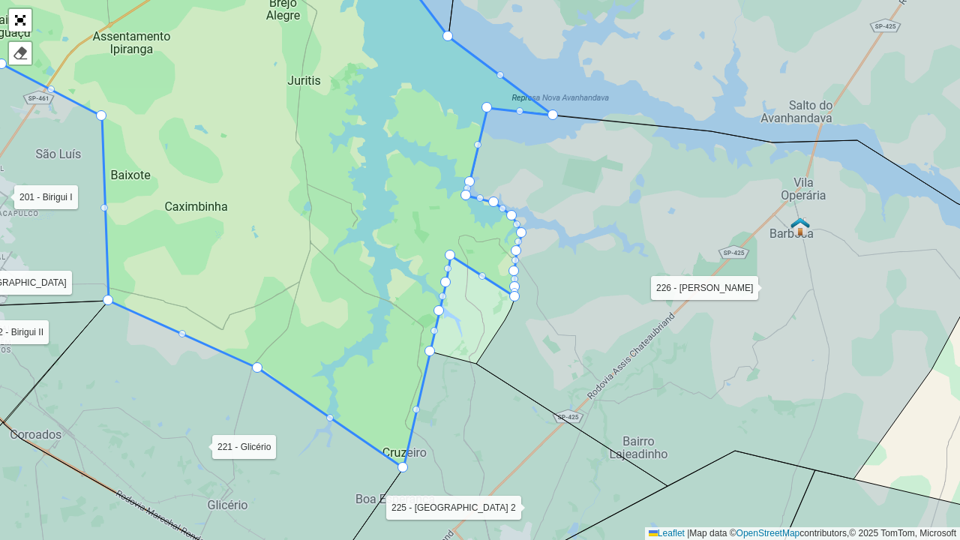
drag, startPoint x: 509, startPoint y: 307, endPoint x: 449, endPoint y: 254, distance: 80.3
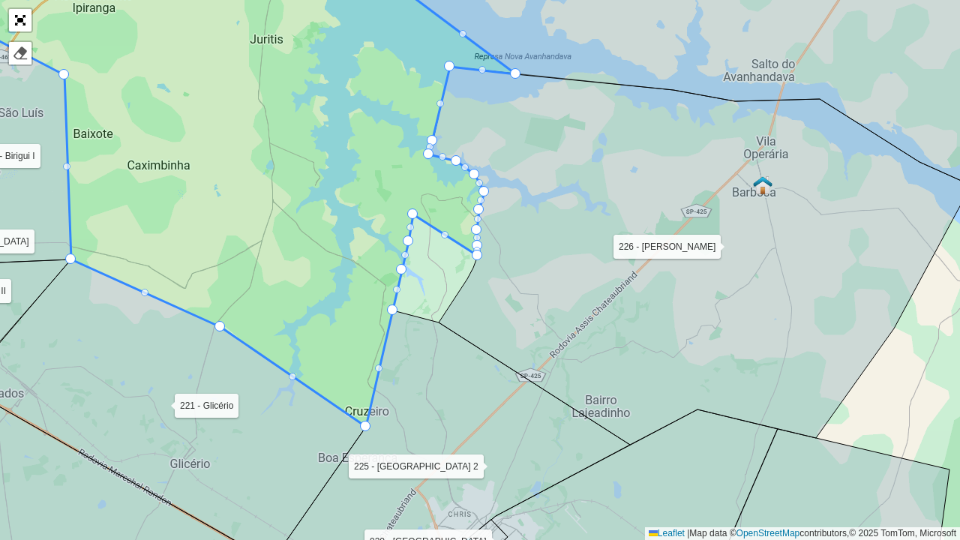
drag, startPoint x: 518, startPoint y: 301, endPoint x: 494, endPoint y: 280, distance: 31.9
click at [494, 280] on icon at bounding box center [700, 256] width 542 height 378
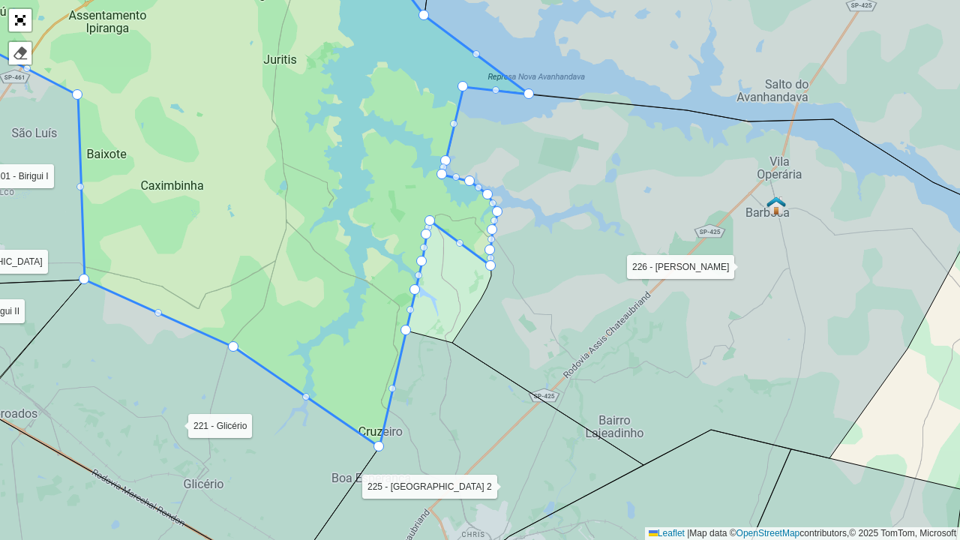
drag, startPoint x: 488, startPoint y: 273, endPoint x: 430, endPoint y: 221, distance: 78.1
drag, startPoint x: 487, startPoint y: 265, endPoint x: 434, endPoint y: 206, distance: 78.6
drag, startPoint x: 492, startPoint y: 251, endPoint x: 443, endPoint y: 195, distance: 74.4
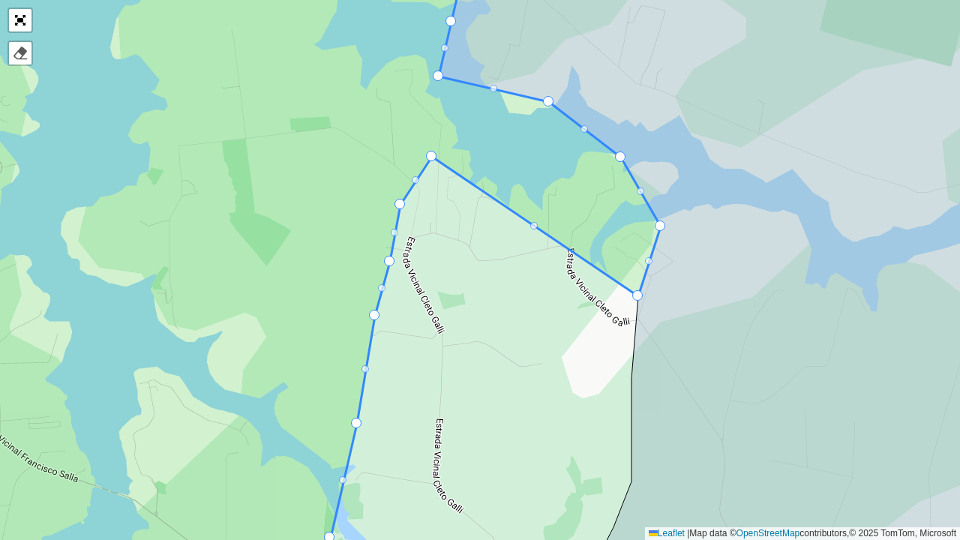
drag, startPoint x: 425, startPoint y: 207, endPoint x: 402, endPoint y: 203, distance: 23.0
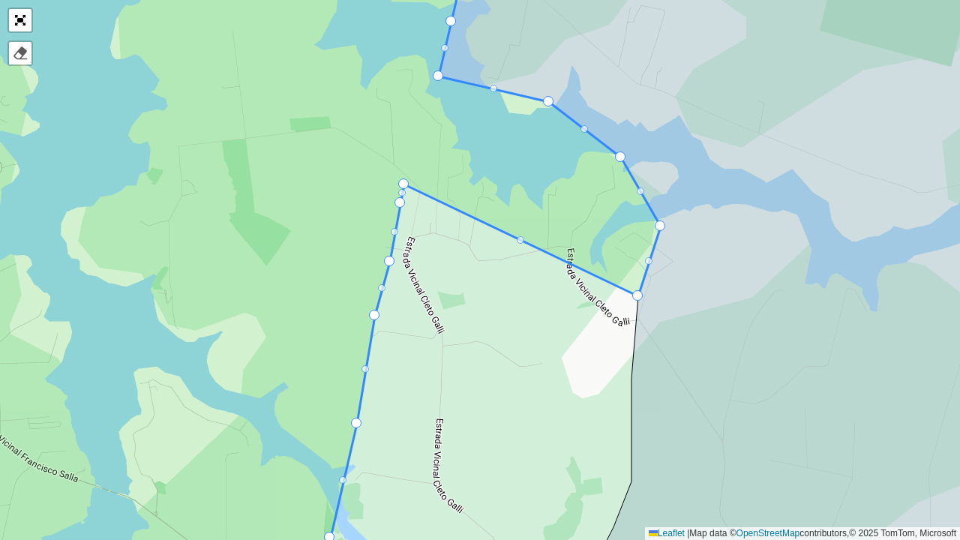
drag, startPoint x: 430, startPoint y: 157, endPoint x: 402, endPoint y: 185, distance: 39.3
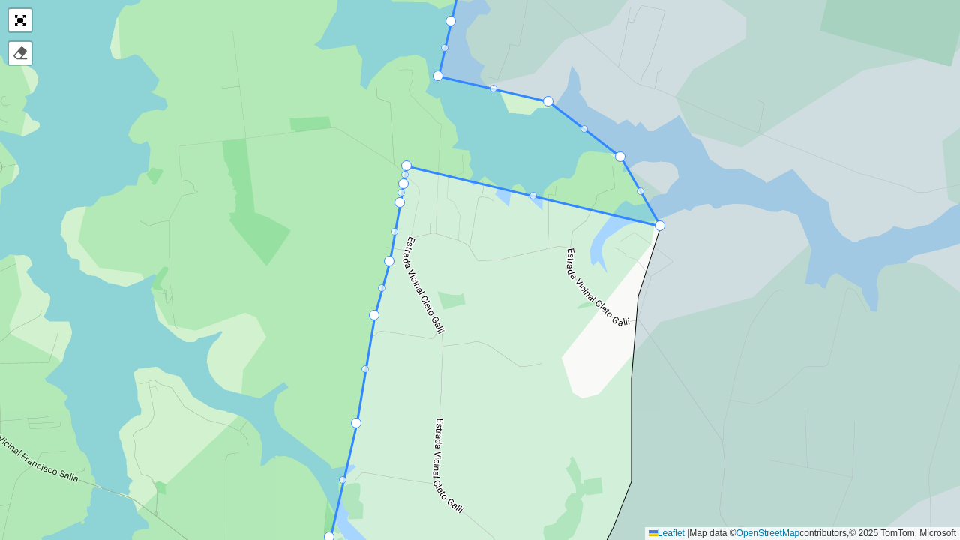
drag, startPoint x: 636, startPoint y: 297, endPoint x: 405, endPoint y: 167, distance: 264.4
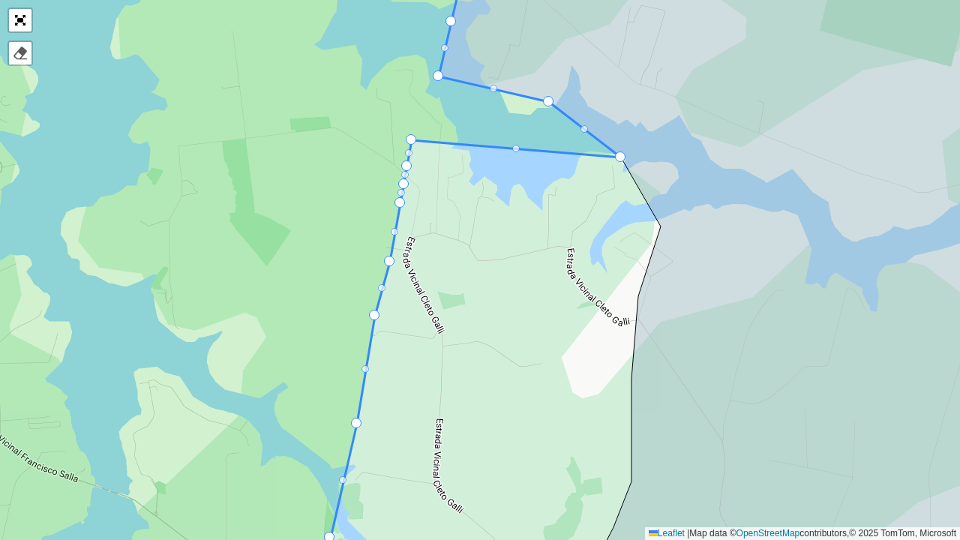
drag, startPoint x: 660, startPoint y: 222, endPoint x: 411, endPoint y: 136, distance: 263.6
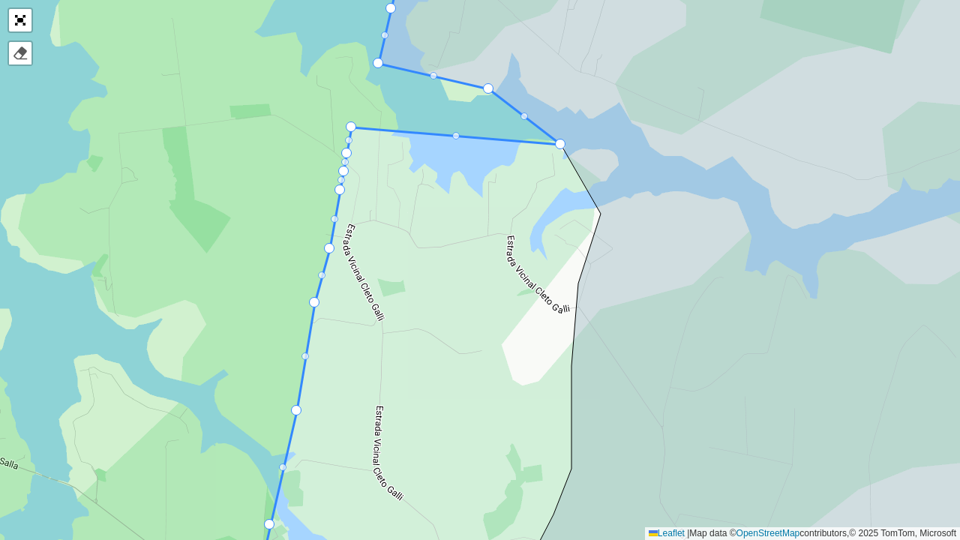
drag, startPoint x: 623, startPoint y: 162, endPoint x: 563, endPoint y: 150, distance: 61.2
click at [563, 150] on div "100 - [GEOGRAPHIC_DATA] 101 - [GEOGRAPHIC_DATA] 102 - [GEOGRAPHIC_DATA] 103 - […" at bounding box center [480, 270] width 960 height 540
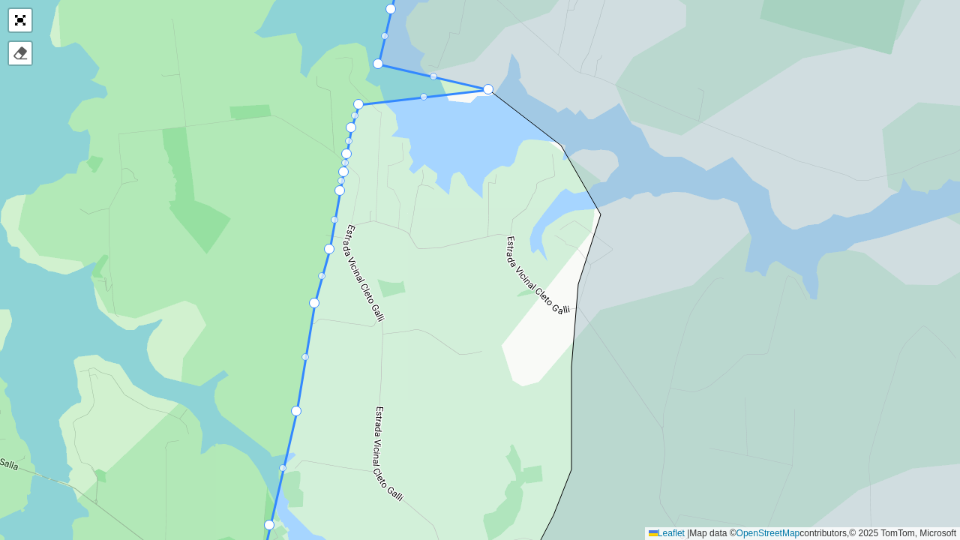
drag, startPoint x: 539, startPoint y: 143, endPoint x: 358, endPoint y: 105, distance: 184.7
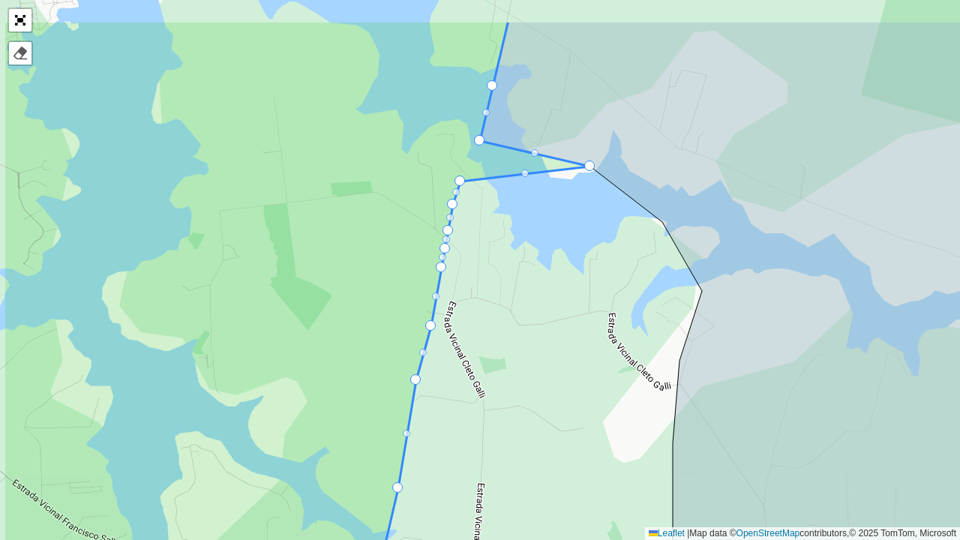
drag, startPoint x: 398, startPoint y: 139, endPoint x: 497, endPoint y: 214, distance: 124.3
click at [497, 214] on div "100 - [GEOGRAPHIC_DATA] 101 - [GEOGRAPHIC_DATA] 102 - [GEOGRAPHIC_DATA] 103 - […" at bounding box center [480, 270] width 960 height 540
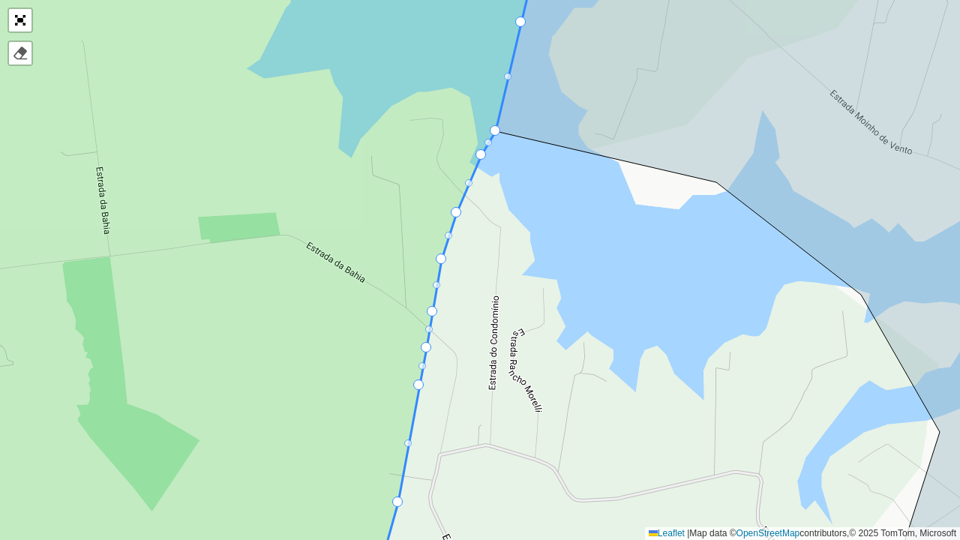
drag, startPoint x: 716, startPoint y: 179, endPoint x: 481, endPoint y: 152, distance: 236.4
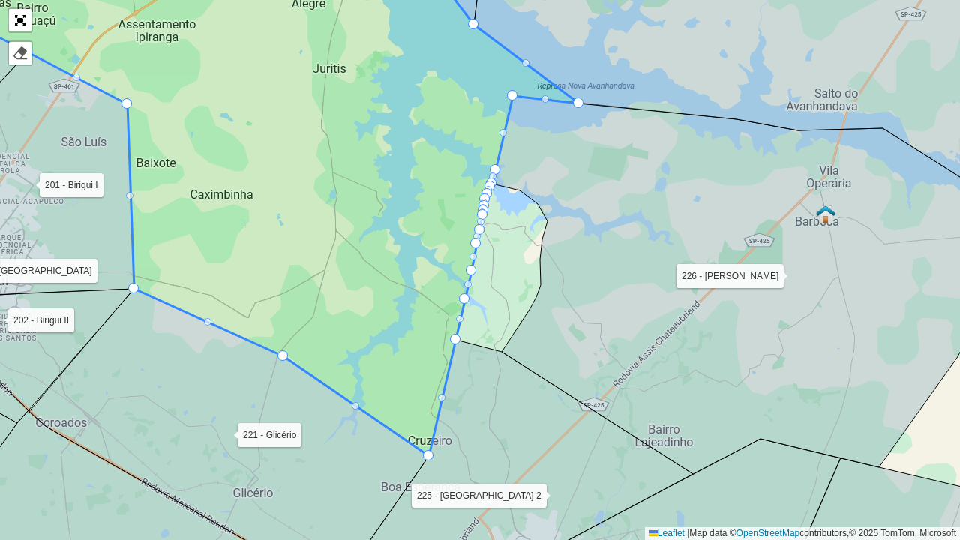
drag, startPoint x: 586, startPoint y: 318, endPoint x: 581, endPoint y: 258, distance: 60.3
click at [581, 258] on icon at bounding box center [763, 285] width 542 height 378
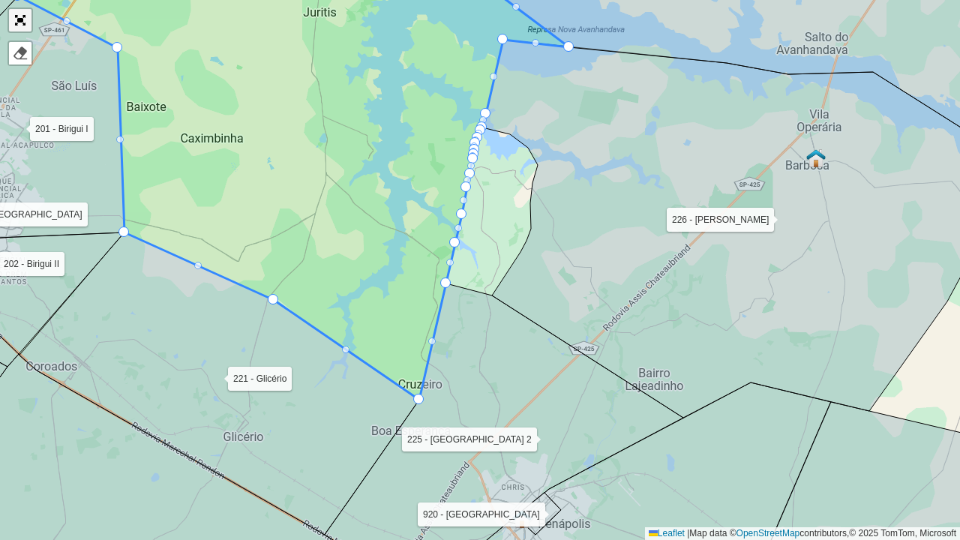
click at [24, 29] on link "Abrir mapa em tela cheia" at bounding box center [20, 20] width 23 height 23
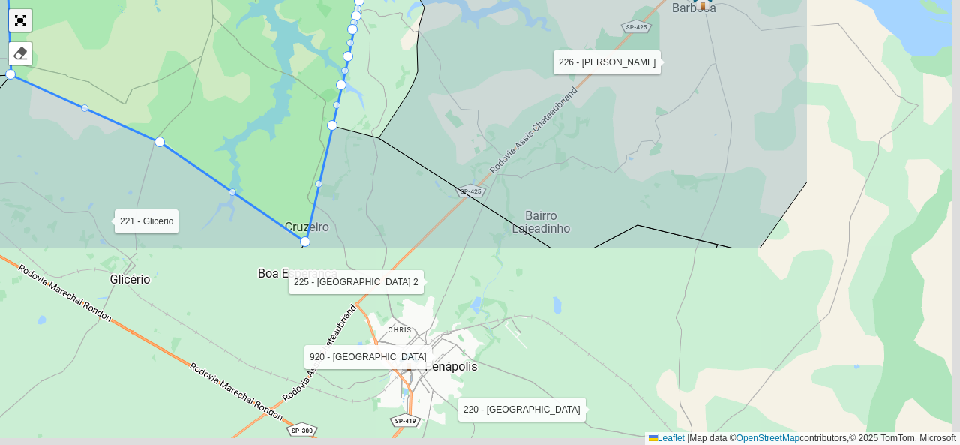
scroll to position [599, 0]
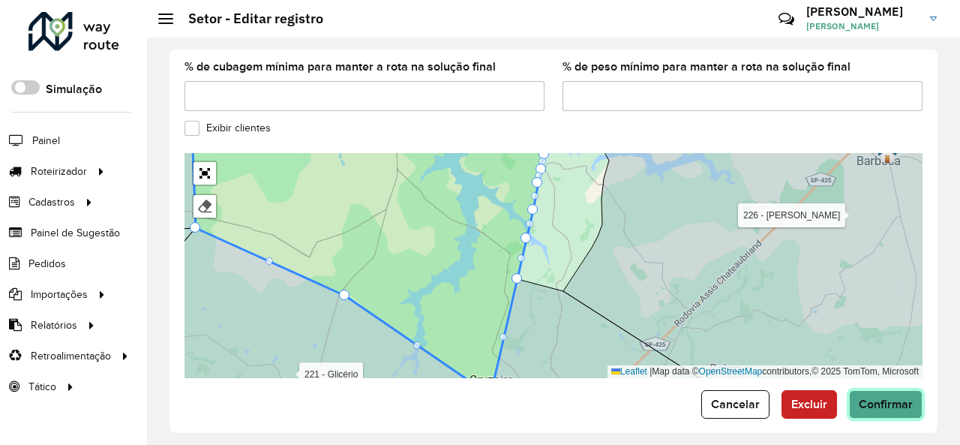
click at [888, 398] on span "Confirmar" at bounding box center [886, 404] width 54 height 13
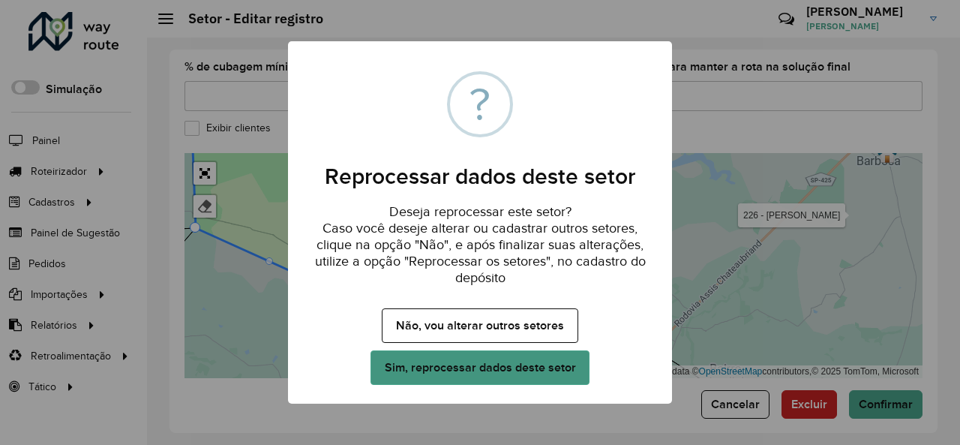
click at [518, 368] on button "Sim, reprocessar dados deste setor" at bounding box center [480, 367] width 219 height 35
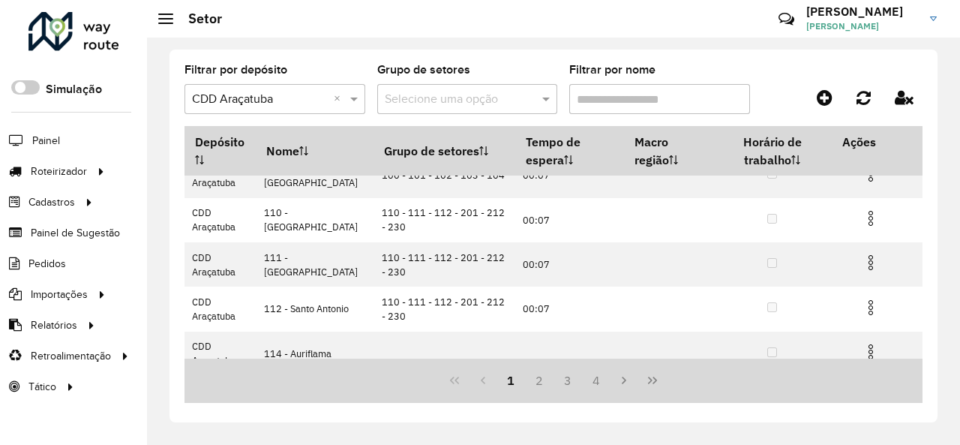
scroll to position [348, 0]
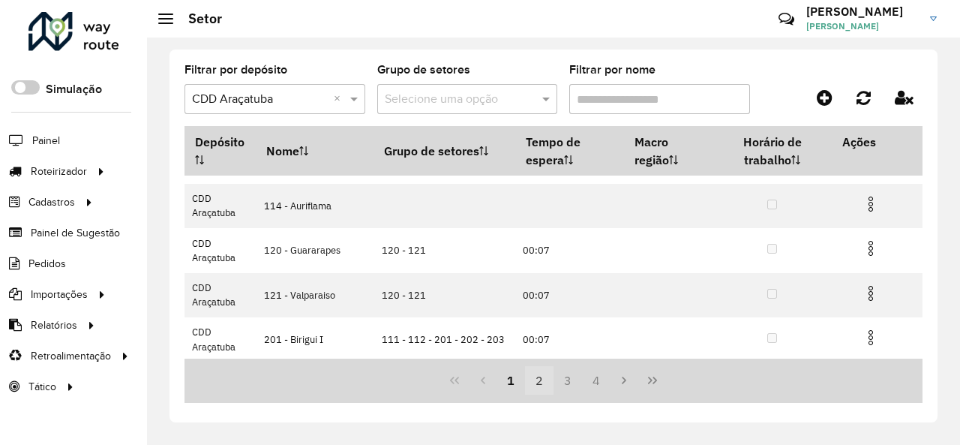
click at [539, 375] on button "2" at bounding box center [539, 380] width 29 height 29
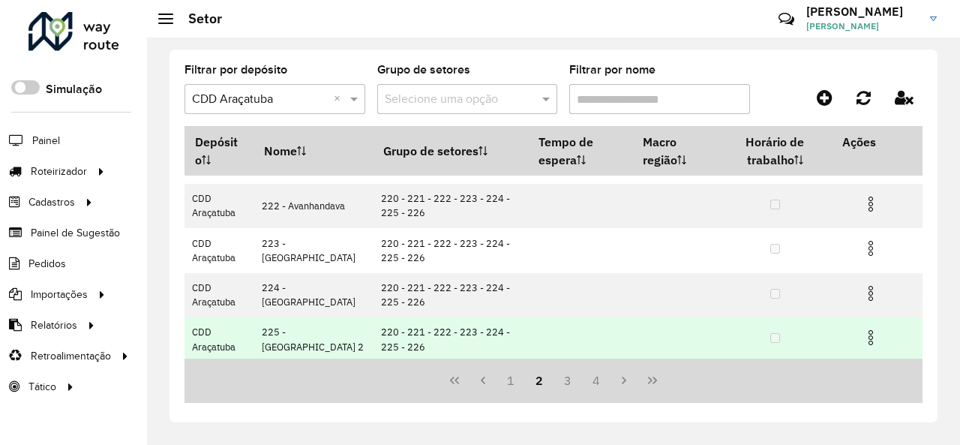
click at [872, 334] on img at bounding box center [871, 338] width 18 height 18
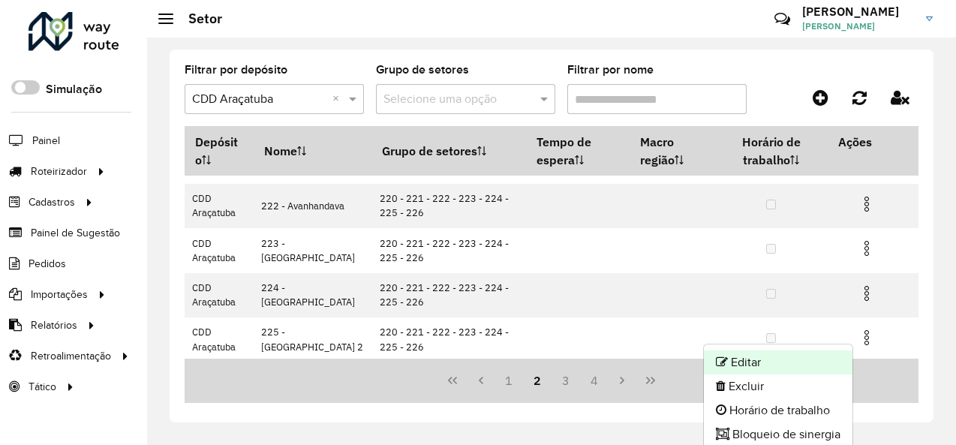
click at [802, 353] on li "Editar" at bounding box center [778, 362] width 149 height 24
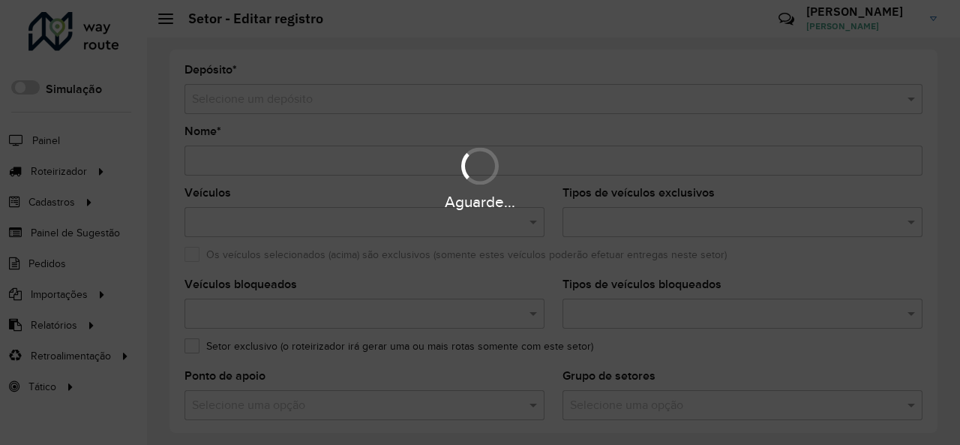
type input "**********"
type input "*******"
type input "**"
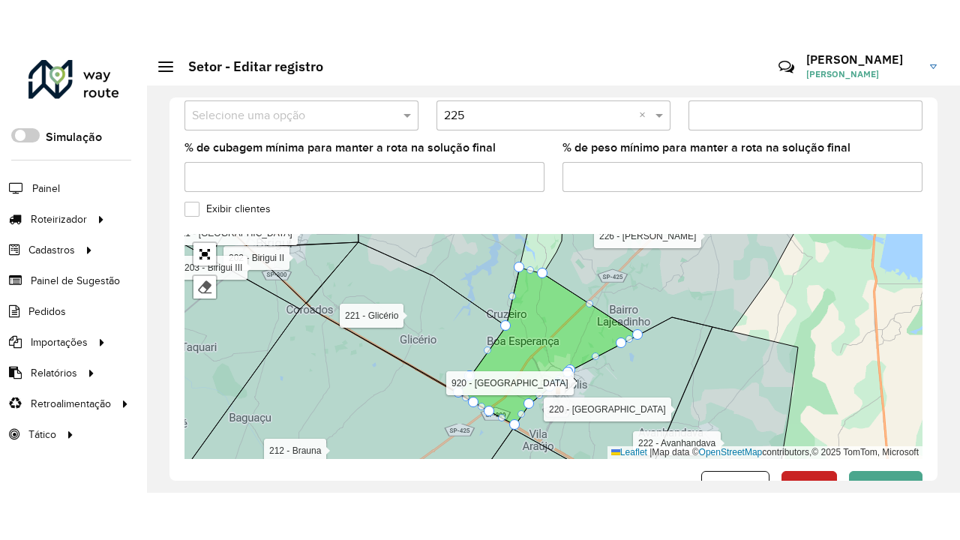
scroll to position [599, 0]
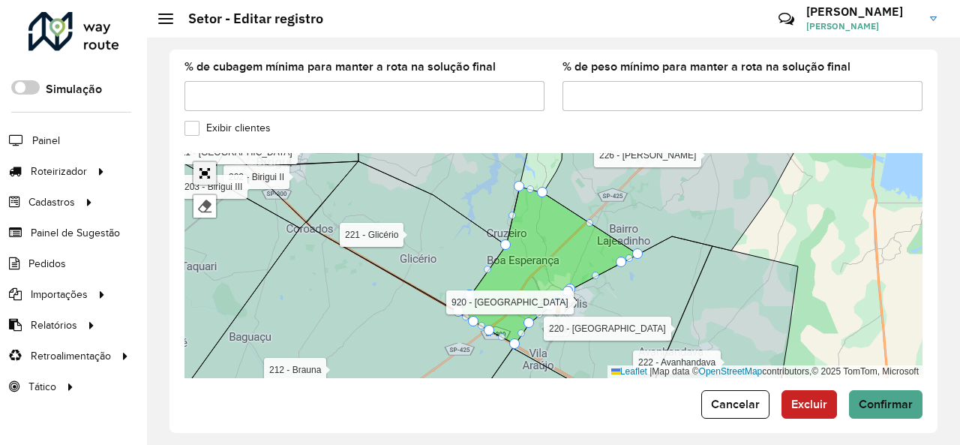
click at [209, 162] on link "Abrir mapa em tela cheia" at bounding box center [205, 173] width 23 height 23
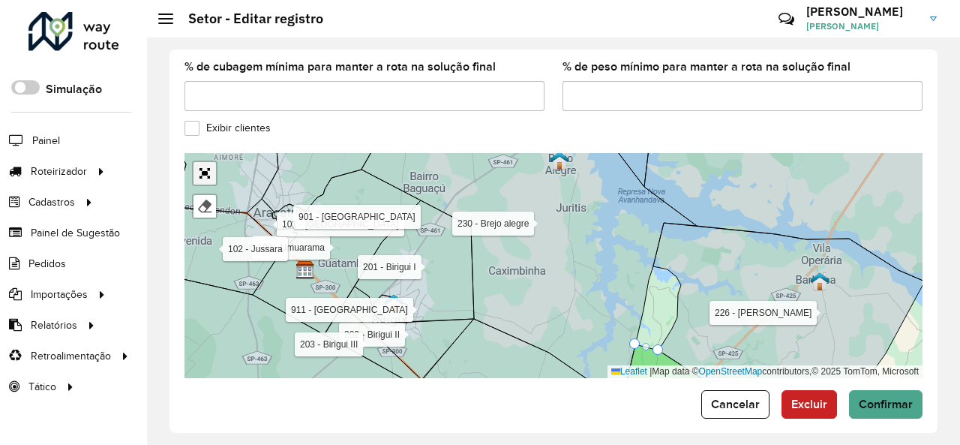
scroll to position [267, 0]
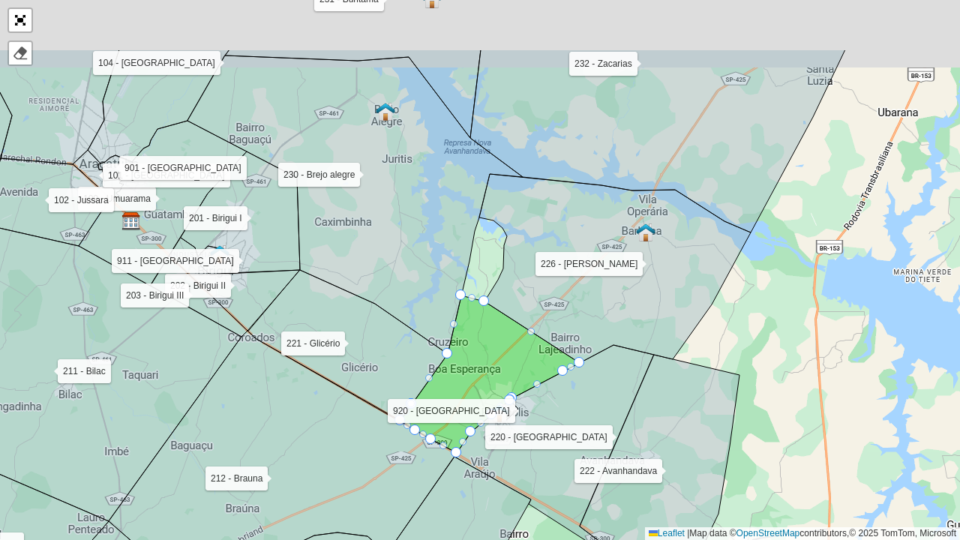
drag, startPoint x: 524, startPoint y: 169, endPoint x: 507, endPoint y: 267, distance: 99.8
click at [535, 277] on icon at bounding box center [615, 268] width 272 height 189
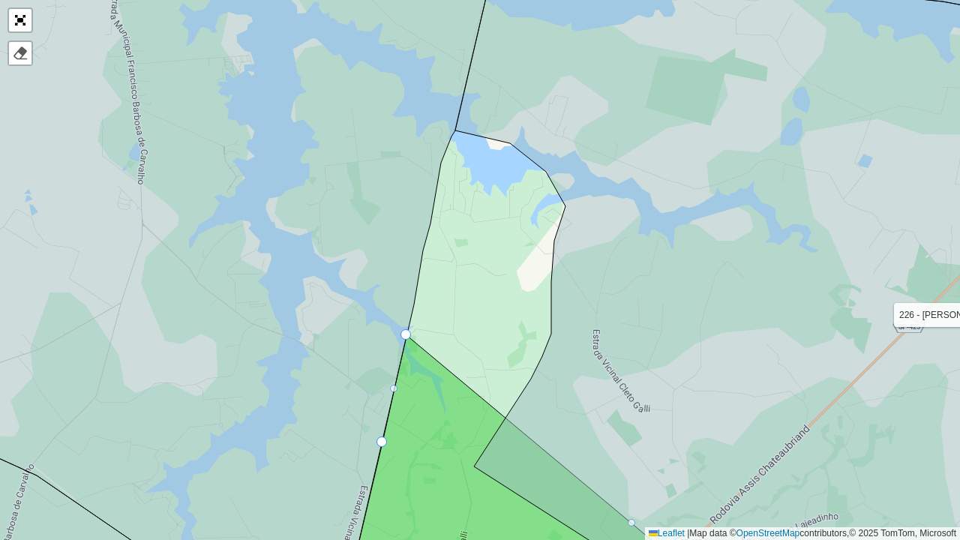
drag, startPoint x: 464, startPoint y: 423, endPoint x: 416, endPoint y: 338, distance: 98.1
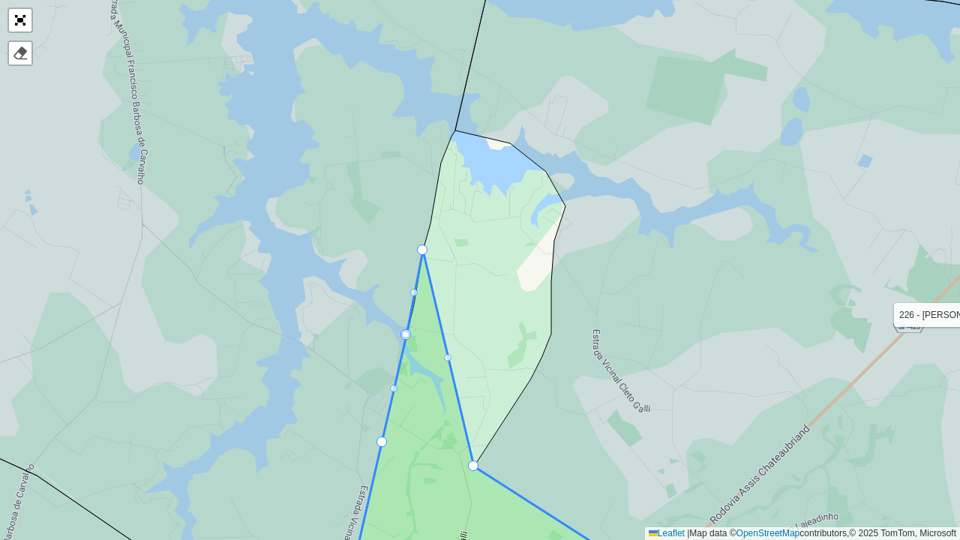
drag, startPoint x: 506, startPoint y: 398, endPoint x: 424, endPoint y: 251, distance: 168.3
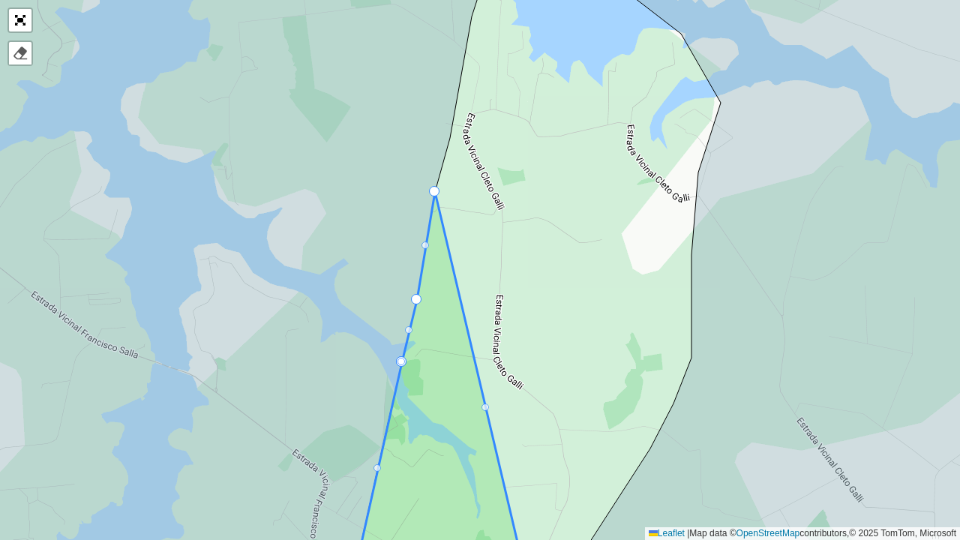
click at [485, 410] on div at bounding box center [486, 408] width 8 height 8
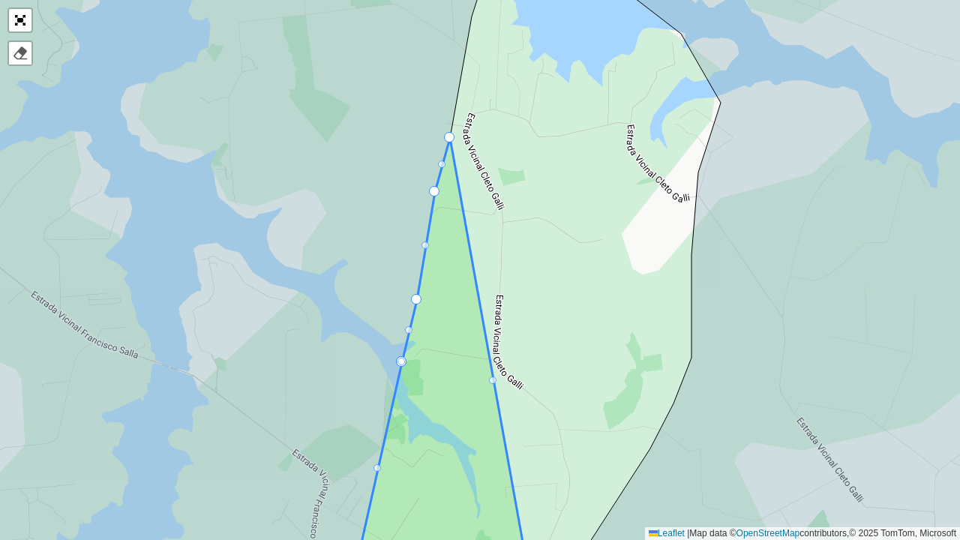
drag, startPoint x: 488, startPoint y: 404, endPoint x: 456, endPoint y: 139, distance: 266.8
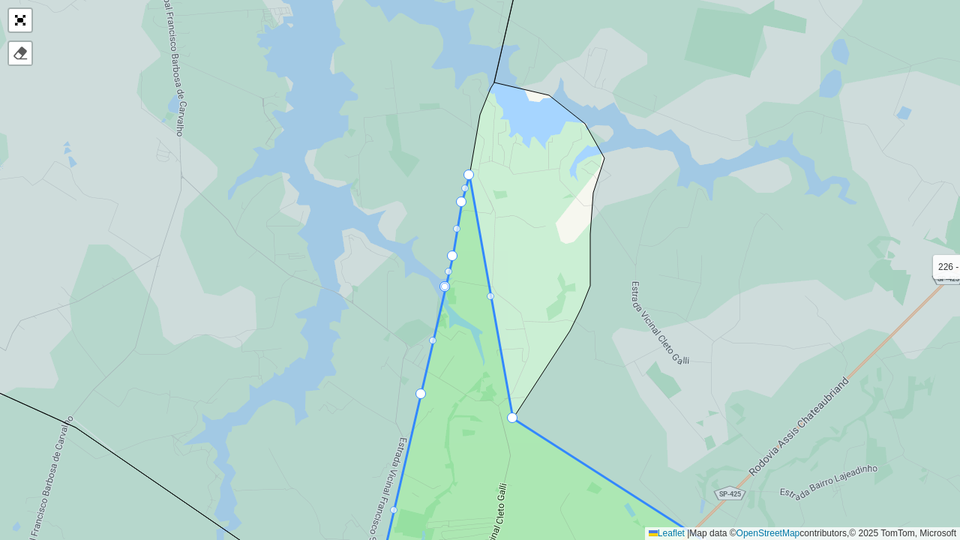
click at [492, 299] on div at bounding box center [491, 297] width 8 height 8
drag, startPoint x: 491, startPoint y: 294, endPoint x: 483, endPoint y: 117, distance: 177.2
drag, startPoint x: 497, startPoint y: 266, endPoint x: 497, endPoint y: 99, distance: 166.6
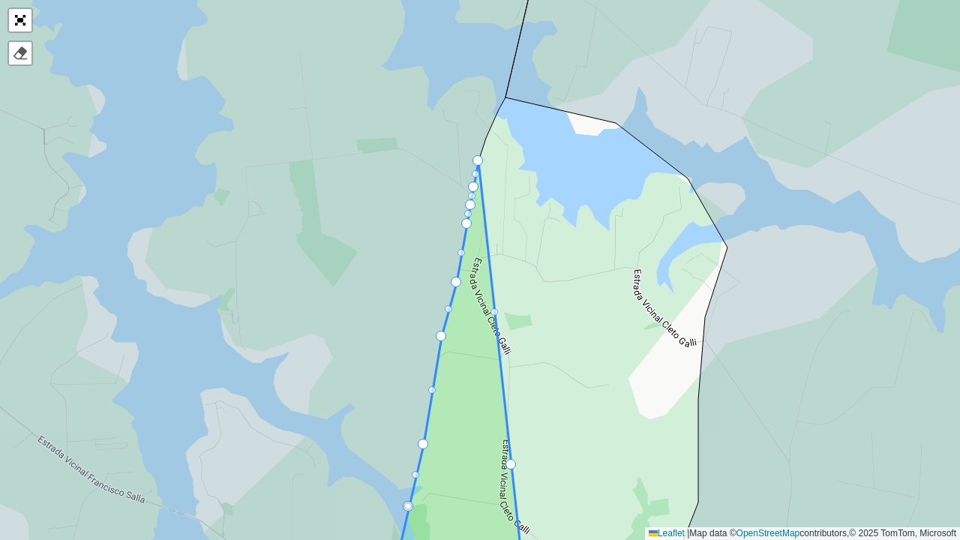
click at [497, 314] on div at bounding box center [495, 312] width 8 height 8
drag, startPoint x: 495, startPoint y: 311, endPoint x: 497, endPoint y: 128, distance: 183.8
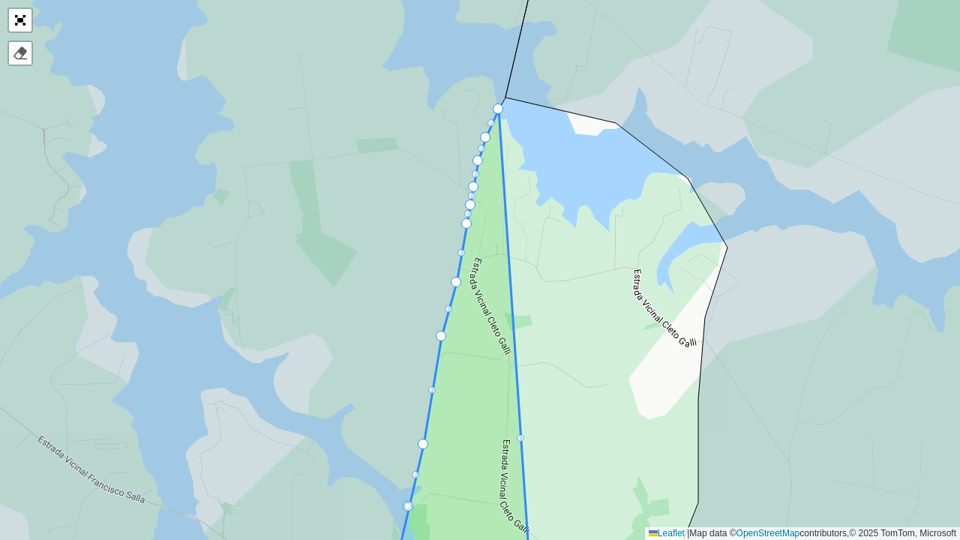
drag, startPoint x: 510, startPoint y: 465, endPoint x: 506, endPoint y: 111, distance: 354.2
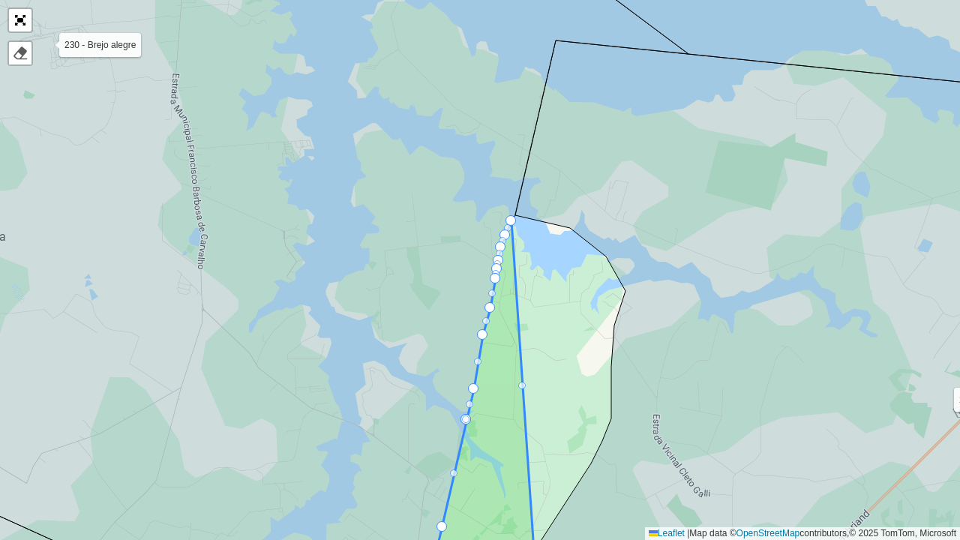
click at [523, 389] on div at bounding box center [522, 386] width 8 height 8
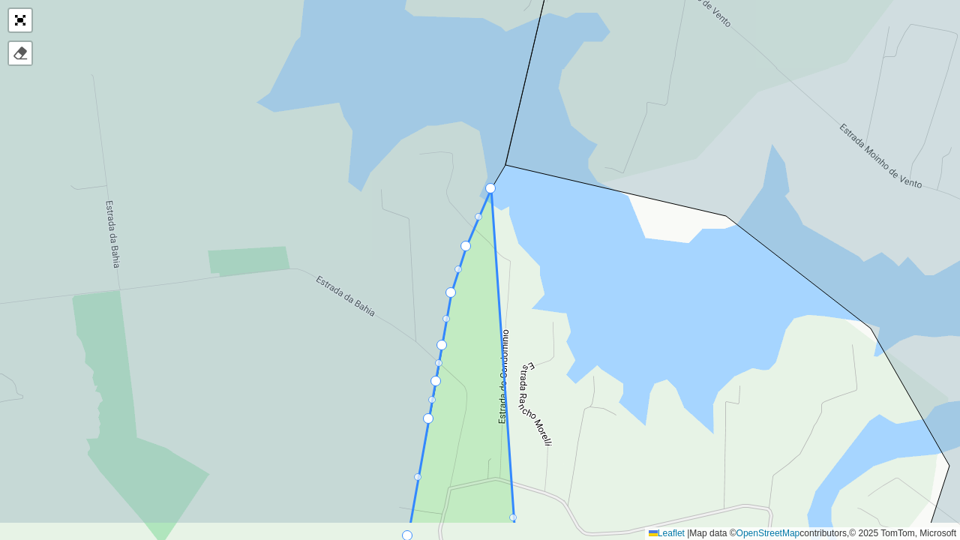
drag, startPoint x: 551, startPoint y: 335, endPoint x: 536, endPoint y: 188, distance: 147.1
click at [536, 188] on div "100 - [GEOGRAPHIC_DATA] 101 - [GEOGRAPHIC_DATA] 102 - [GEOGRAPHIC_DATA] 103 - […" at bounding box center [480, 270] width 960 height 540
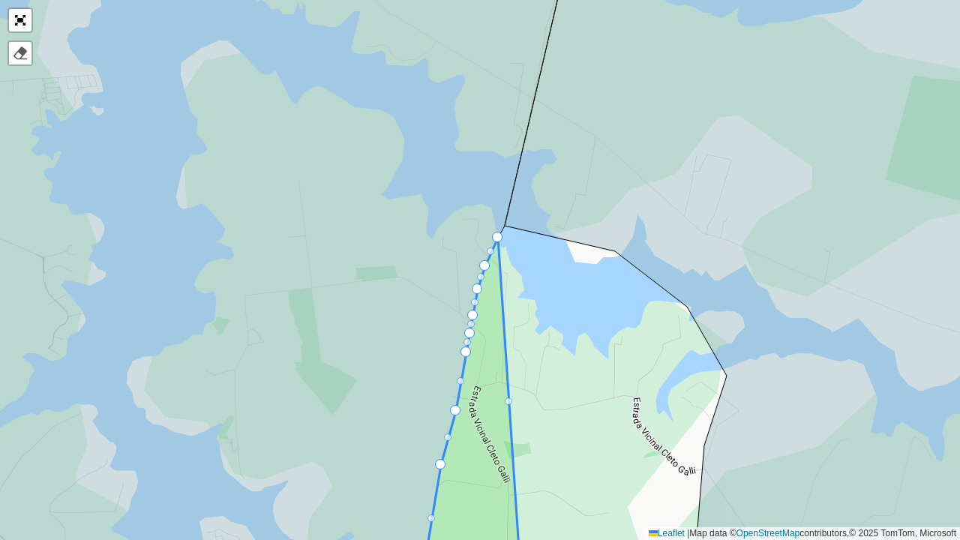
drag, startPoint x: 525, startPoint y: 464, endPoint x: 523, endPoint y: 380, distance: 84.1
click at [523, 380] on div "100 - [GEOGRAPHIC_DATA] 101 - [GEOGRAPHIC_DATA] 102 - [GEOGRAPHIC_DATA] 103 - […" at bounding box center [480, 270] width 960 height 540
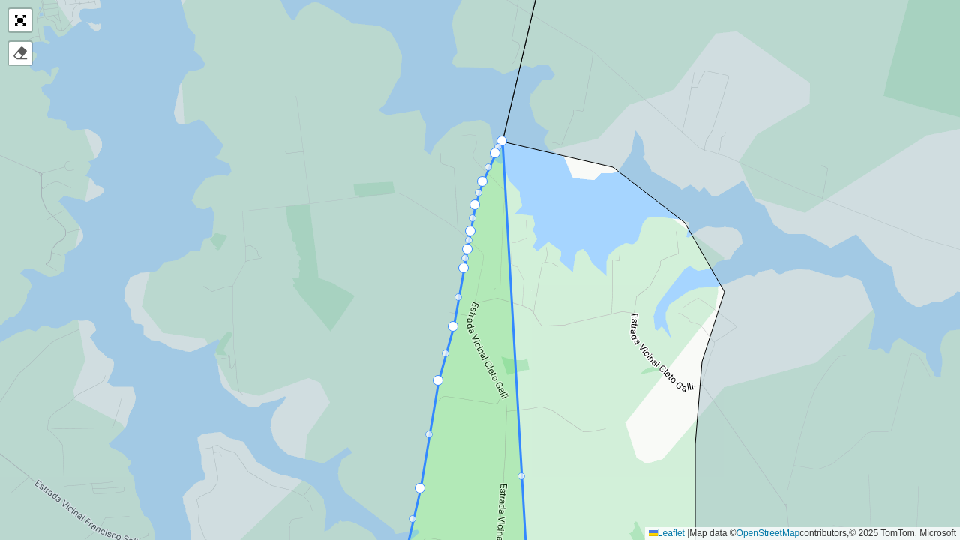
drag, startPoint x: 521, startPoint y: 485, endPoint x: 515, endPoint y: 149, distance: 336.2
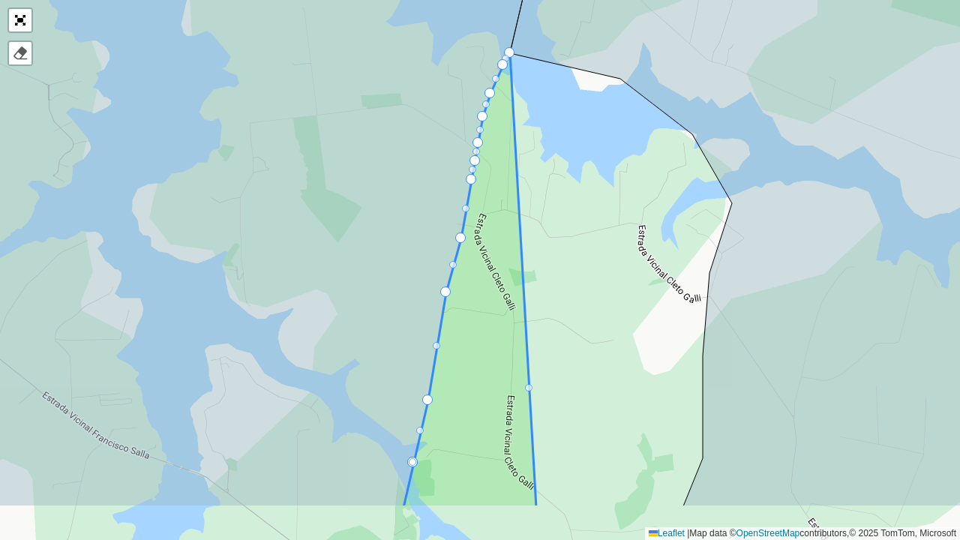
drag, startPoint x: 546, startPoint y: 350, endPoint x: 545, endPoint y: 251, distance: 99.0
click at [545, 251] on div "100 - [GEOGRAPHIC_DATA] 101 - [GEOGRAPHIC_DATA] 102 - [GEOGRAPHIC_DATA] 103 - […" at bounding box center [480, 270] width 960 height 540
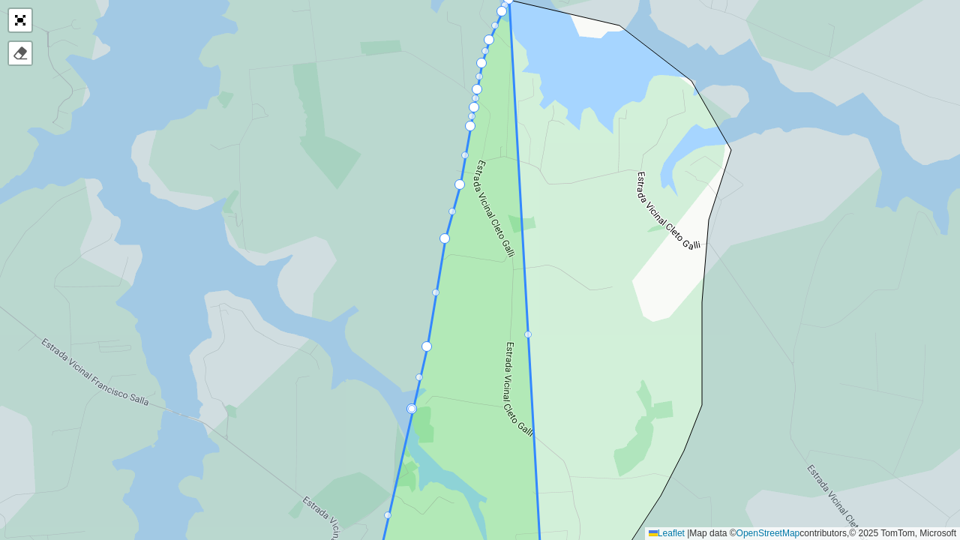
click at [527, 331] on div at bounding box center [528, 335] width 8 height 8
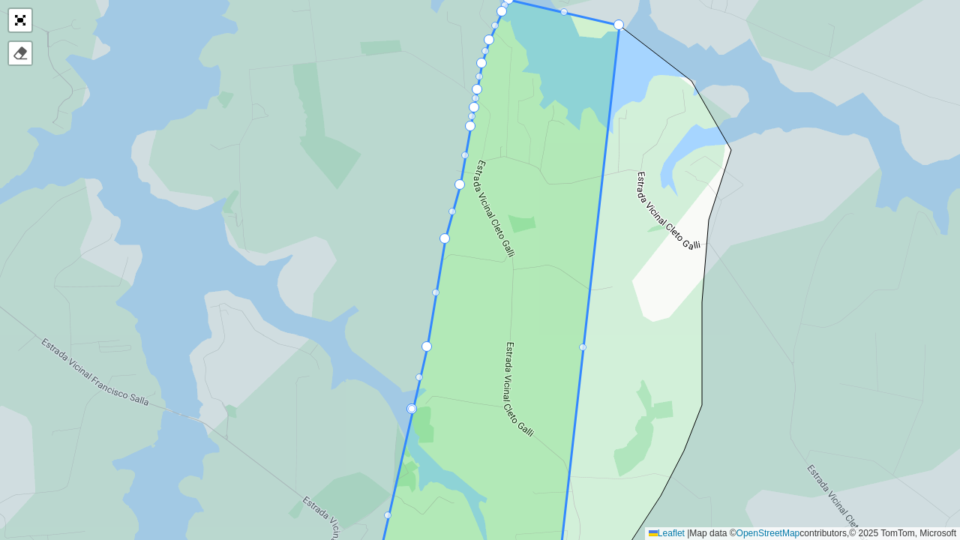
drag, startPoint x: 531, startPoint y: 336, endPoint x: 618, endPoint y: 24, distance: 324.0
click at [586, 347] on div at bounding box center [583, 348] width 8 height 8
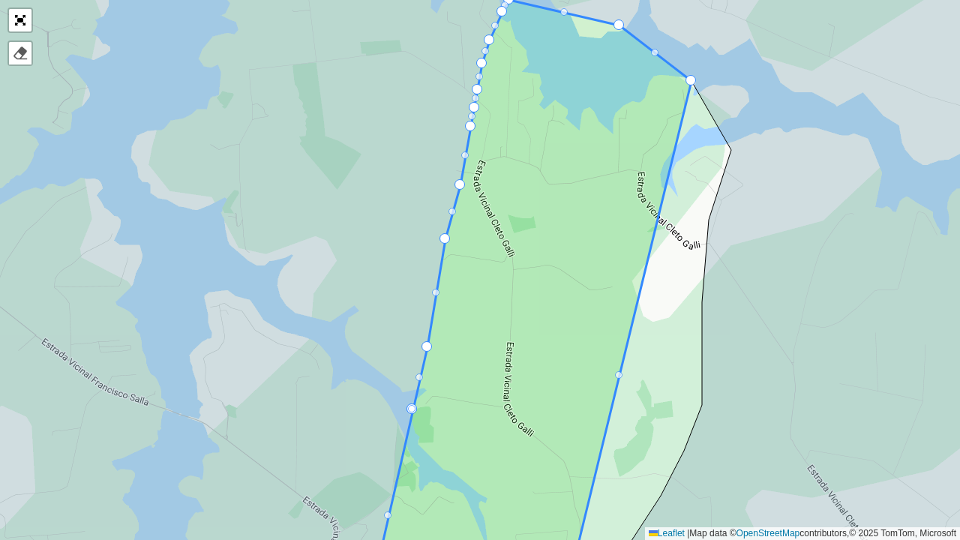
drag, startPoint x: 586, startPoint y: 348, endPoint x: 692, endPoint y: 75, distance: 292.9
click at [618, 378] on div at bounding box center [619, 375] width 8 height 8
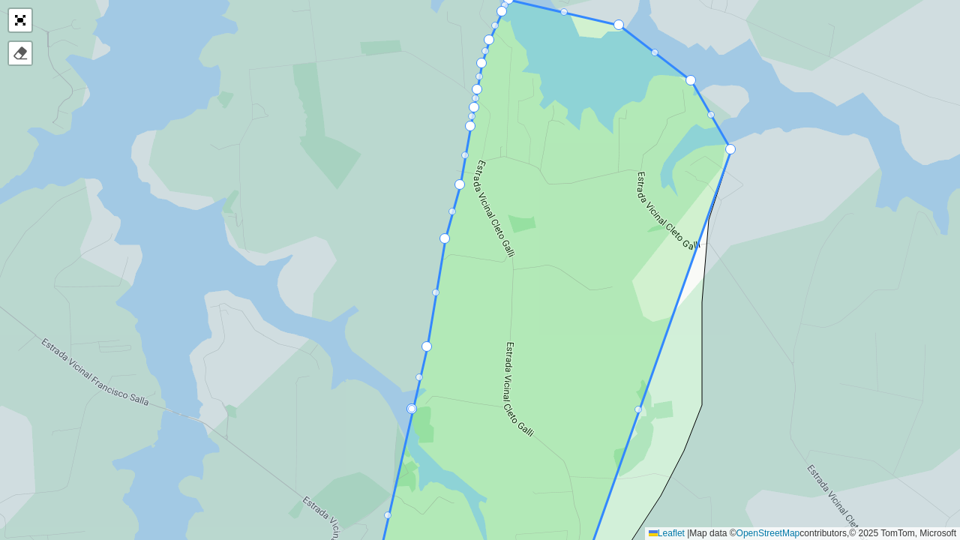
drag, startPoint x: 628, startPoint y: 361, endPoint x: 727, endPoint y: 151, distance: 232.3
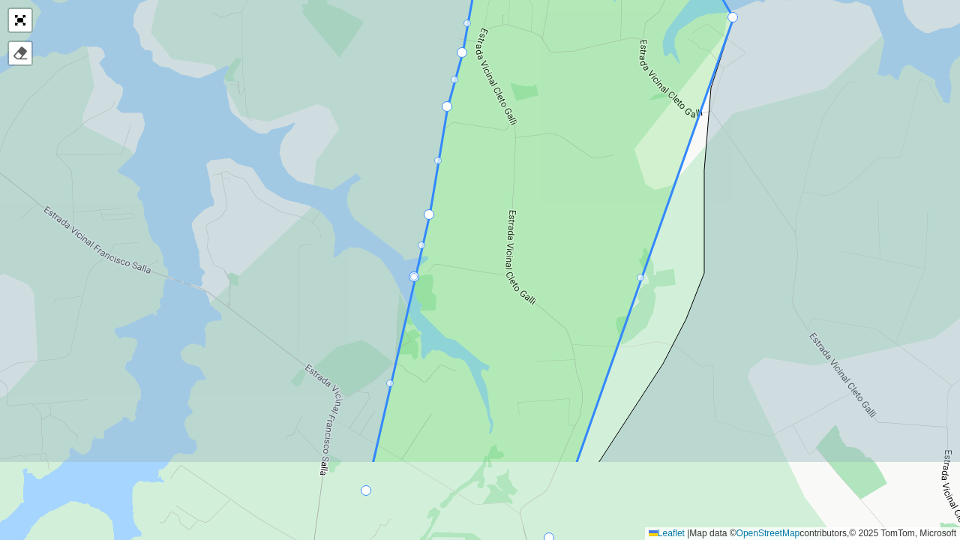
drag, startPoint x: 690, startPoint y: 325, endPoint x: 692, endPoint y: 193, distance: 132.1
click at [692, 193] on div "100 - [GEOGRAPHIC_DATA] 101 - [GEOGRAPHIC_DATA] 102 - [GEOGRAPHIC_DATA] 103 - […" at bounding box center [480, 270] width 960 height 540
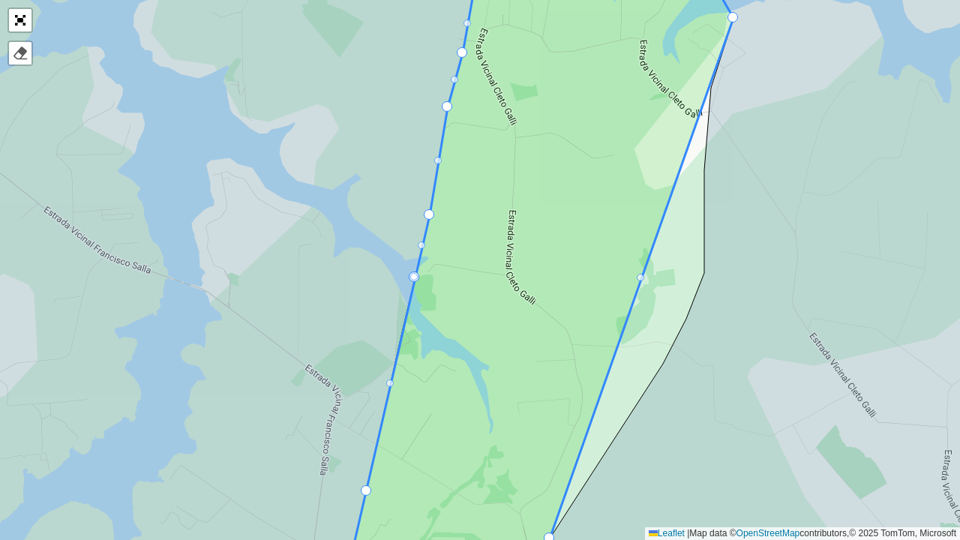
click at [641, 280] on div at bounding box center [641, 278] width 8 height 8
drag, startPoint x: 638, startPoint y: 276, endPoint x: 709, endPoint y: 92, distance: 197.9
click at [629, 315] on div at bounding box center [630, 313] width 8 height 8
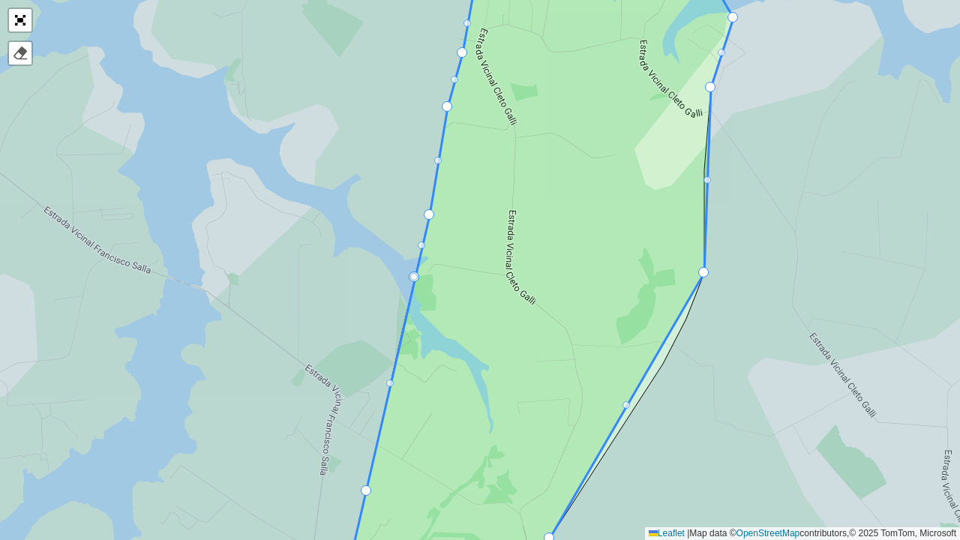
drag, startPoint x: 627, startPoint y: 311, endPoint x: 700, endPoint y: 282, distance: 79.1
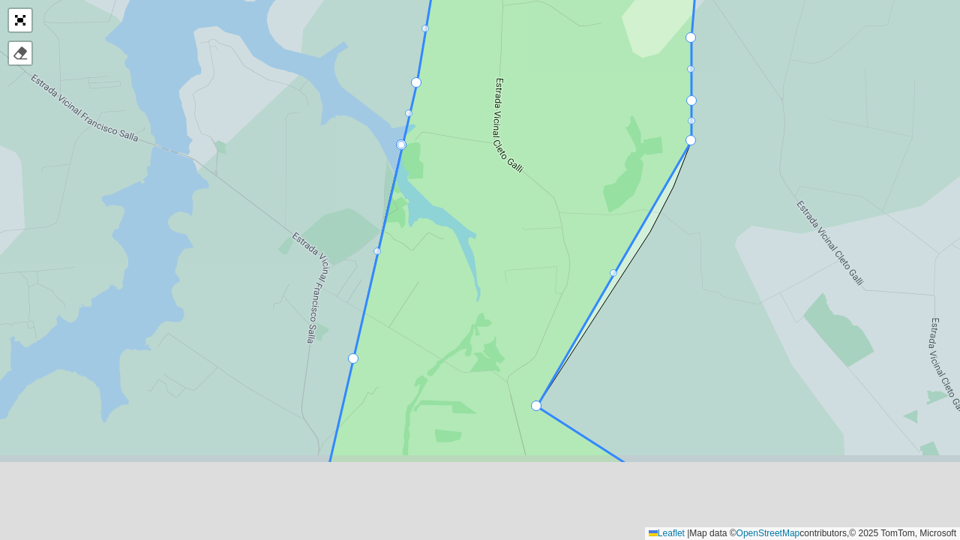
drag, startPoint x: 649, startPoint y: 306, endPoint x: 633, endPoint y: 206, distance: 101.8
click at [636, 167] on icon at bounding box center [525, 138] width 392 height 653
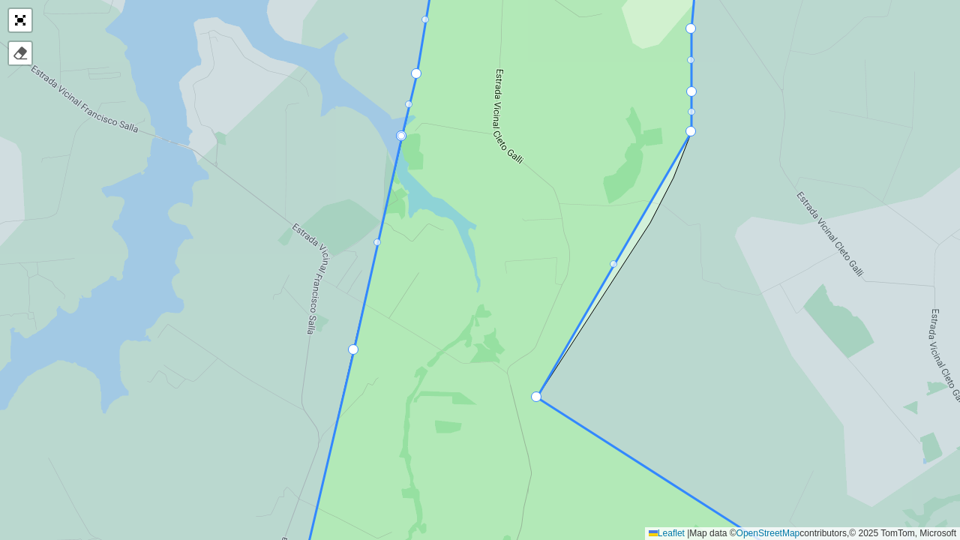
click at [614, 261] on div at bounding box center [614, 264] width 8 height 8
drag, startPoint x: 614, startPoint y: 261, endPoint x: 623, endPoint y: 260, distance: 9.1
drag, startPoint x: 621, startPoint y: 262, endPoint x: 649, endPoint y: 227, distance: 44.9
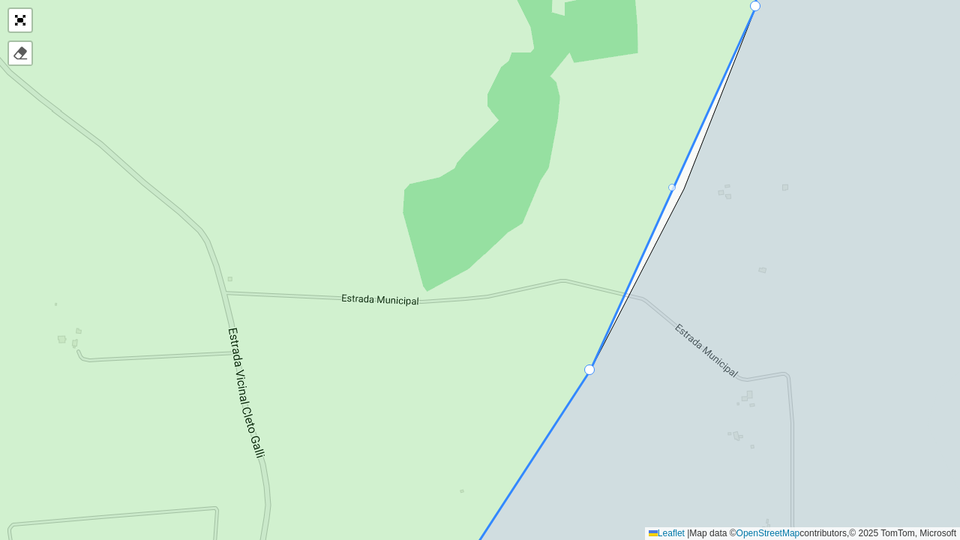
click at [672, 188] on div at bounding box center [673, 188] width 8 height 8
click at [672, 185] on div at bounding box center [673, 188] width 8 height 8
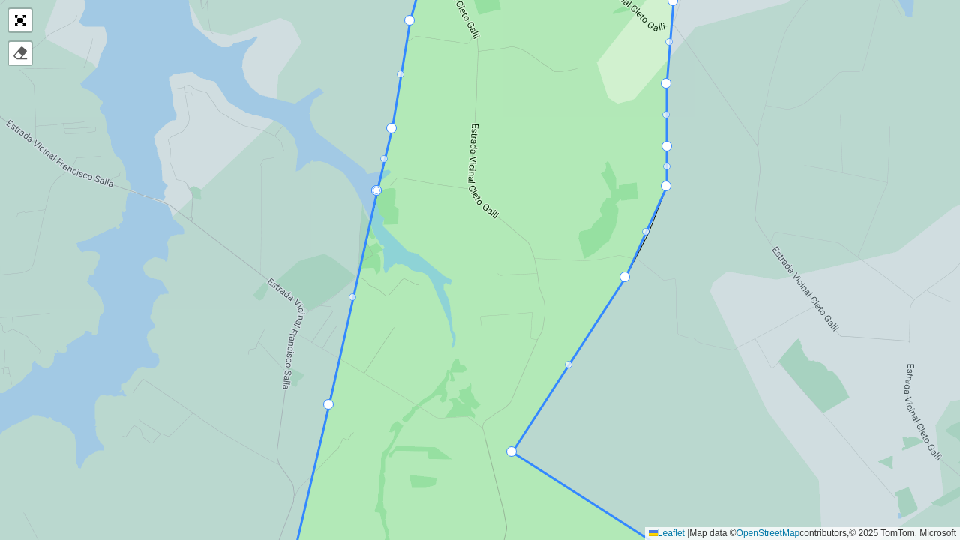
click at [647, 228] on div at bounding box center [646, 232] width 8 height 8
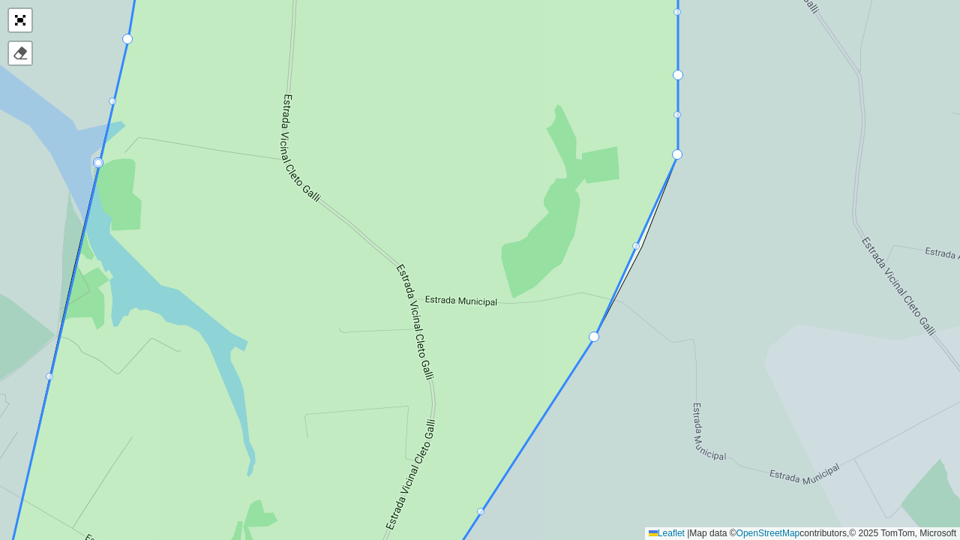
click at [632, 245] on icon at bounding box center [339, 270] width 678 height 653
click at [636, 245] on div at bounding box center [637, 246] width 8 height 8
drag, startPoint x: 677, startPoint y: 153, endPoint x: 654, endPoint y: 233, distance: 83.6
click at [663, 152] on div at bounding box center [663, 154] width 8 height 8
drag, startPoint x: 663, startPoint y: 152, endPoint x: 677, endPoint y: 158, distance: 14.8
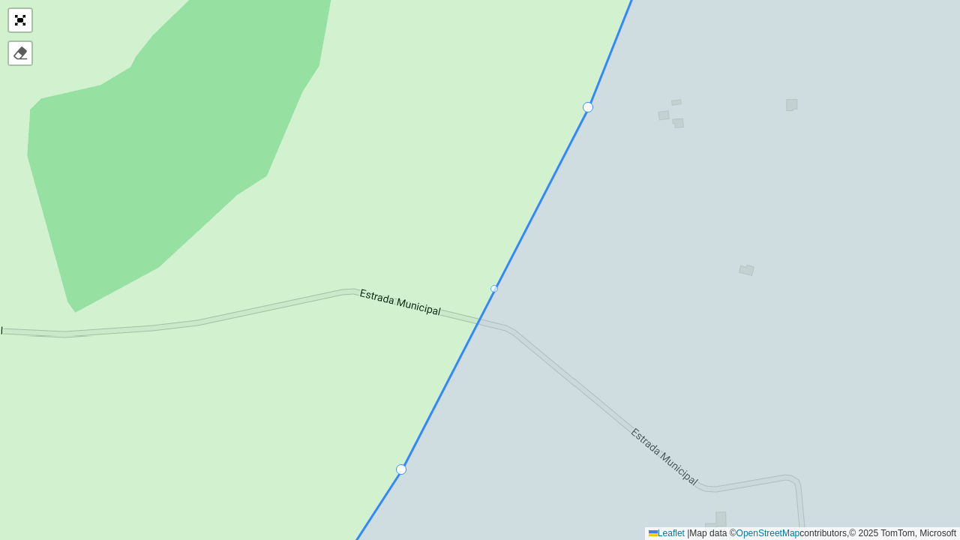
drag, startPoint x: 611, startPoint y: 53, endPoint x: 594, endPoint y: 104, distance: 53.6
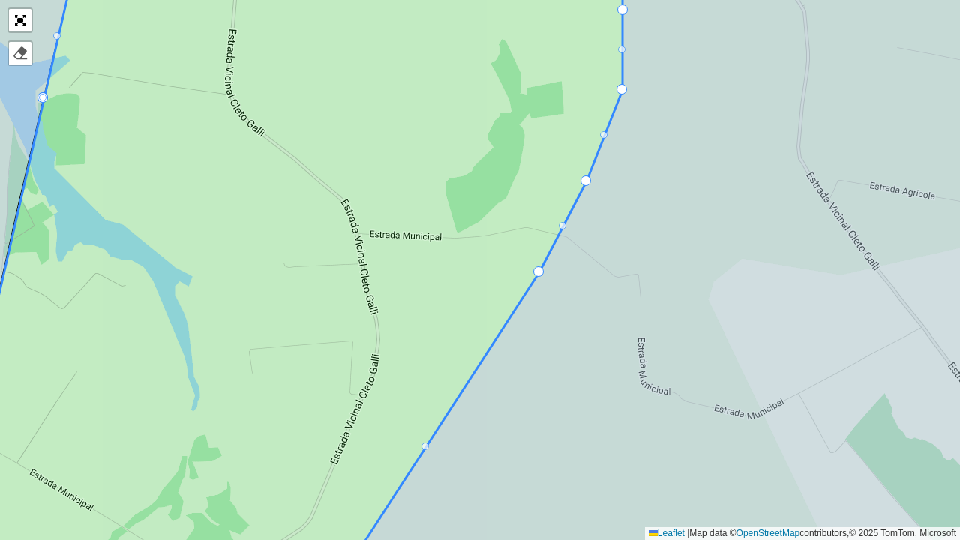
drag, startPoint x: 624, startPoint y: 234, endPoint x: 669, endPoint y: 95, distance: 145.9
click at [668, 96] on icon at bounding box center [693, 270] width 727 height 650
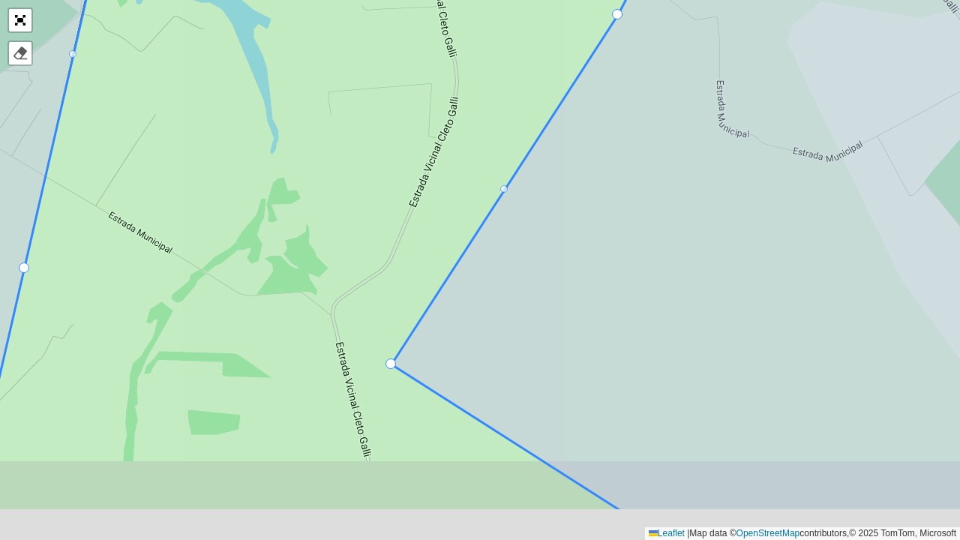
drag, startPoint x: 560, startPoint y: 307, endPoint x: 588, endPoint y: 161, distance: 148.8
click at [590, 159] on icon at bounding box center [735, 185] width 687 height 650
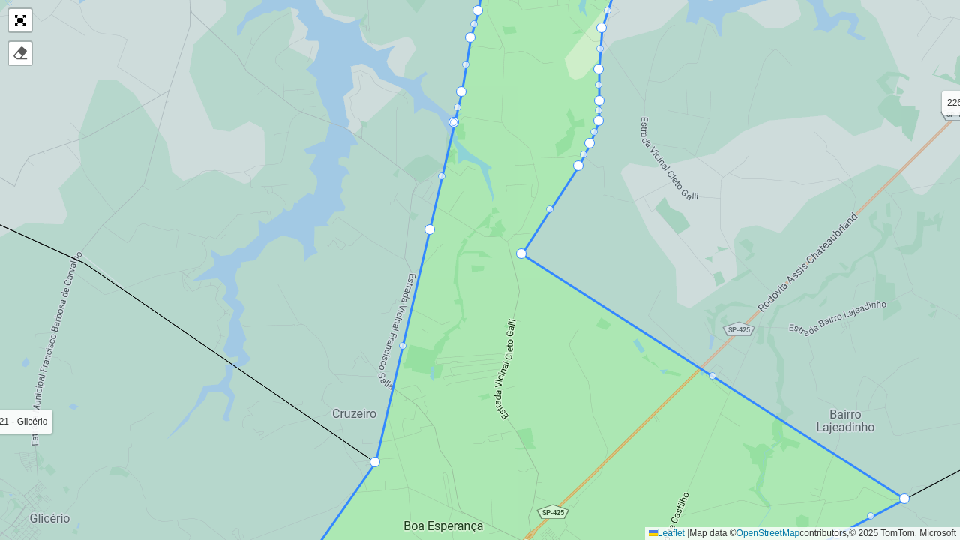
drag, startPoint x: 444, startPoint y: 227, endPoint x: 435, endPoint y: 392, distance: 164.6
click at [435, 392] on icon at bounding box center [590, 281] width 631 height 653
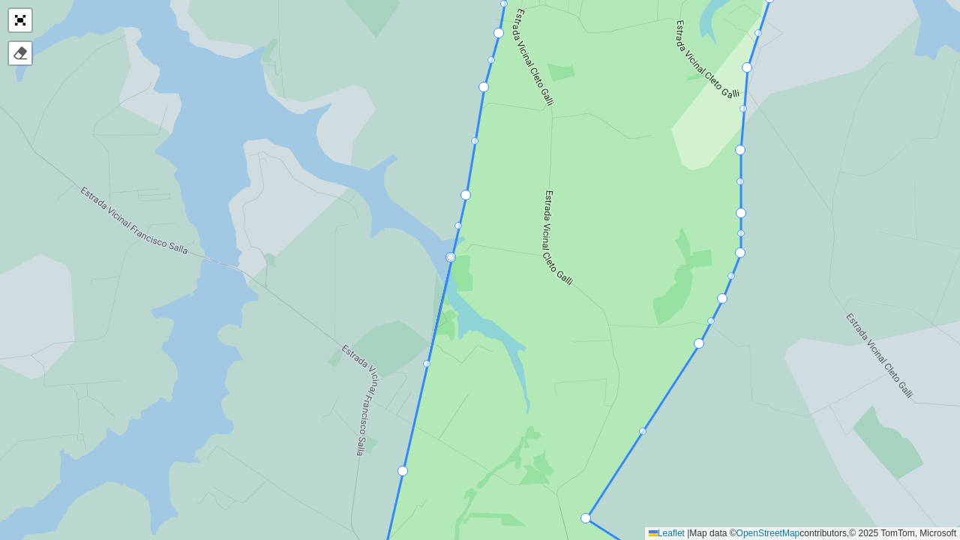
drag, startPoint x: 515, startPoint y: 219, endPoint x: 492, endPoint y: 385, distance: 167.4
click at [491, 389] on icon at bounding box center [570, 285] width 399 height 653
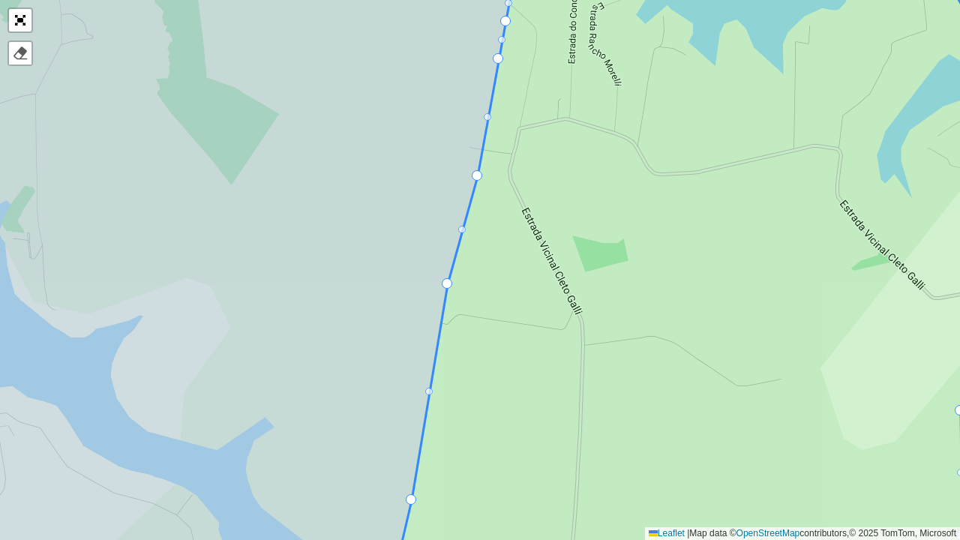
drag, startPoint x: 535, startPoint y: 236, endPoint x: 513, endPoint y: 395, distance: 160.6
click at [513, 395] on icon at bounding box center [698, 321] width 642 height 653
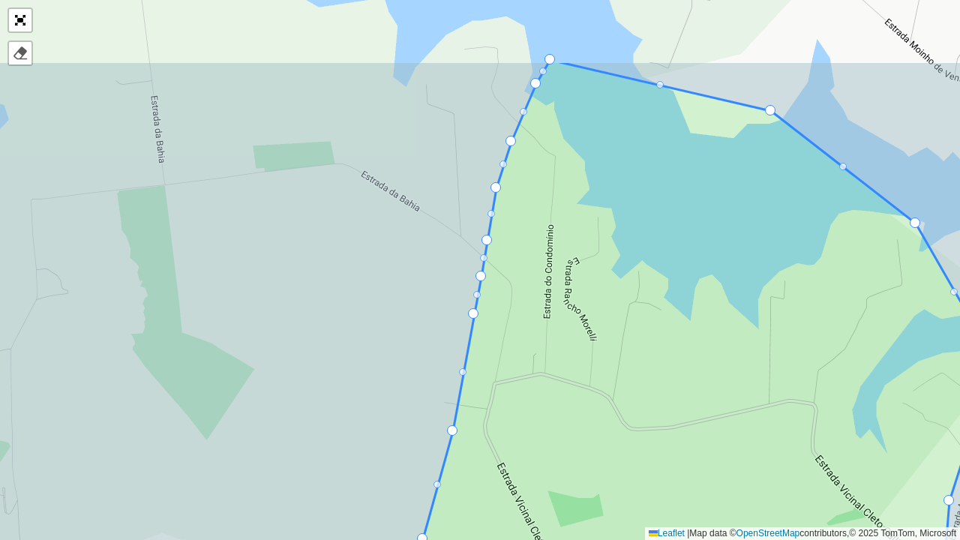
drag, startPoint x: 496, startPoint y: 383, endPoint x: 490, endPoint y: 432, distance: 49.9
click at [490, 432] on icon at bounding box center [694, 387] width 601 height 653
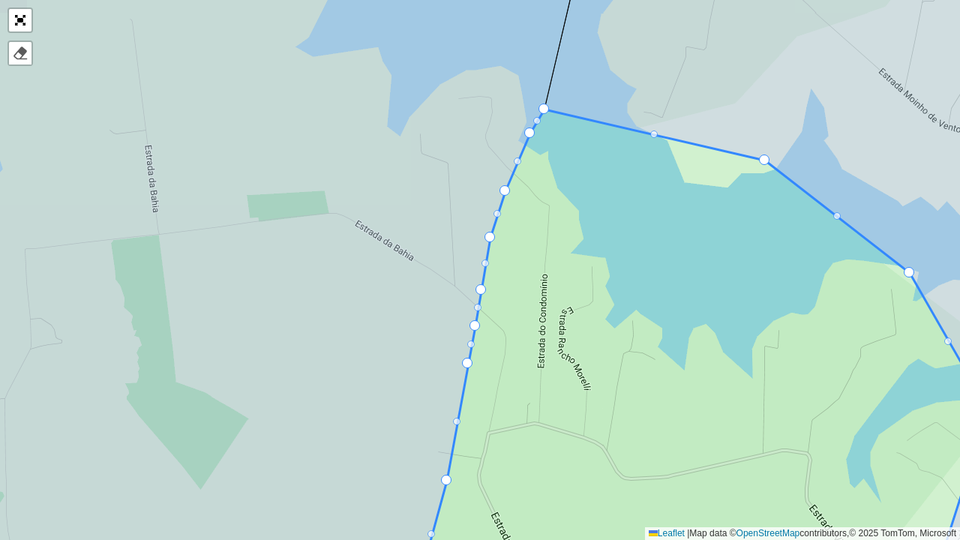
click at [416, 114] on icon at bounding box center [702, 353] width 573 height 487
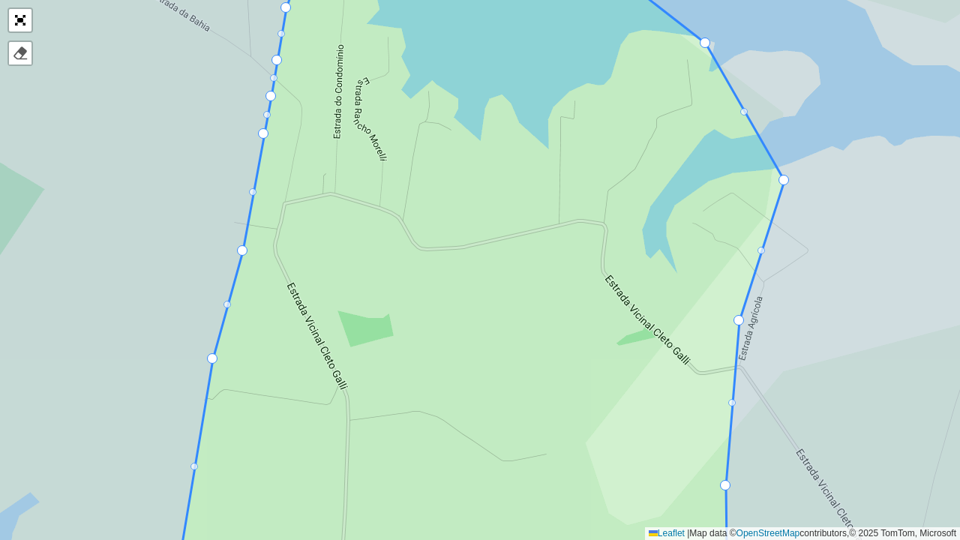
drag, startPoint x: 545, startPoint y: 296, endPoint x: 461, endPoint y: 12, distance: 296.0
click at [468, 0] on icon at bounding box center [477, 285] width 616 height 653
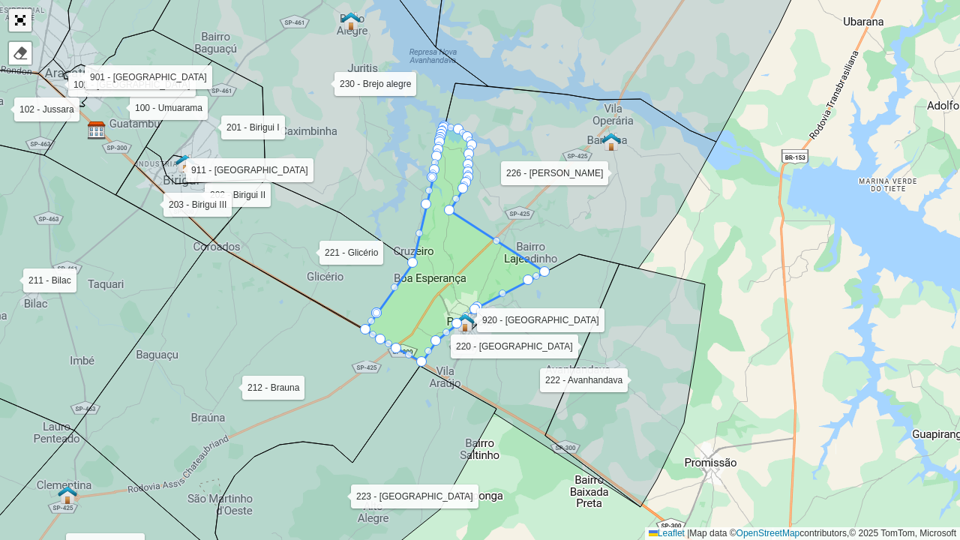
click at [26, 21] on link "Abrir mapa em tela cheia" at bounding box center [20, 20] width 23 height 23
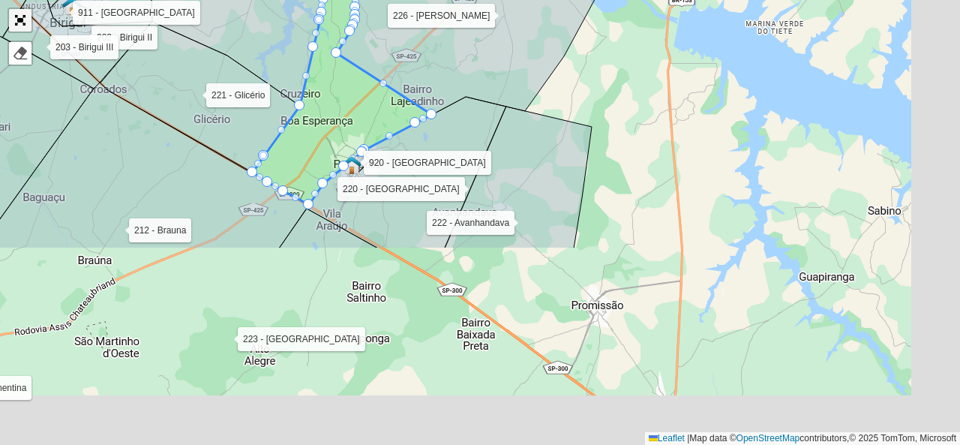
scroll to position [599, 0]
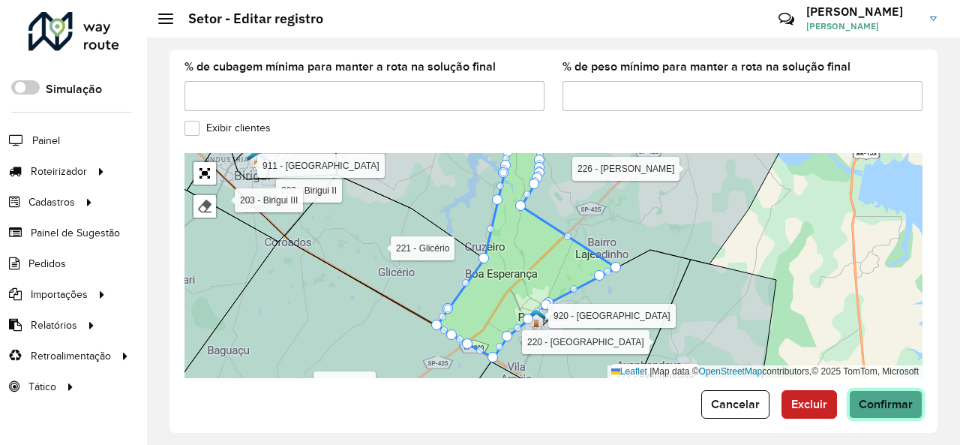
click at [885, 398] on span "Confirmar" at bounding box center [886, 404] width 54 height 13
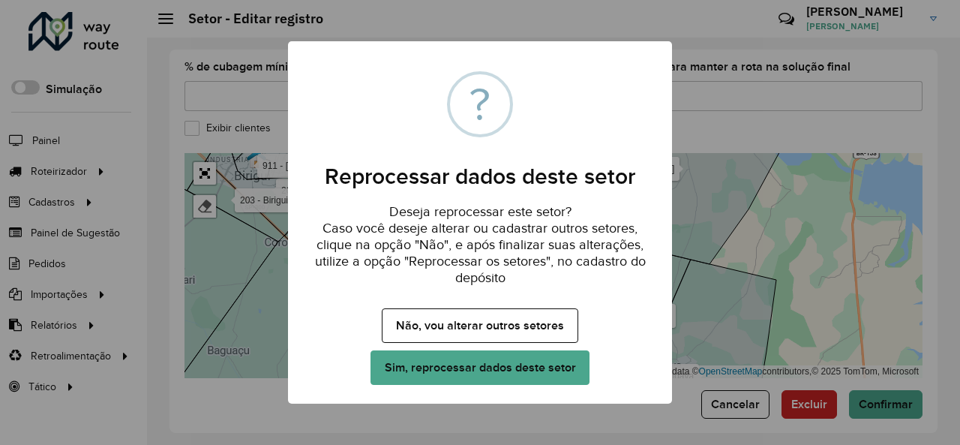
drag, startPoint x: 543, startPoint y: 362, endPoint x: 605, endPoint y: 363, distance: 61.5
click at [543, 363] on button "Sim, reprocessar dados deste setor" at bounding box center [480, 367] width 219 height 35
